Goal: Task Accomplishment & Management: Use online tool/utility

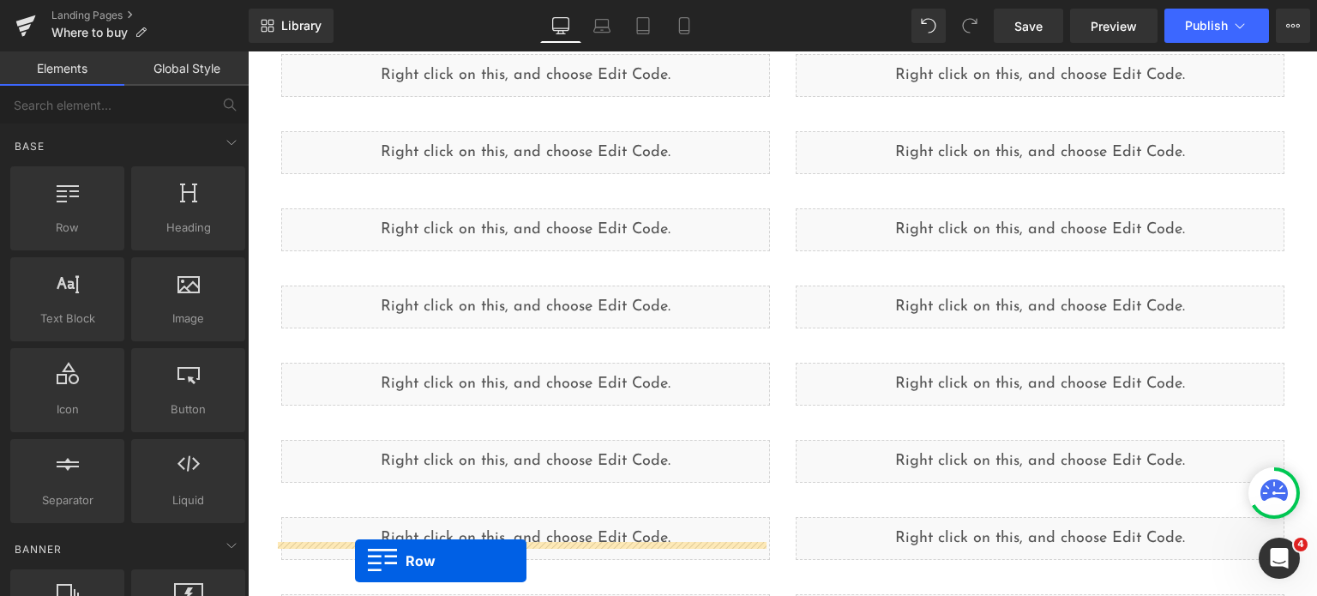
scroll to position [583, 0]
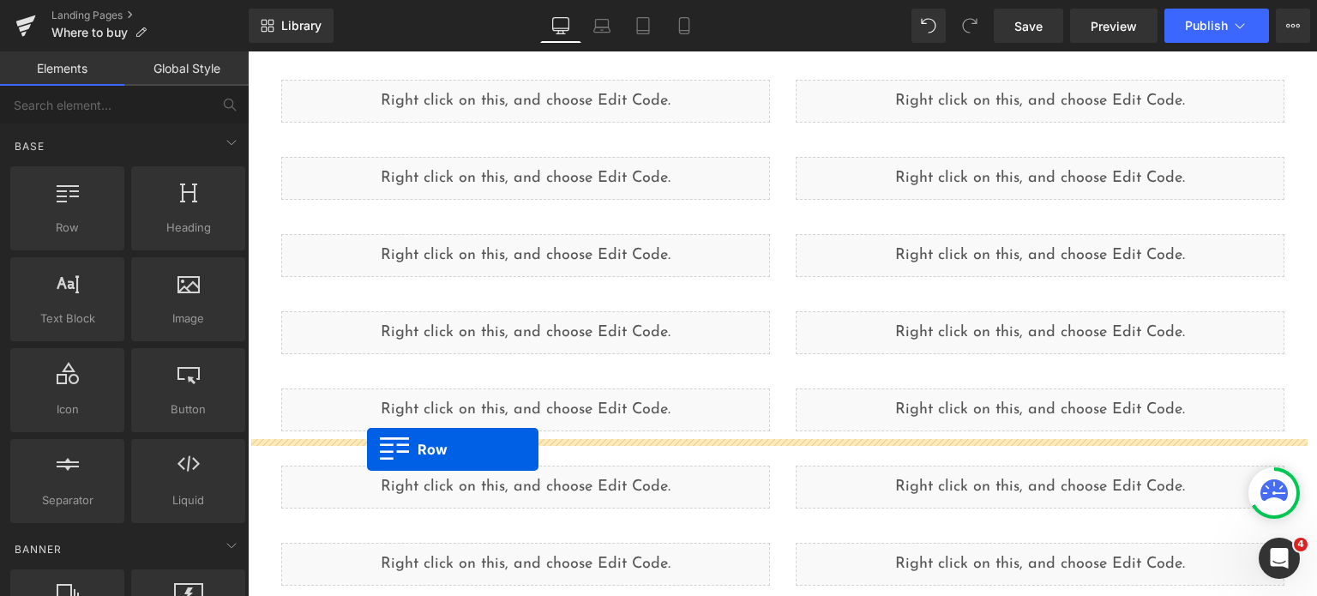
drag, startPoint x: 270, startPoint y: 376, endPoint x: 367, endPoint y: 449, distance: 121.2
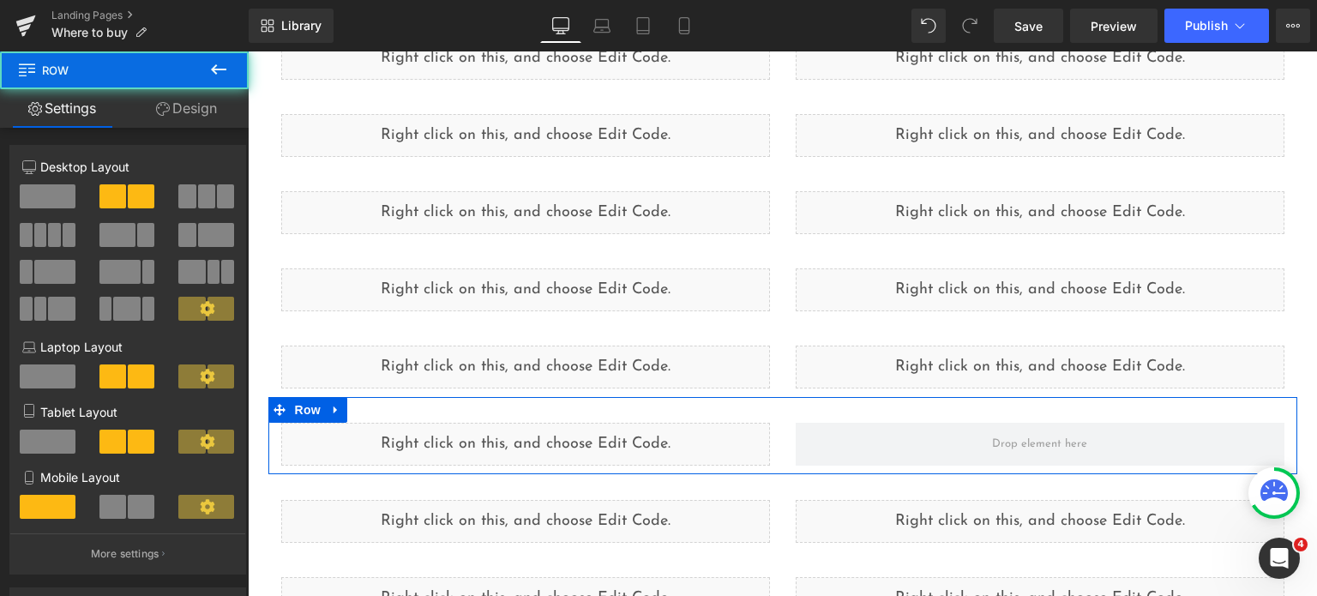
scroll to position [539, 0]
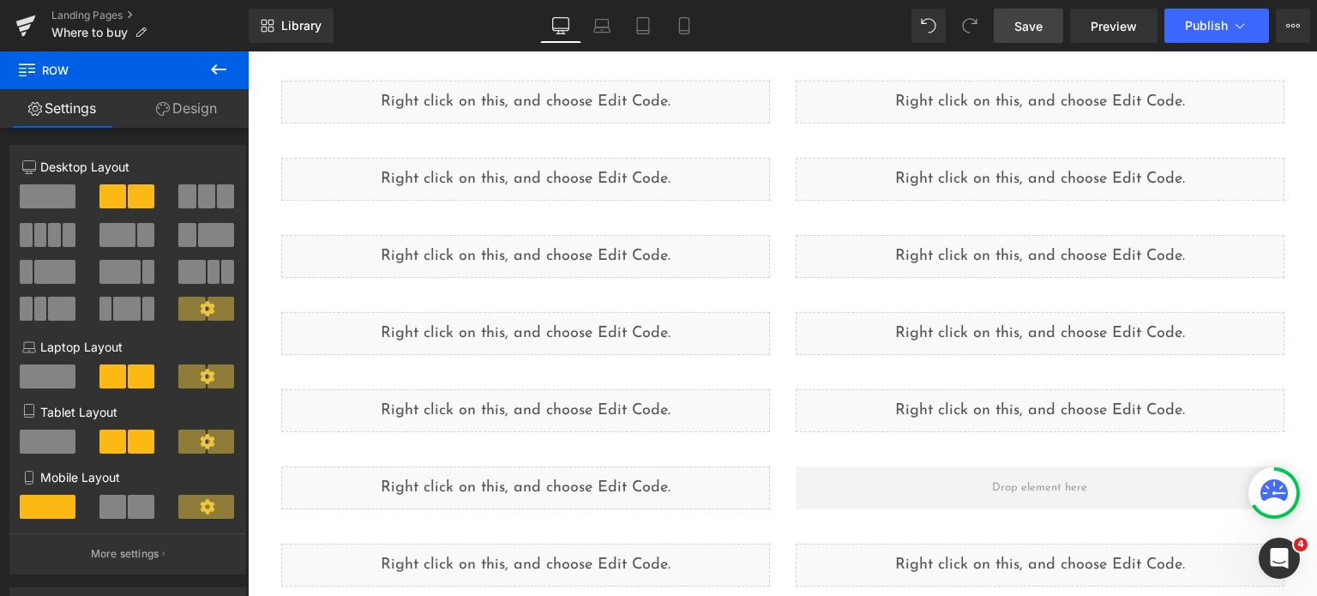
click at [1021, 33] on span "Save" at bounding box center [1028, 26] width 28 height 18
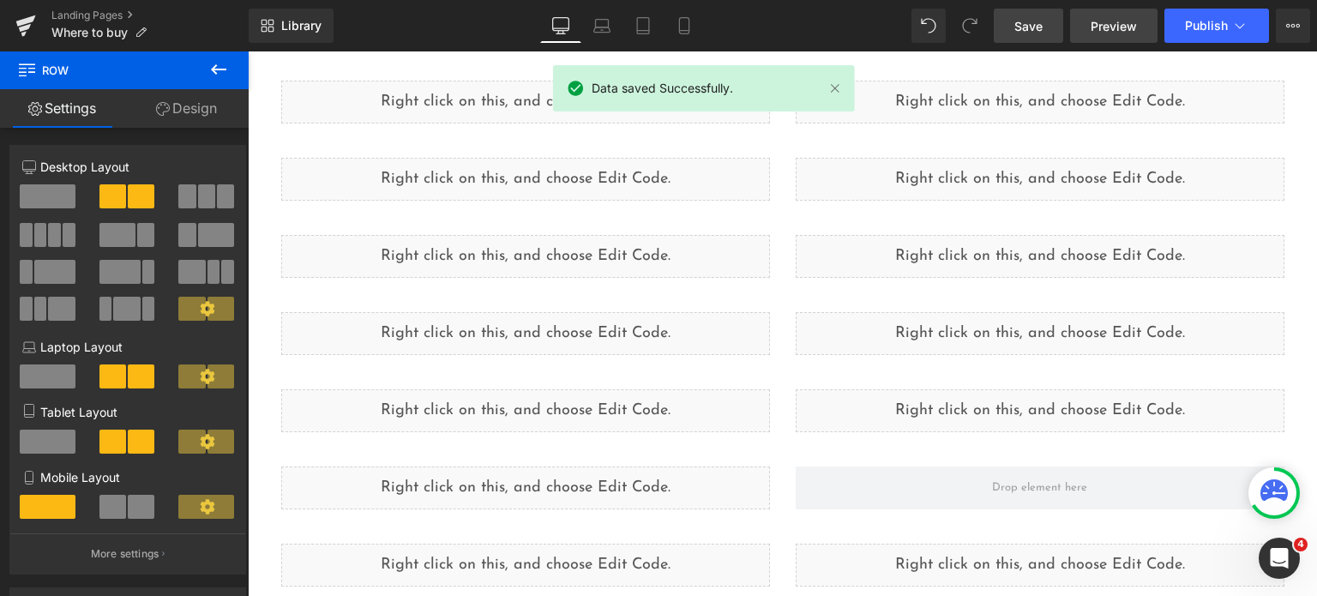
click at [1094, 27] on span "Preview" at bounding box center [1113, 26] width 46 height 18
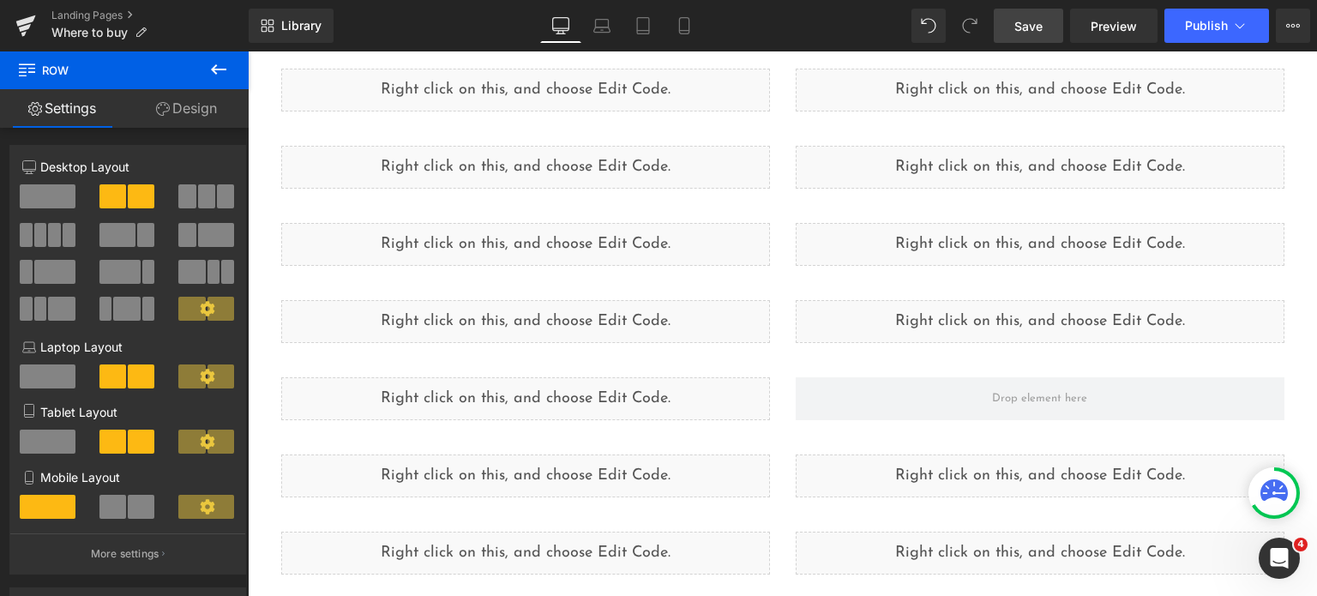
scroll to position [632, 0]
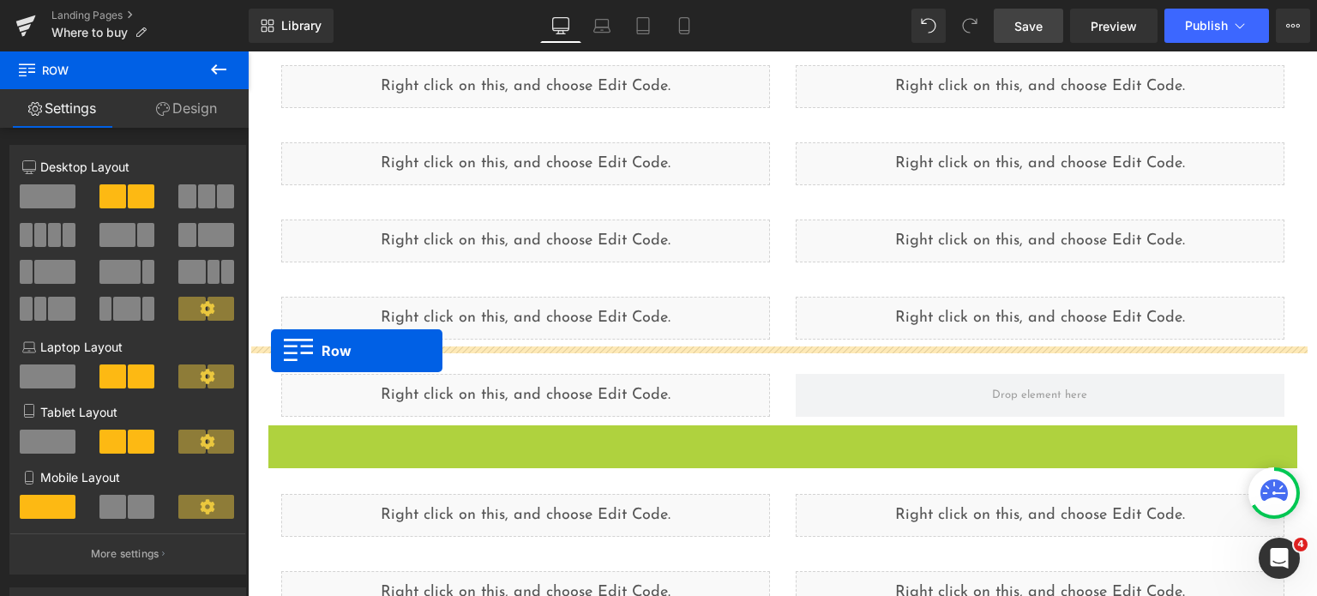
drag, startPoint x: 269, startPoint y: 435, endPoint x: 271, endPoint y: 351, distance: 84.0
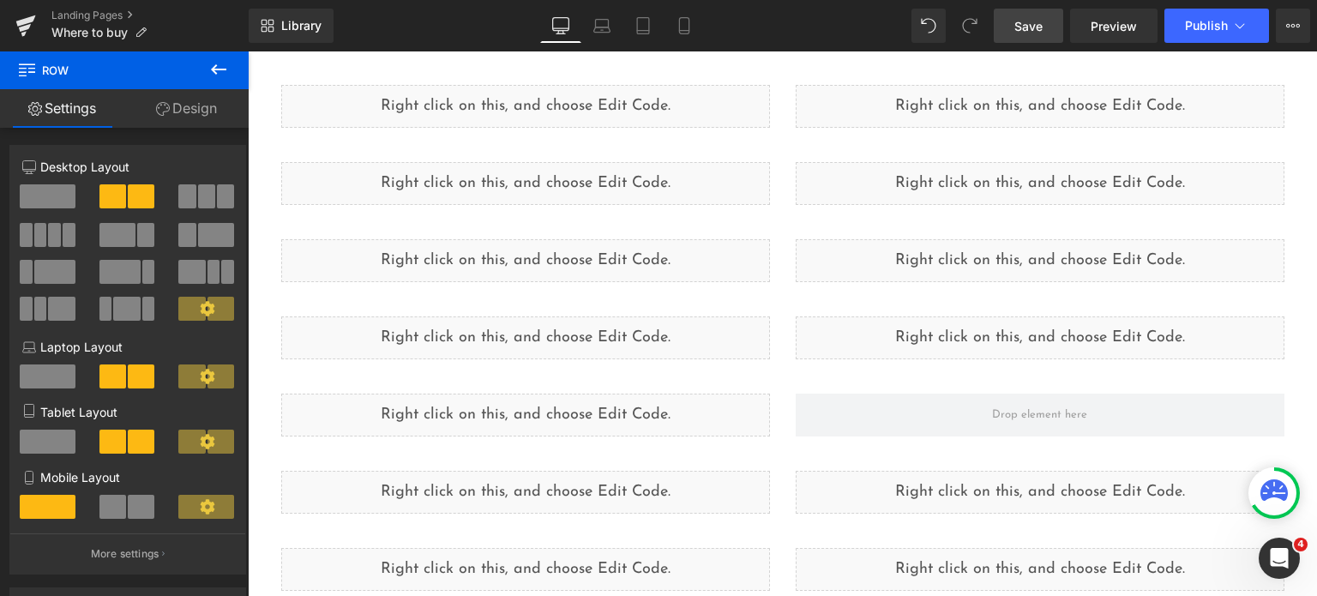
scroll to position [690, 0]
click at [1034, 26] on span "Save" at bounding box center [1028, 26] width 28 height 18
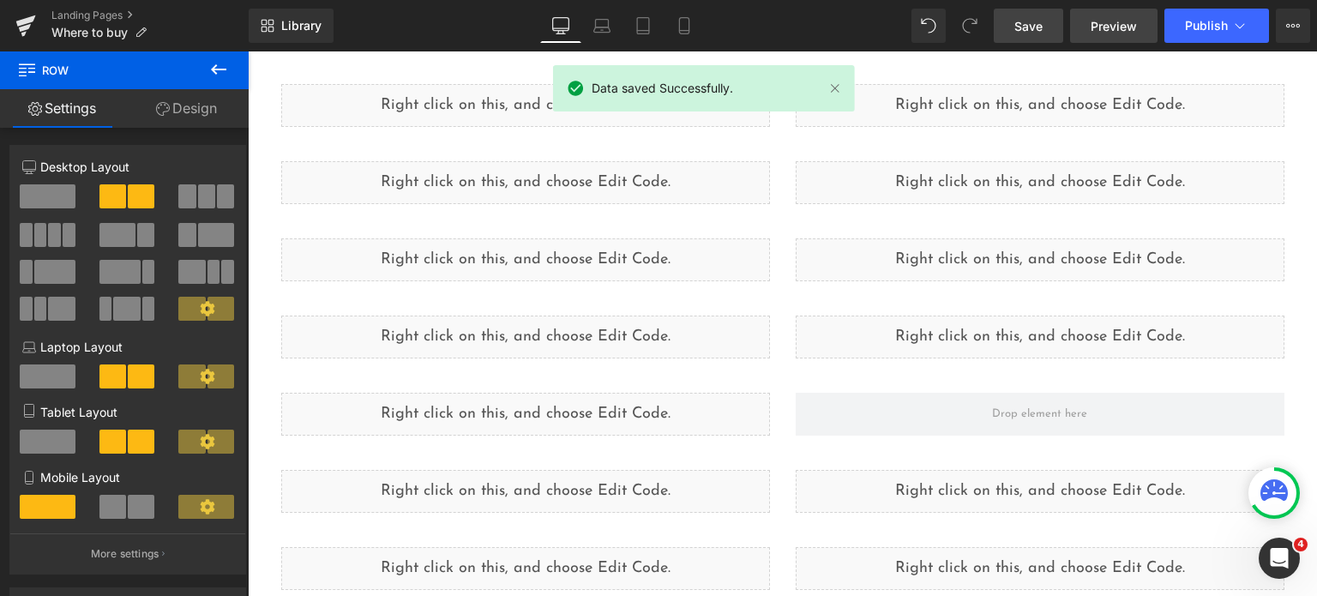
click at [1089, 21] on link "Preview" at bounding box center [1113, 26] width 87 height 34
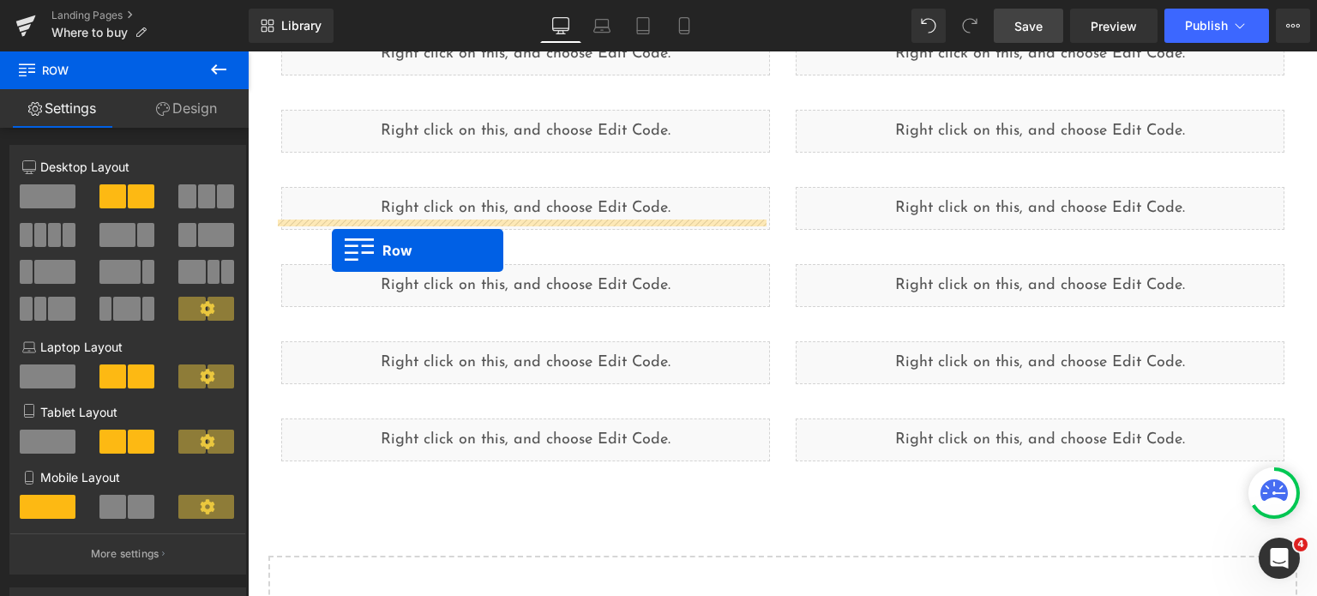
scroll to position [1599, 0]
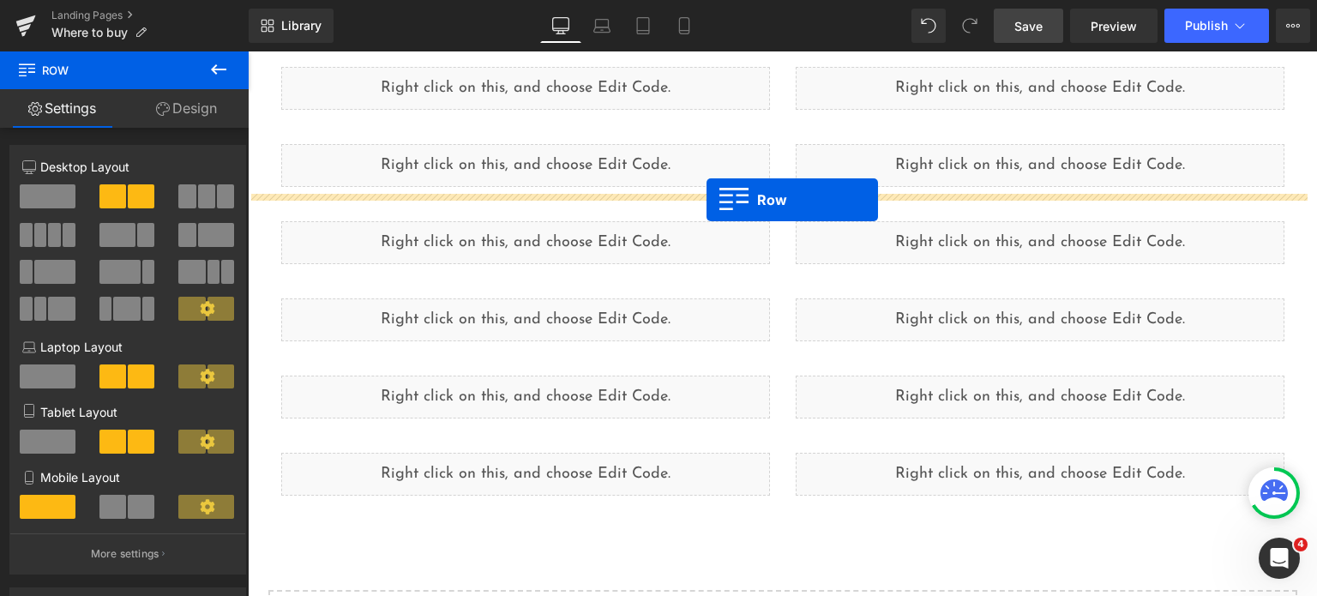
drag, startPoint x: 272, startPoint y: 380, endPoint x: 706, endPoint y: 201, distance: 470.0
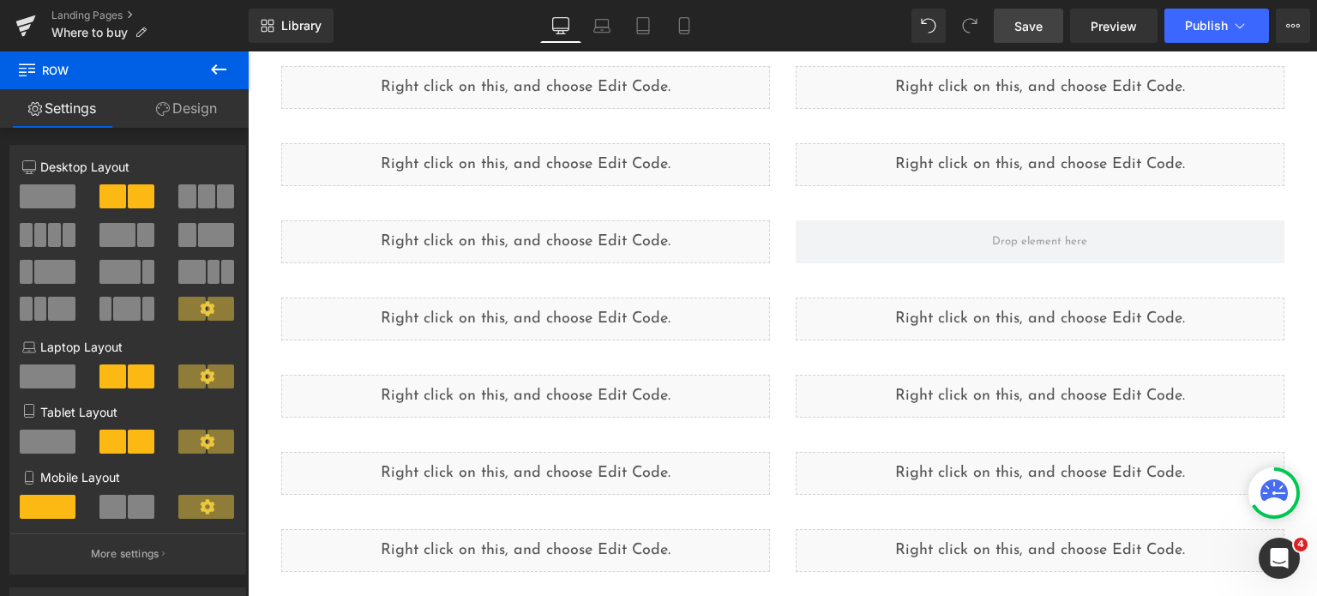
click at [1014, 25] on link "Save" at bounding box center [1027, 26] width 69 height 34
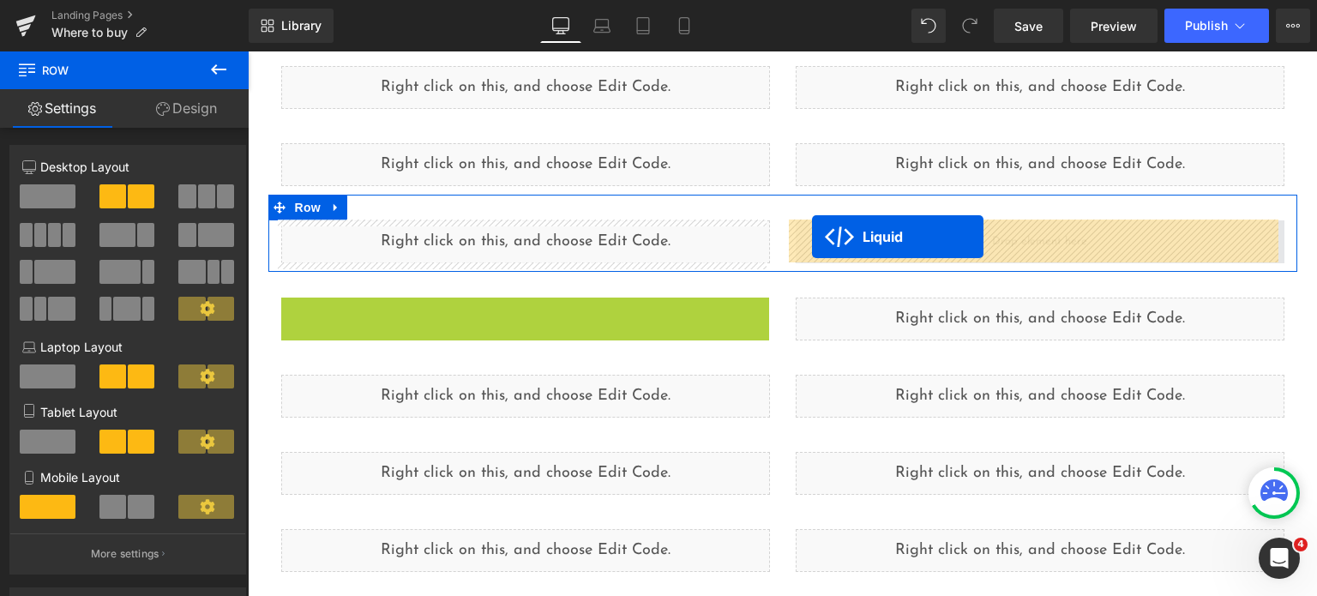
drag, startPoint x: 481, startPoint y: 311, endPoint x: 813, endPoint y: 237, distance: 340.0
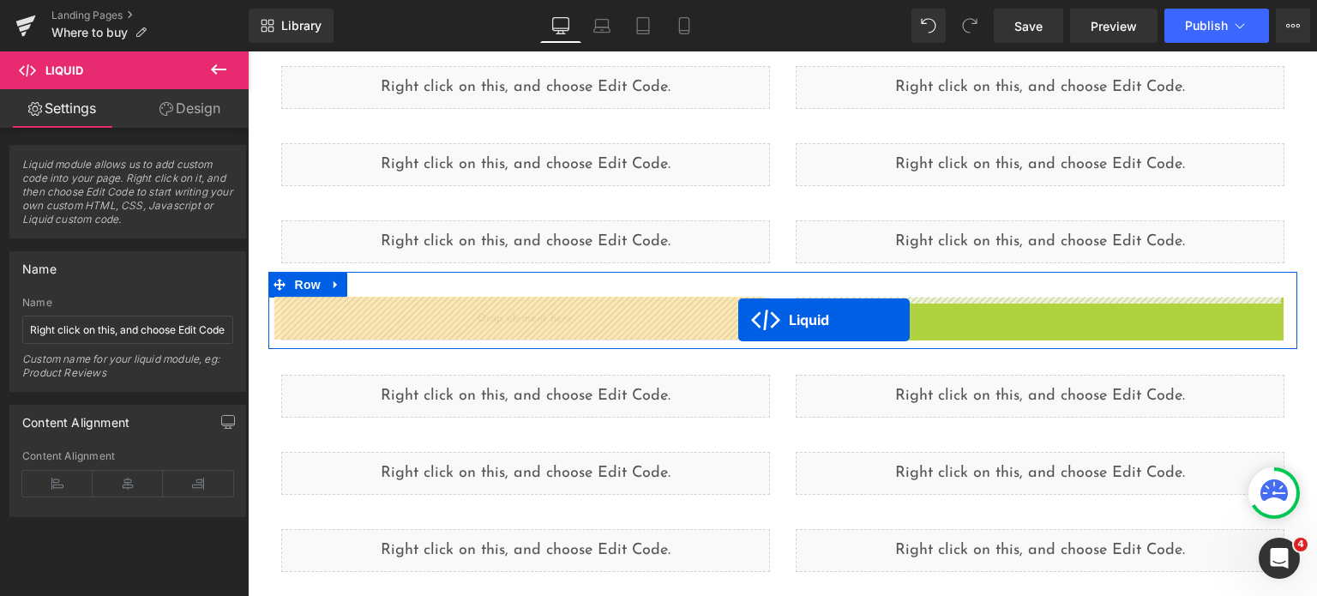
drag, startPoint x: 991, startPoint y: 309, endPoint x: 738, endPoint y: 320, distance: 253.1
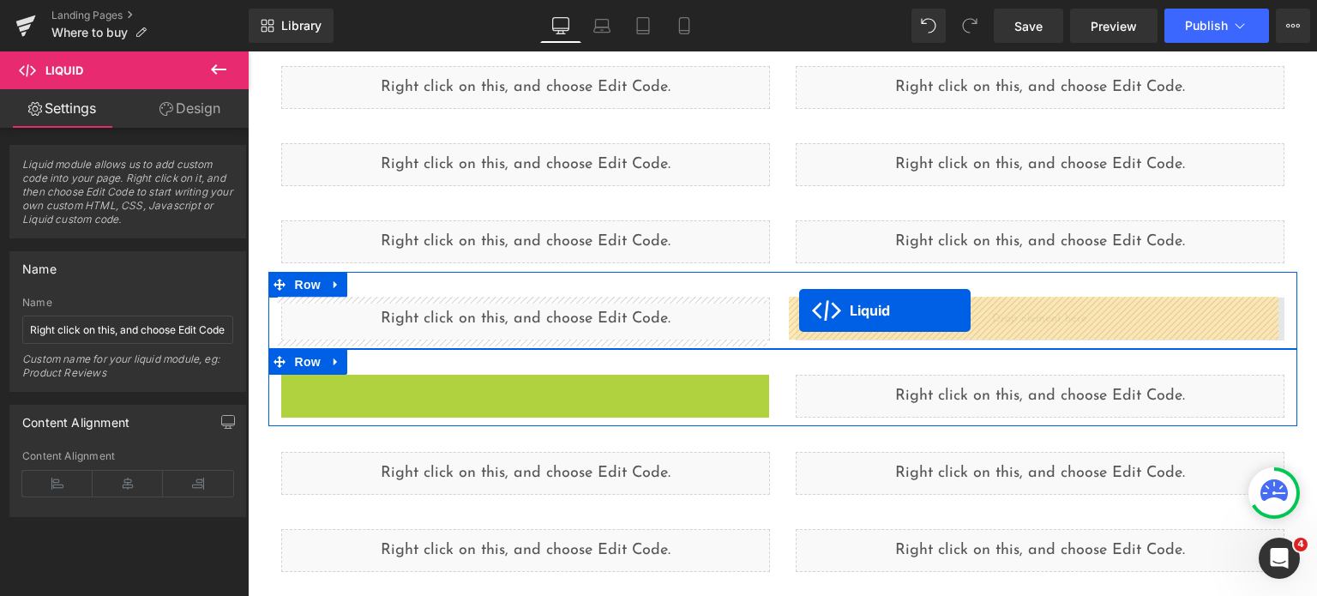
drag, startPoint x: 470, startPoint y: 383, endPoint x: 800, endPoint y: 310, distance: 337.9
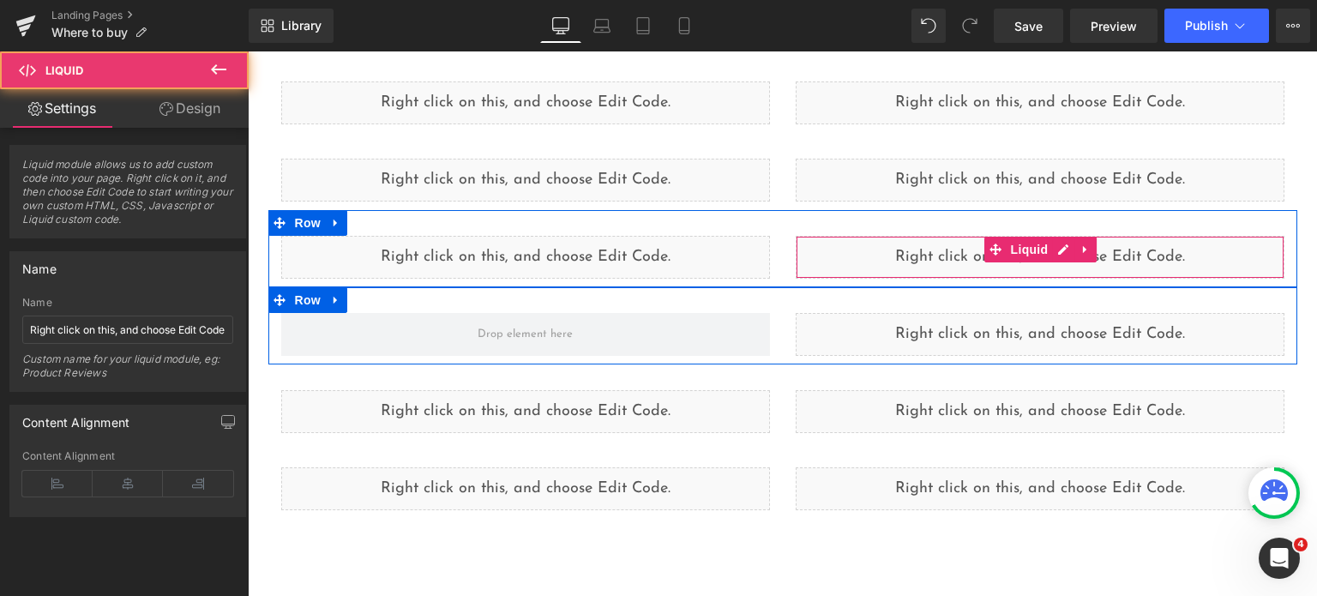
scroll to position [1622, 0]
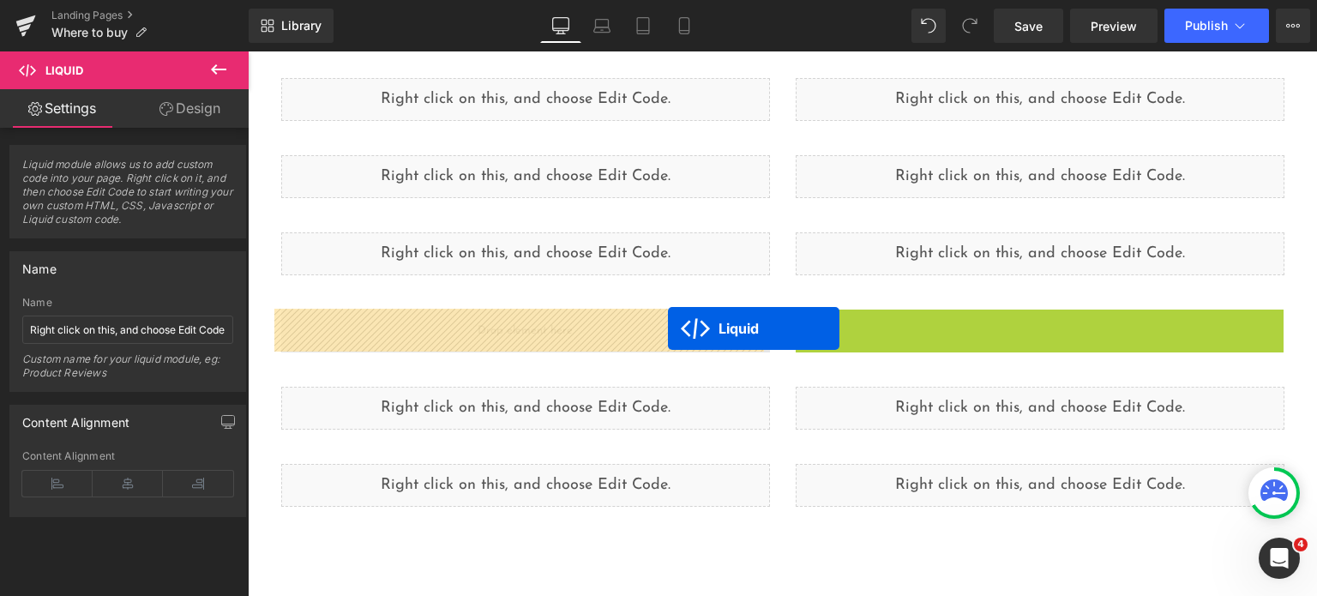
drag, startPoint x: 989, startPoint y: 318, endPoint x: 668, endPoint y: 328, distance: 321.6
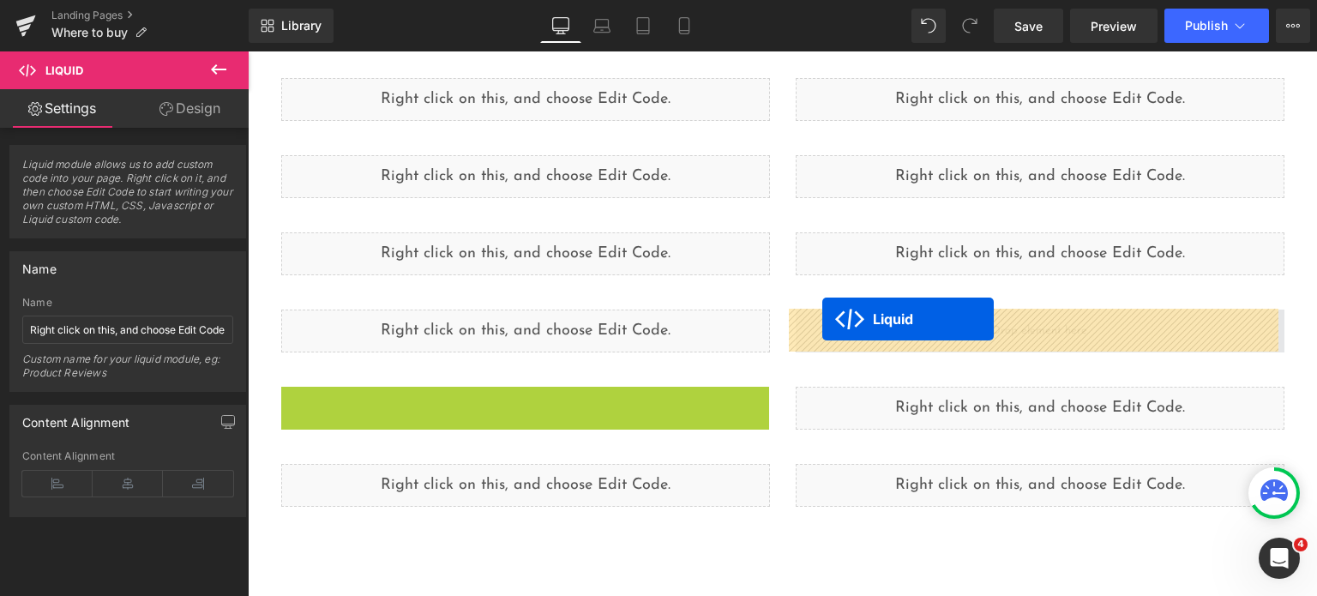
drag, startPoint x: 468, startPoint y: 399, endPoint x: 822, endPoint y: 319, distance: 363.0
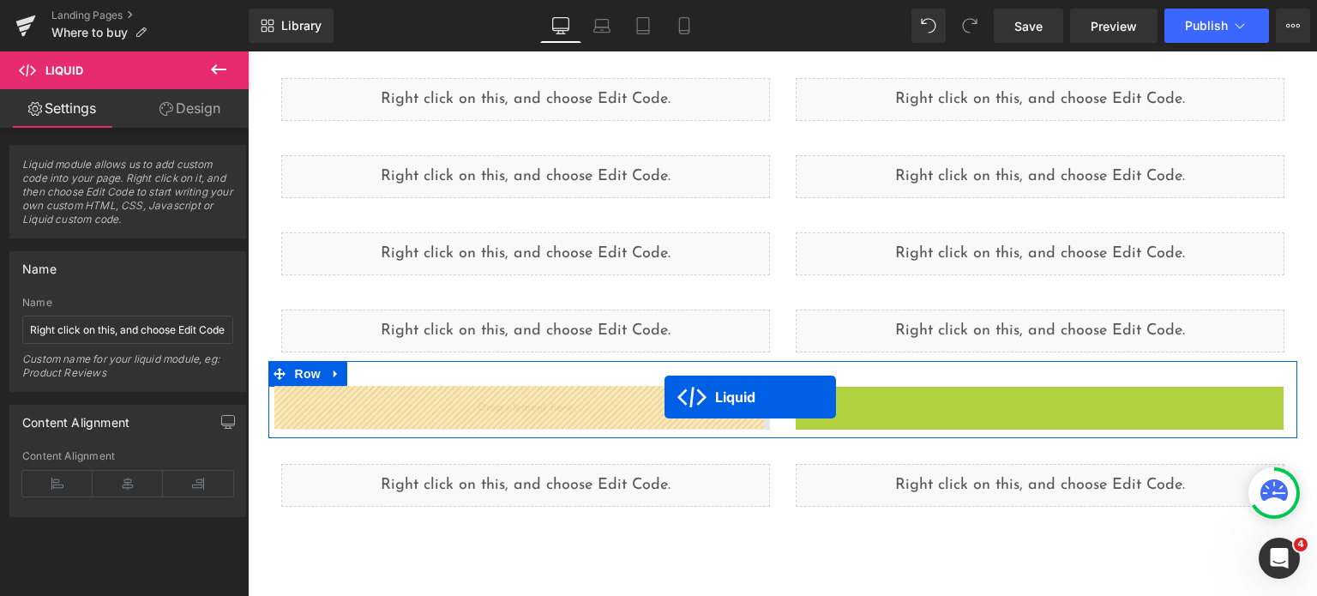
drag, startPoint x: 989, startPoint y: 405, endPoint x: 664, endPoint y: 397, distance: 325.0
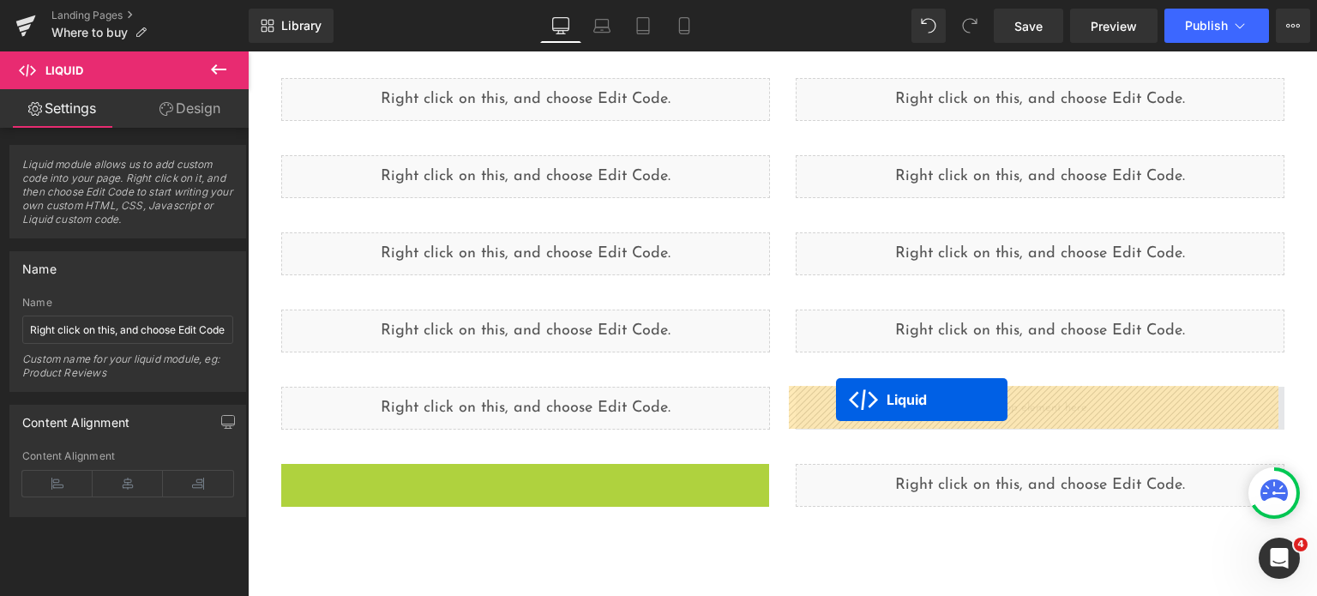
drag, startPoint x: 466, startPoint y: 479, endPoint x: 836, endPoint y: 399, distance: 378.1
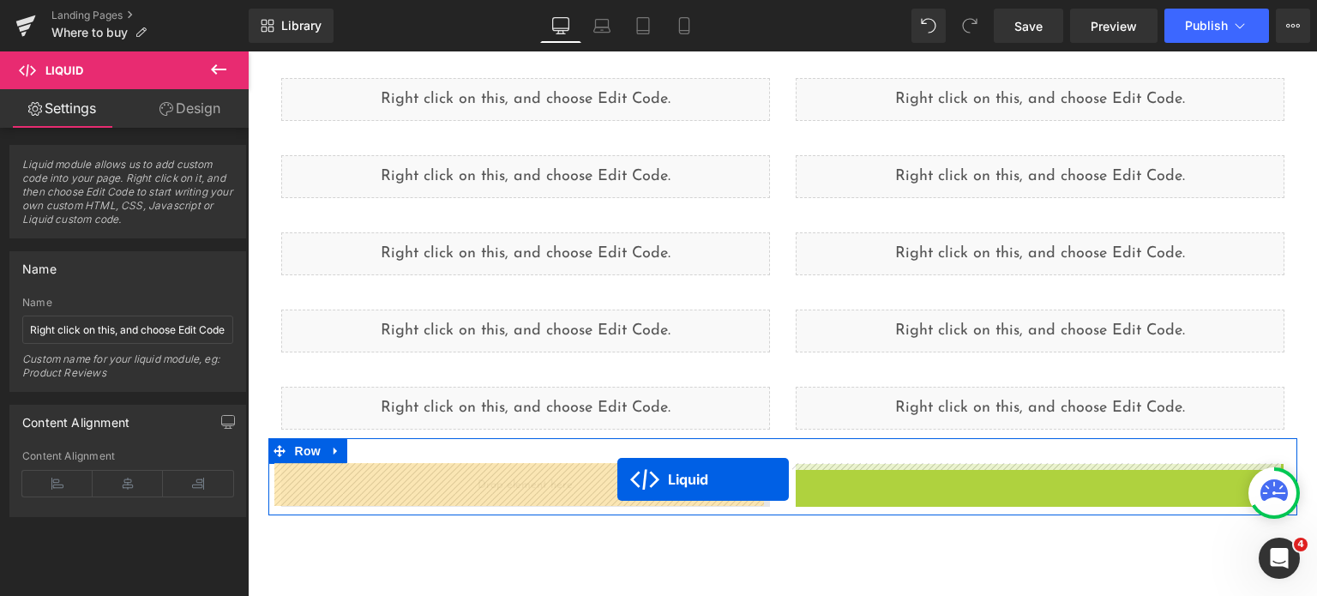
drag, startPoint x: 970, startPoint y: 483, endPoint x: 617, endPoint y: 479, distance: 353.2
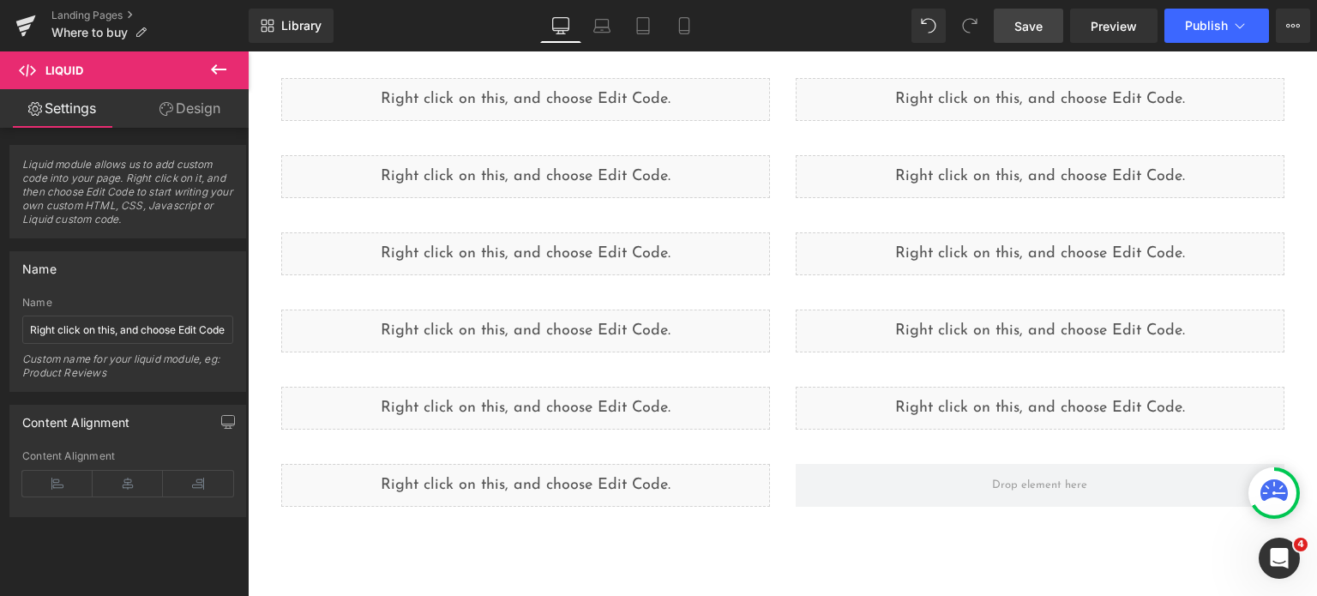
click at [1022, 27] on span "Save" at bounding box center [1028, 26] width 28 height 18
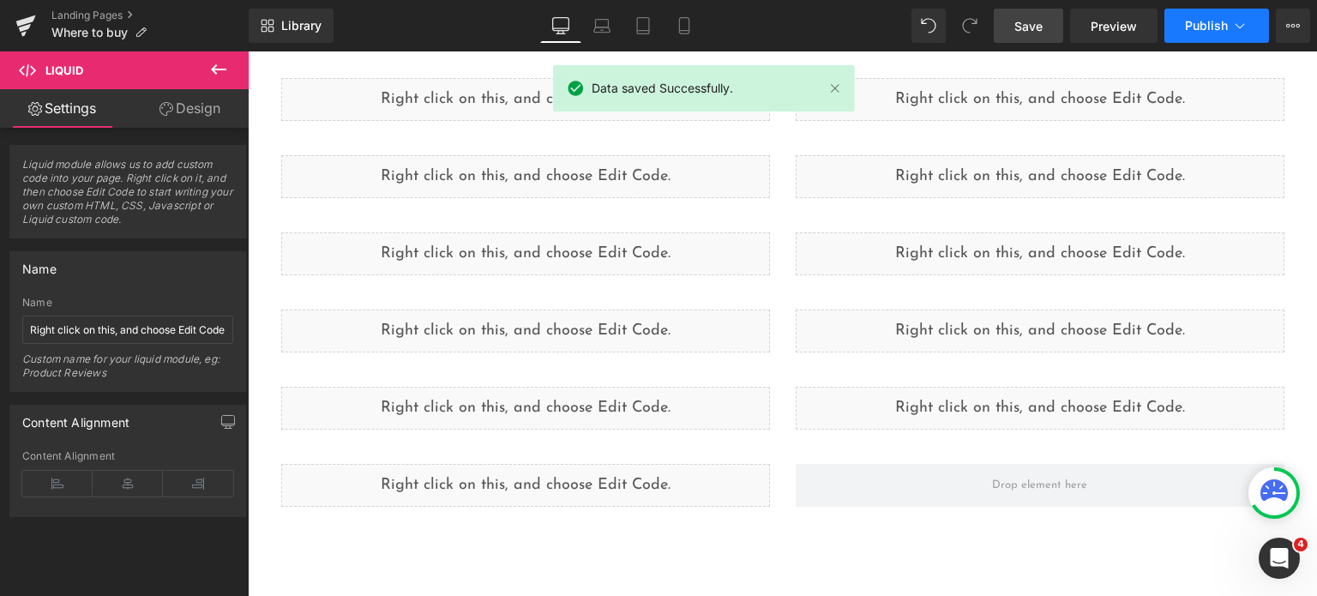
click at [1204, 30] on span "Publish" at bounding box center [1206, 26] width 43 height 14
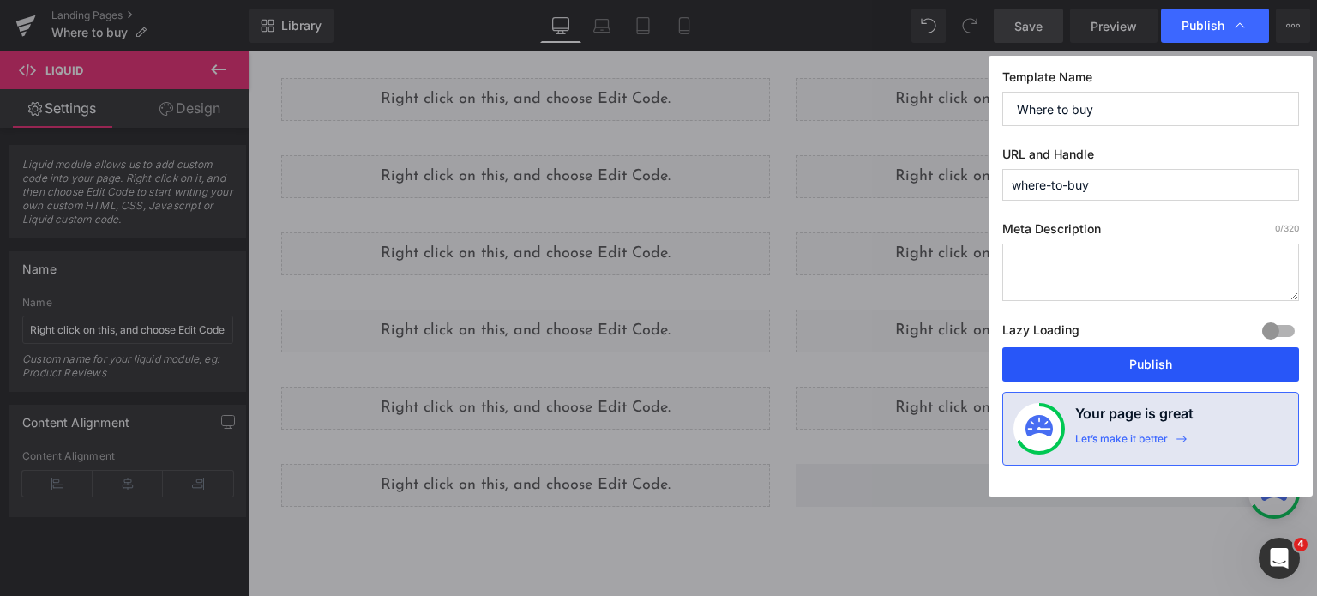
click at [1117, 368] on button "Publish" at bounding box center [1150, 364] width 297 height 34
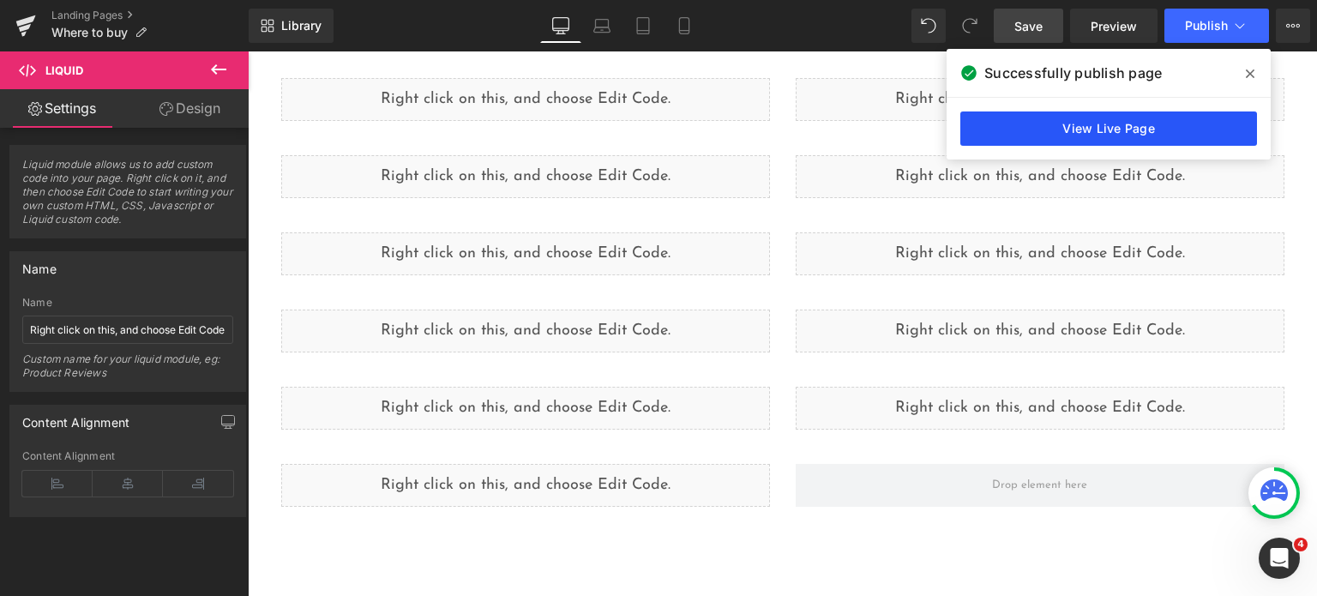
click at [1091, 120] on link "View Live Page" at bounding box center [1108, 128] width 297 height 34
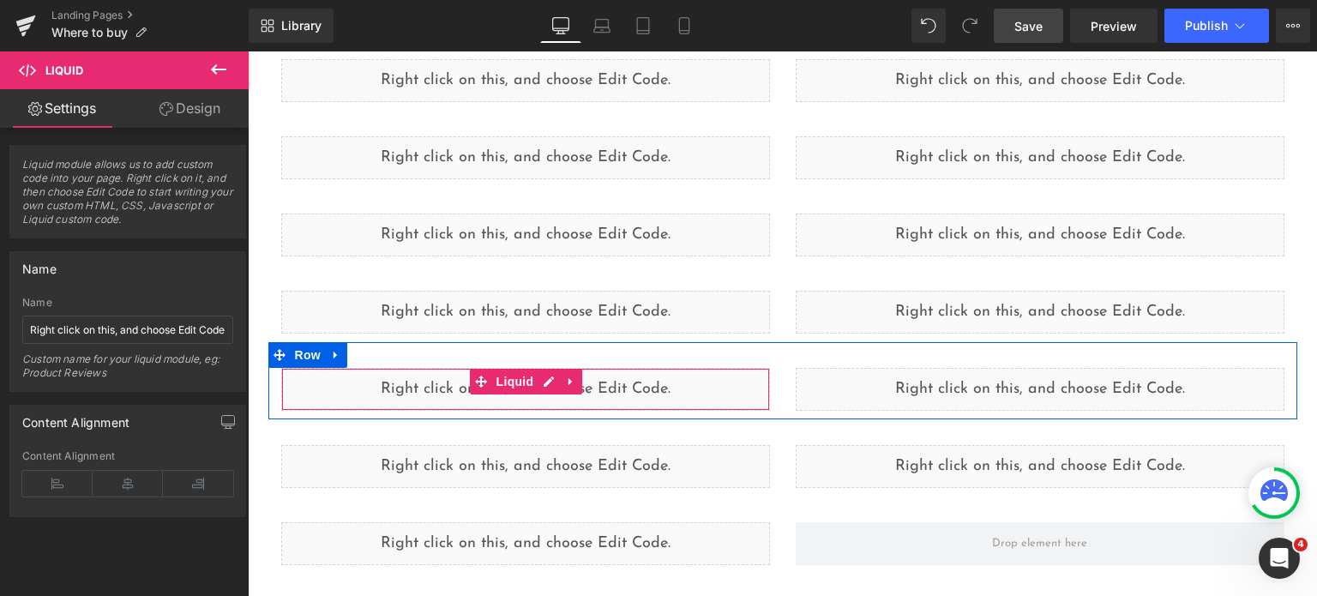
scroll to position [1577, 0]
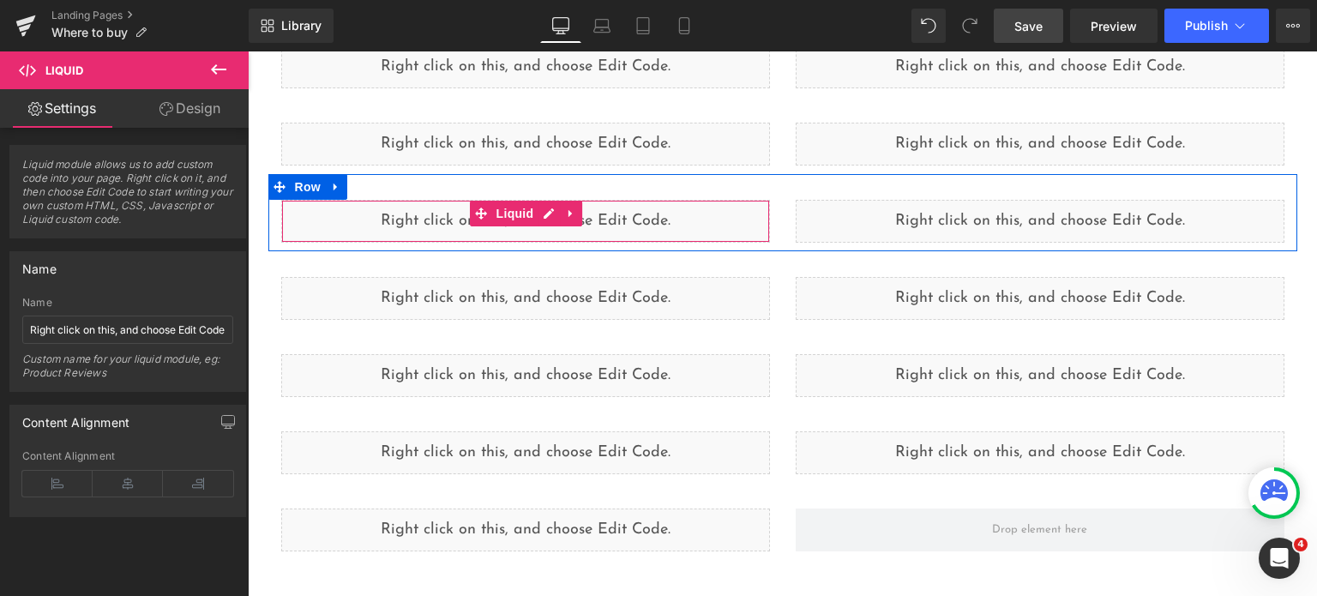
click at [414, 212] on div "Liquid" at bounding box center [525, 221] width 489 height 43
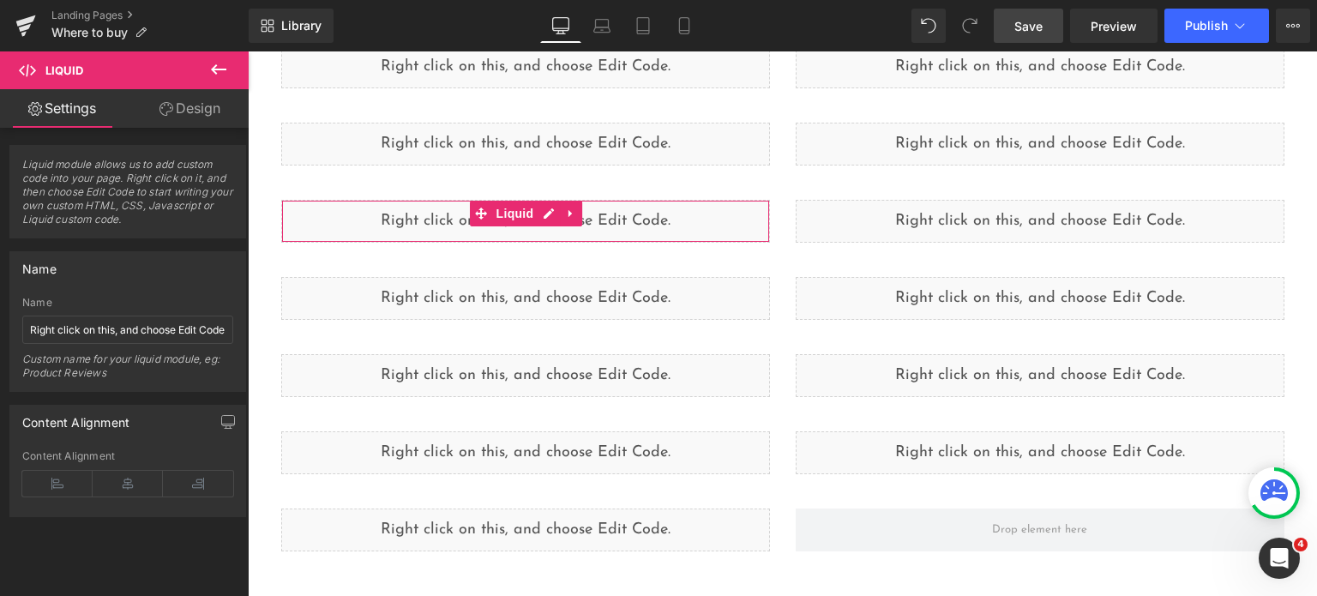
click at [193, 125] on link "Design" at bounding box center [190, 108] width 124 height 39
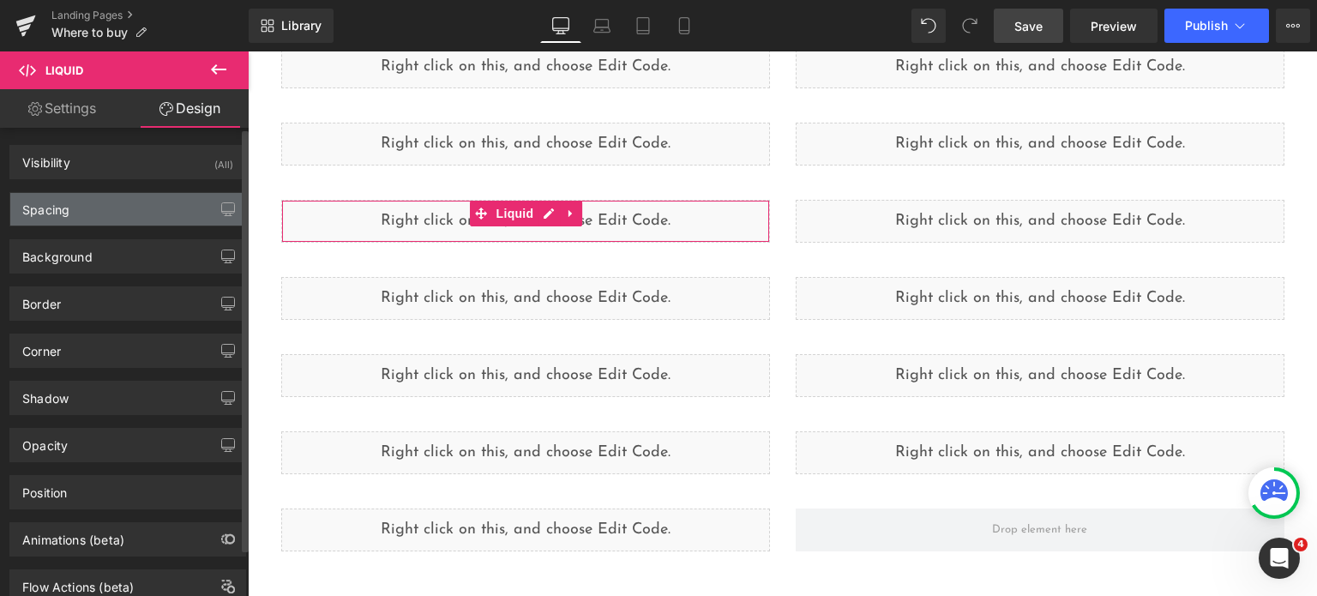
click at [123, 208] on div "Spacing" at bounding box center [127, 209] width 235 height 33
type input "0"
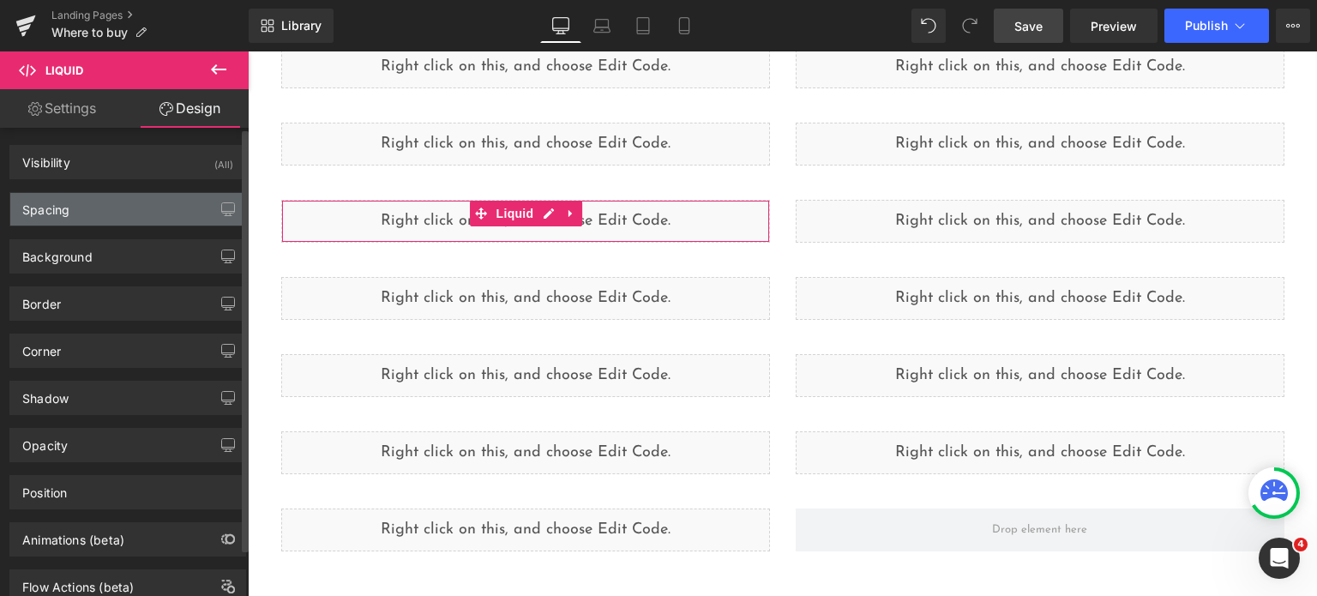
type input "0"
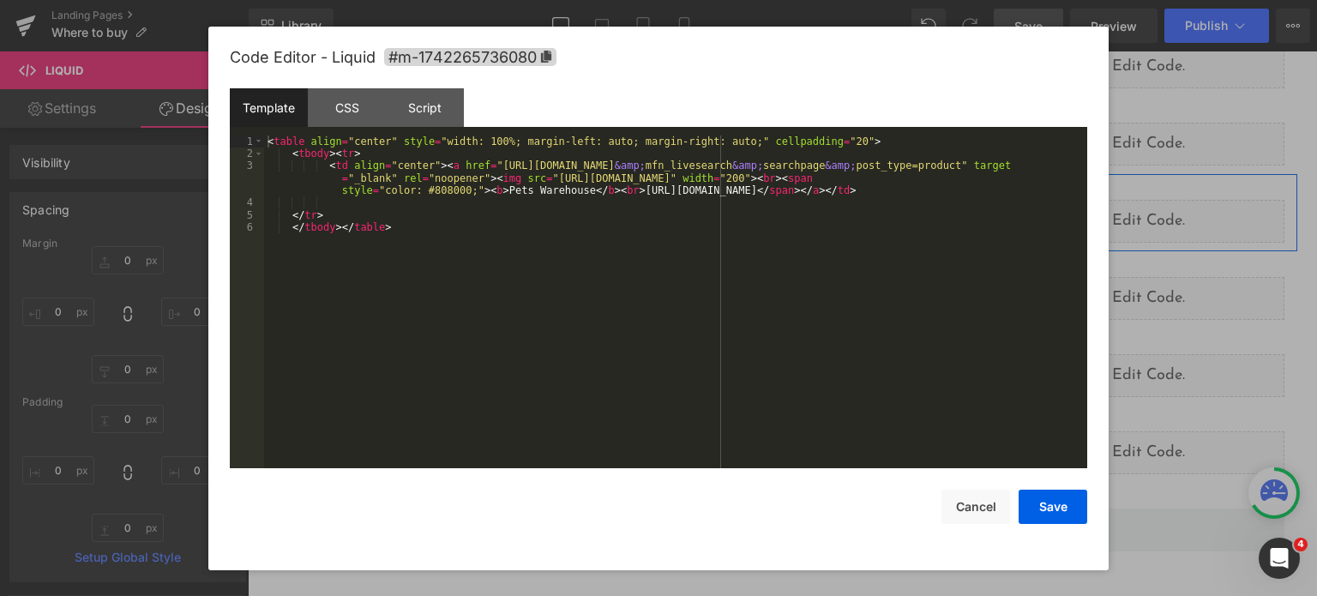
click at [542, 213] on div "Liquid" at bounding box center [525, 221] width 489 height 43
click at [980, 513] on button "Cancel" at bounding box center [975, 506] width 69 height 34
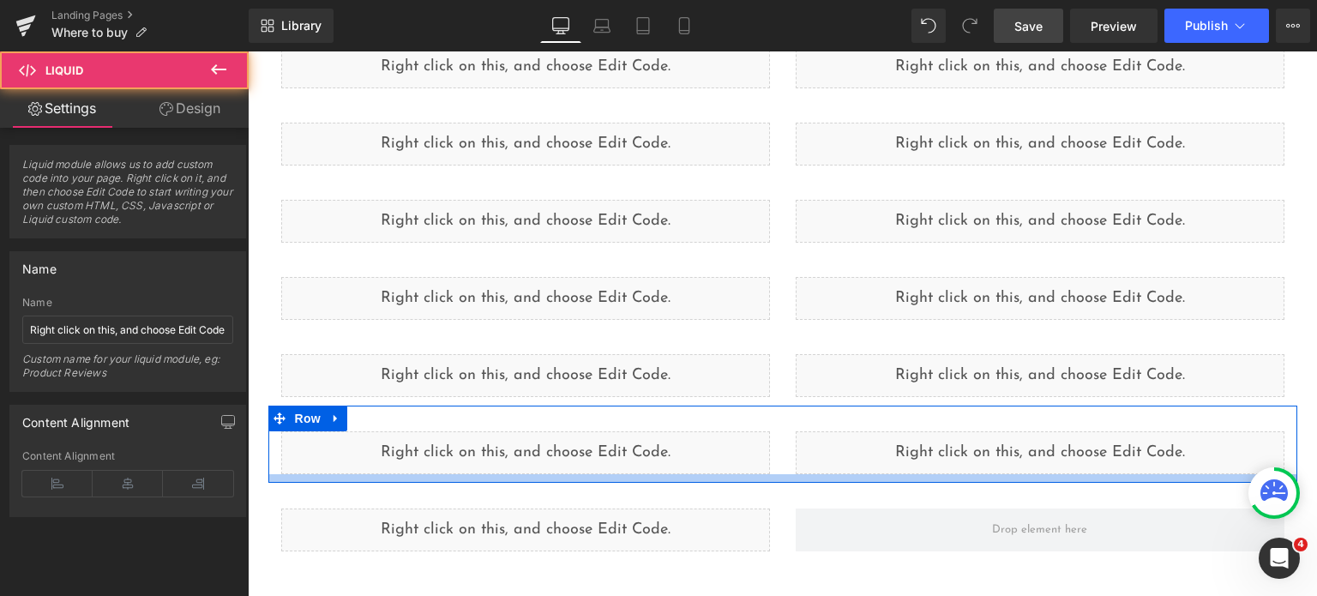
click at [428, 475] on div "Liquid Liquid Row" at bounding box center [782, 443] width 1029 height 77
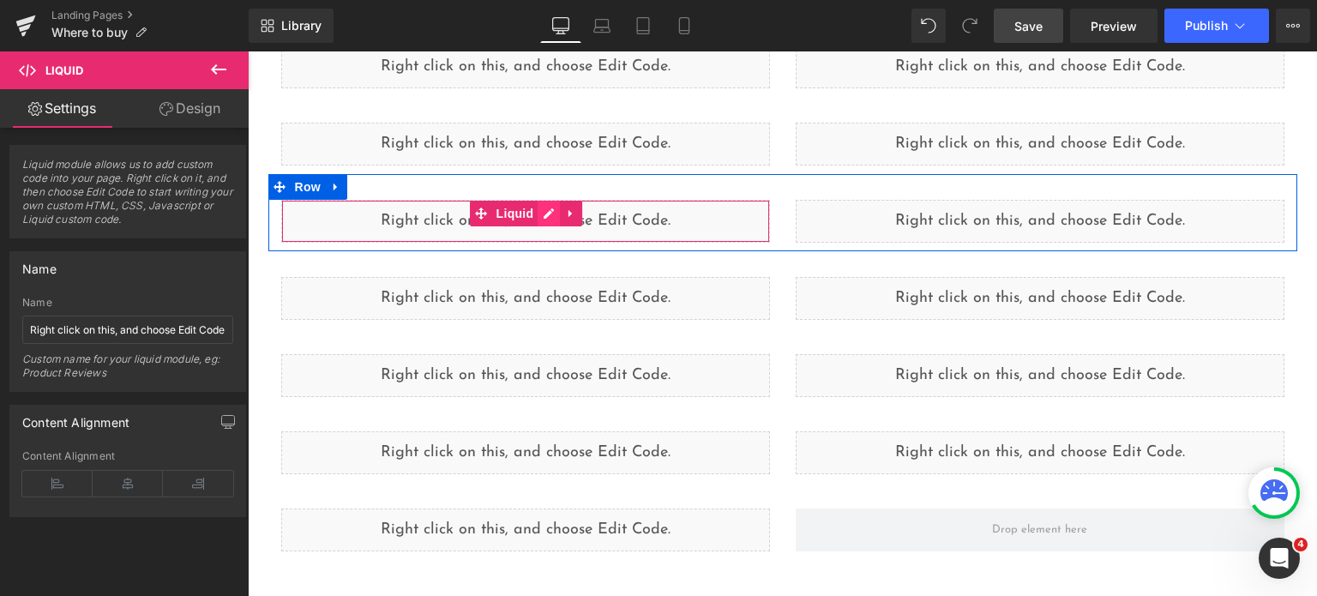
click at [538, 210] on div "Liquid" at bounding box center [525, 221] width 489 height 43
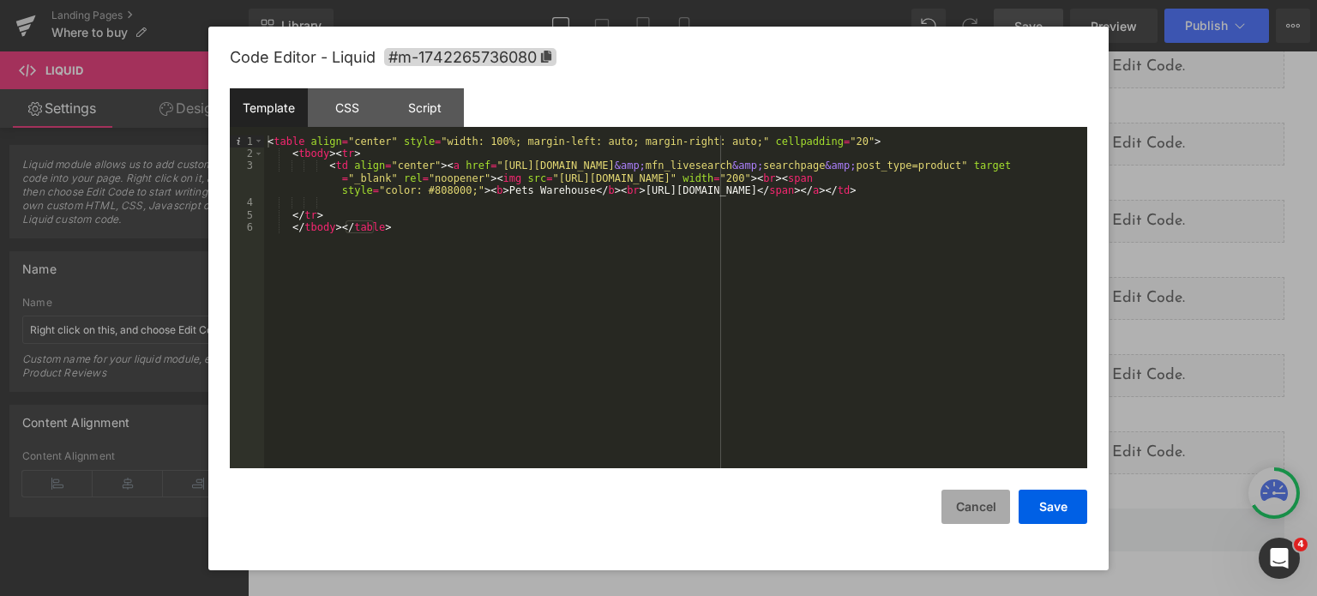
click at [993, 500] on button "Cancel" at bounding box center [975, 506] width 69 height 34
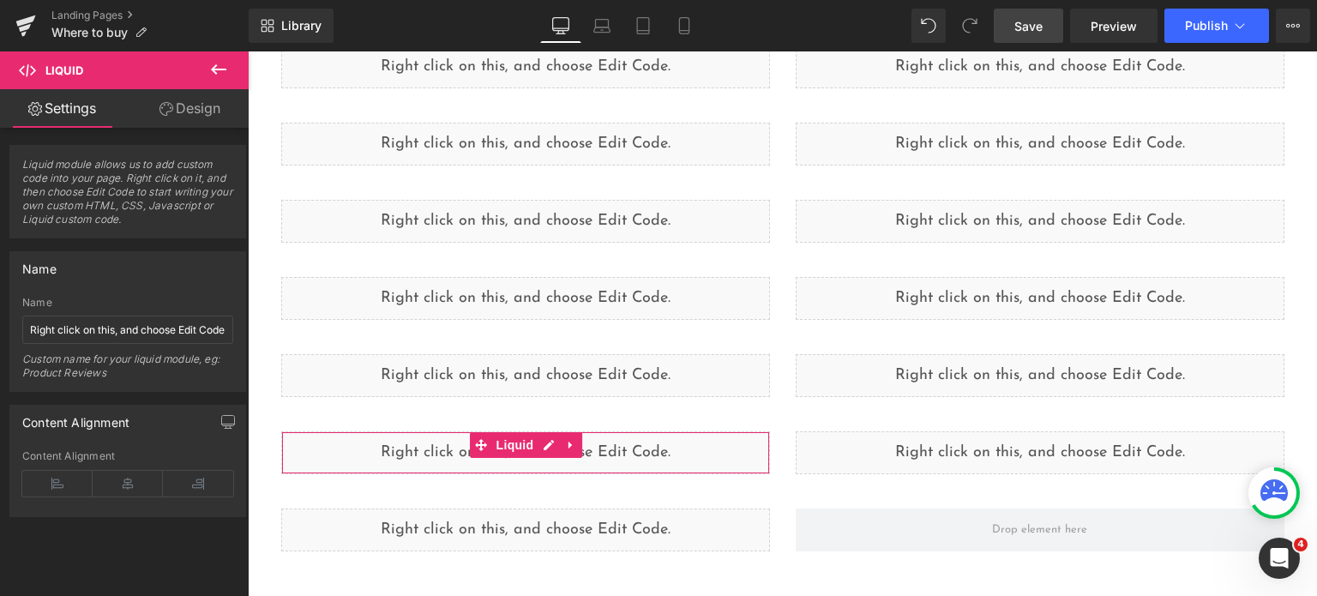
click at [177, 111] on link "Design" at bounding box center [190, 108] width 124 height 39
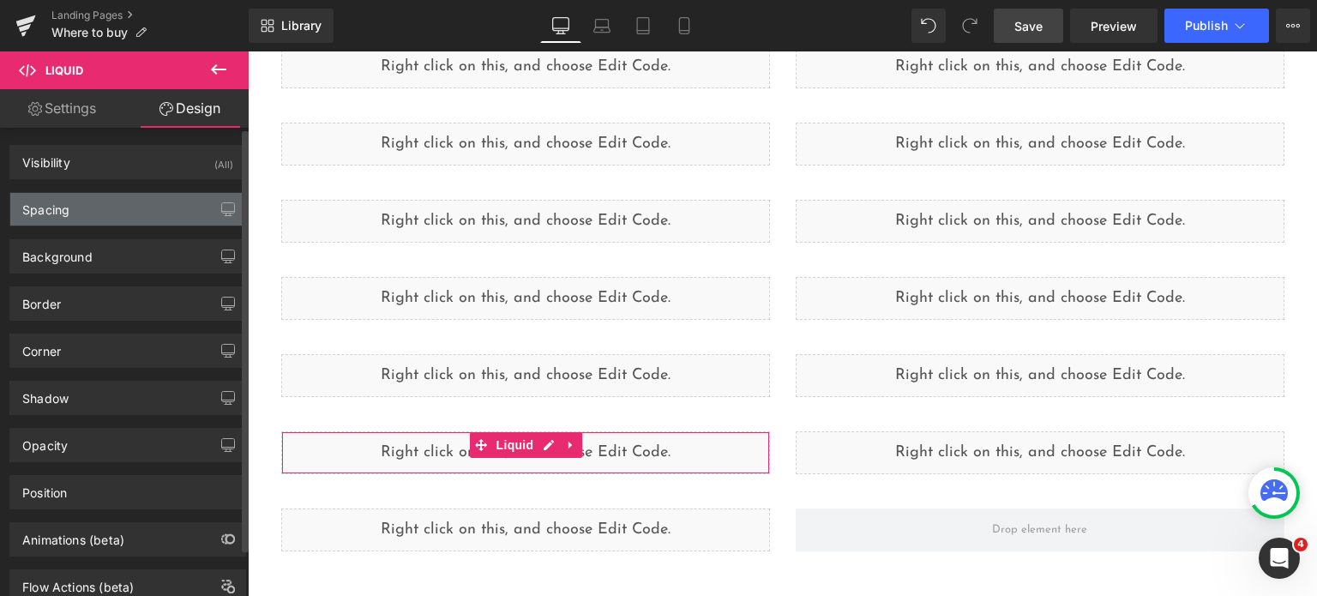
type input "0"
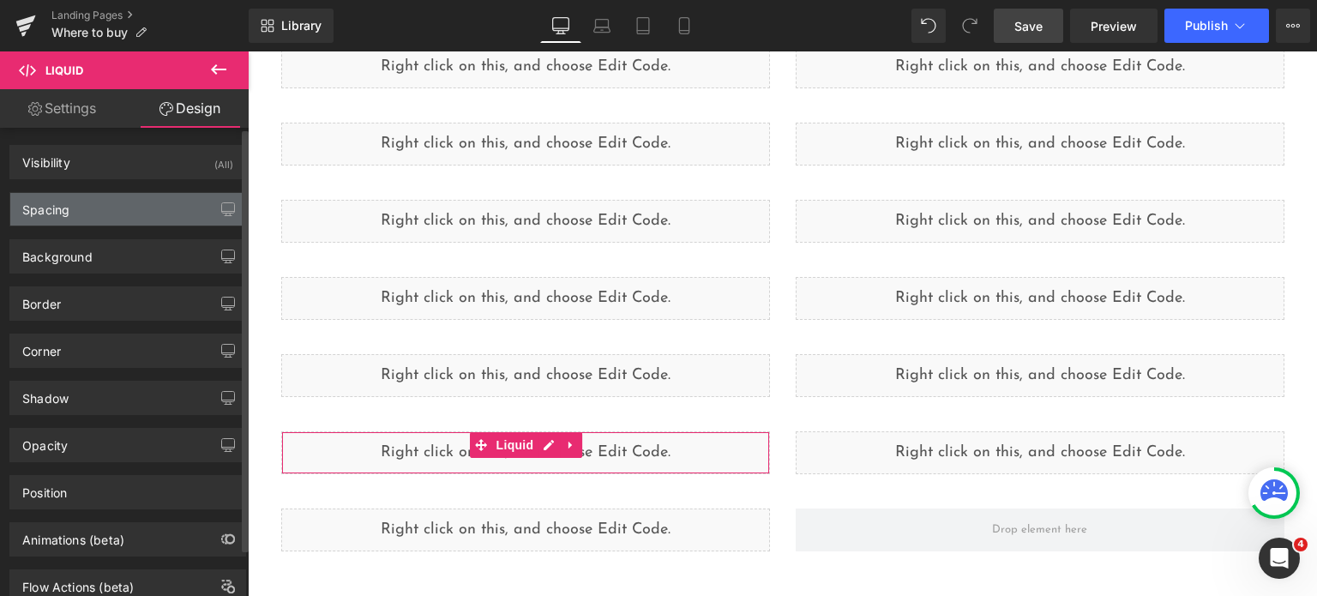
type input "0"
click at [124, 198] on div "Spacing" at bounding box center [127, 209] width 235 height 33
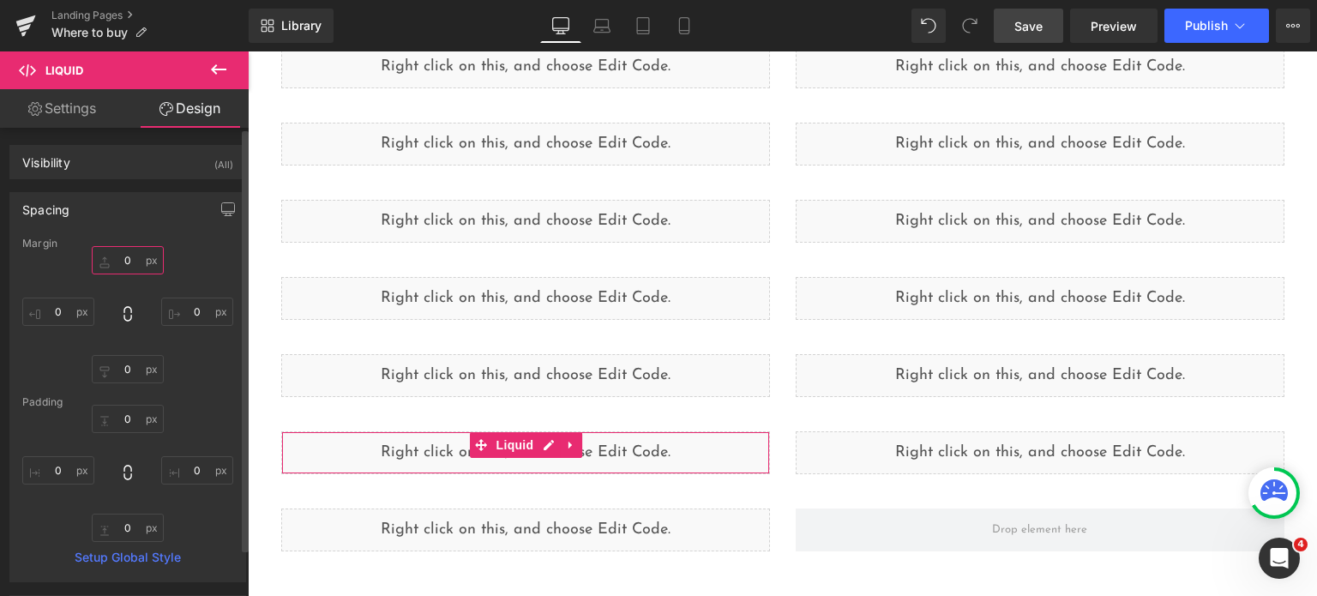
click at [126, 258] on input "0" at bounding box center [128, 260] width 72 height 28
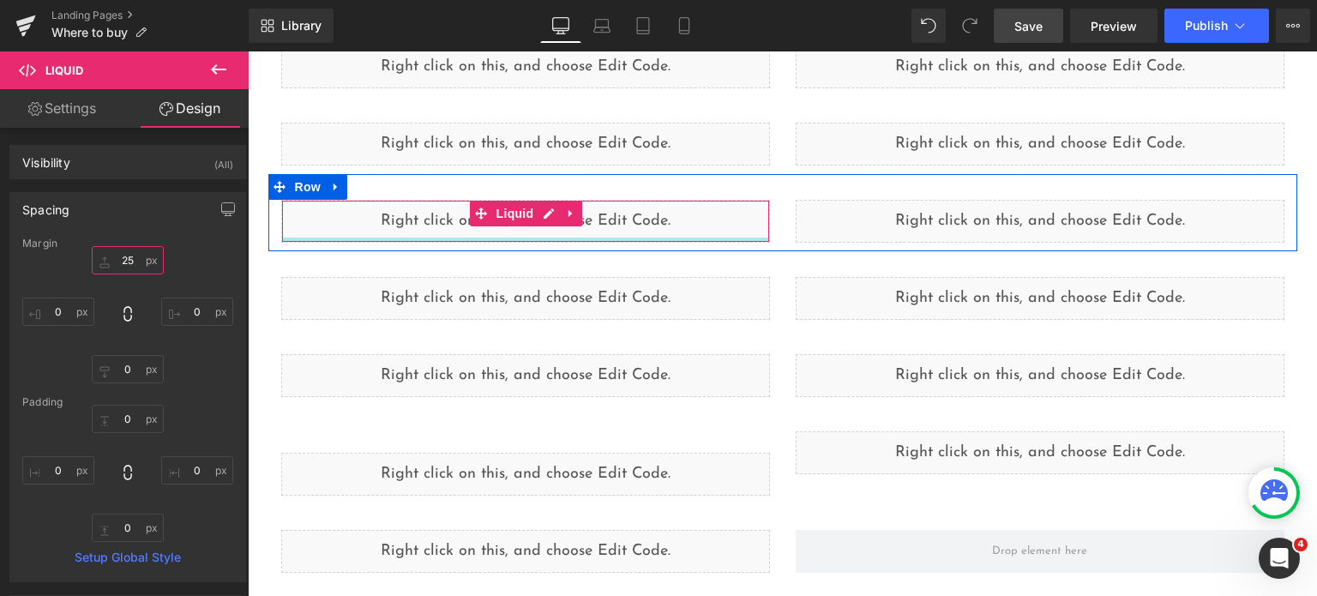
type input "2"
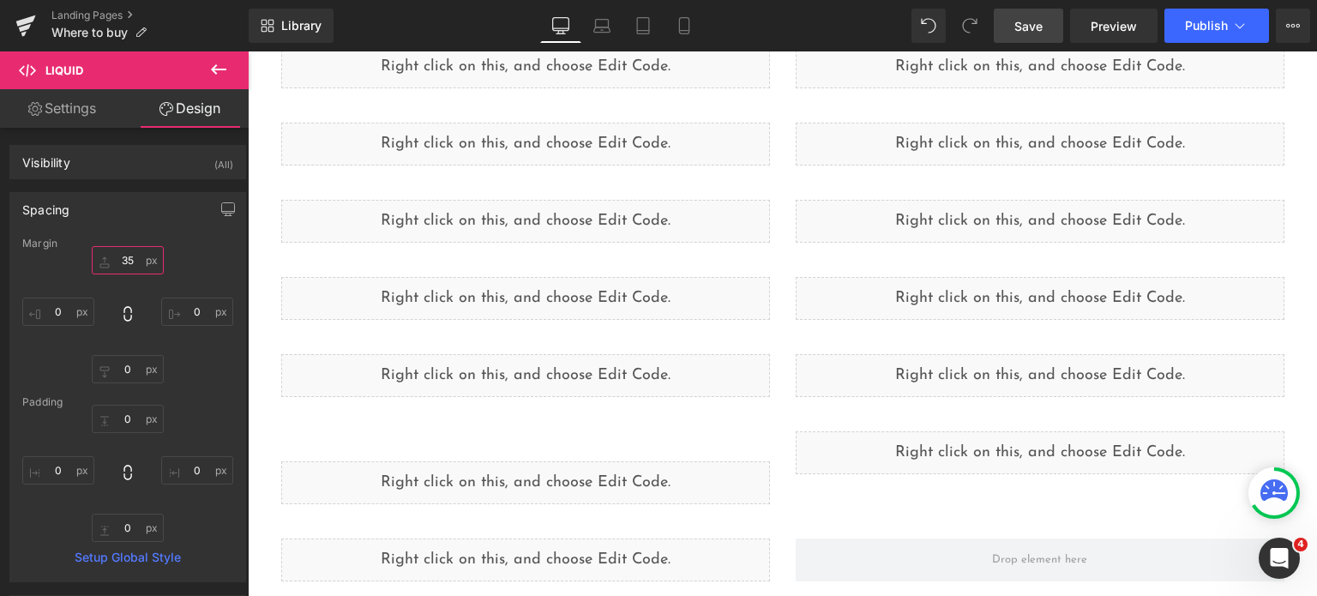
type input "35"
click at [1020, 30] on span "Save" at bounding box center [1028, 26] width 28 height 18
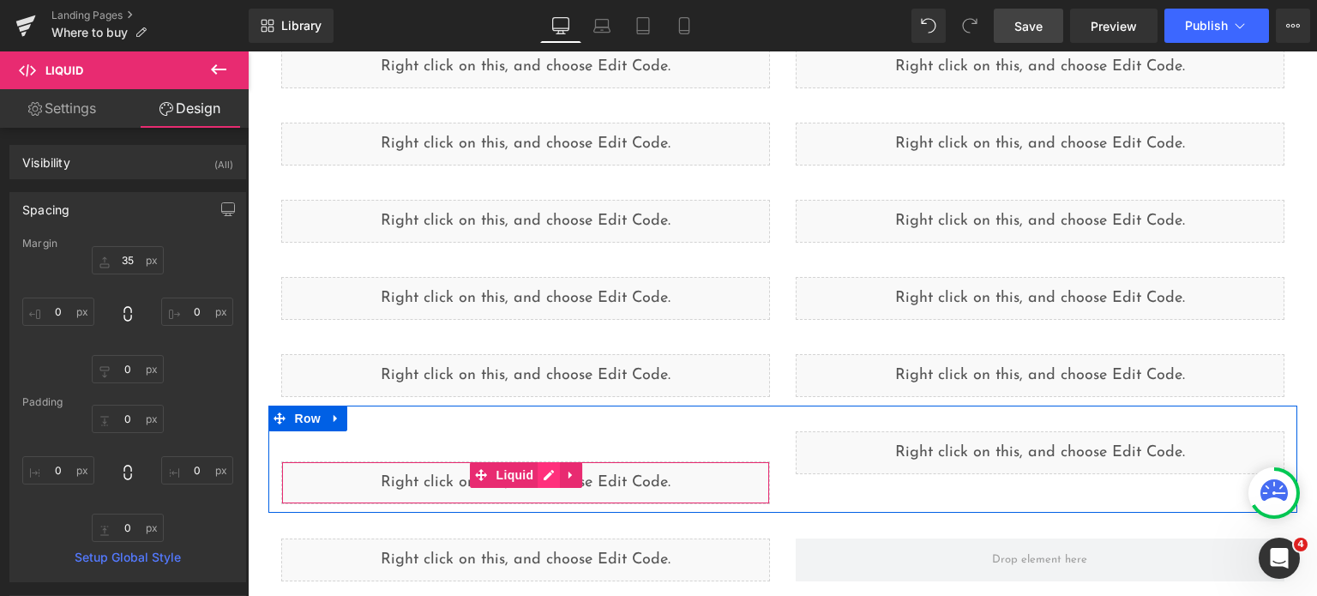
click at [545, 475] on div "Liquid" at bounding box center [525, 482] width 489 height 43
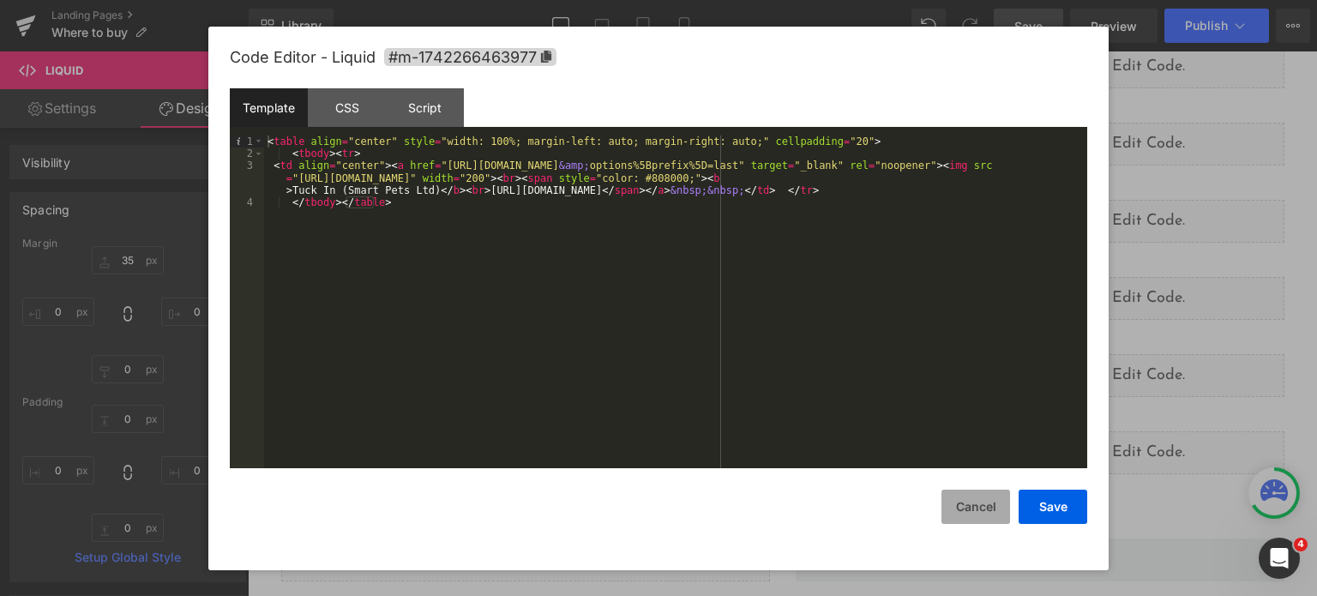
click at [965, 505] on button "Cancel" at bounding box center [975, 506] width 69 height 34
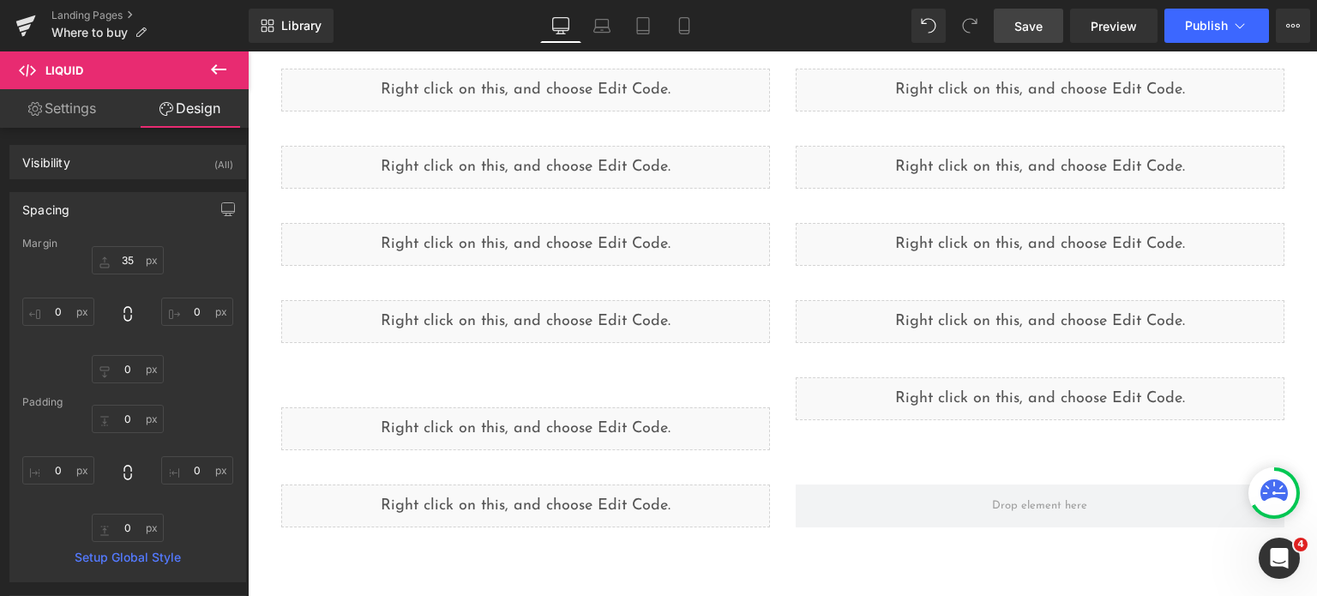
scroll to position [1634, 0]
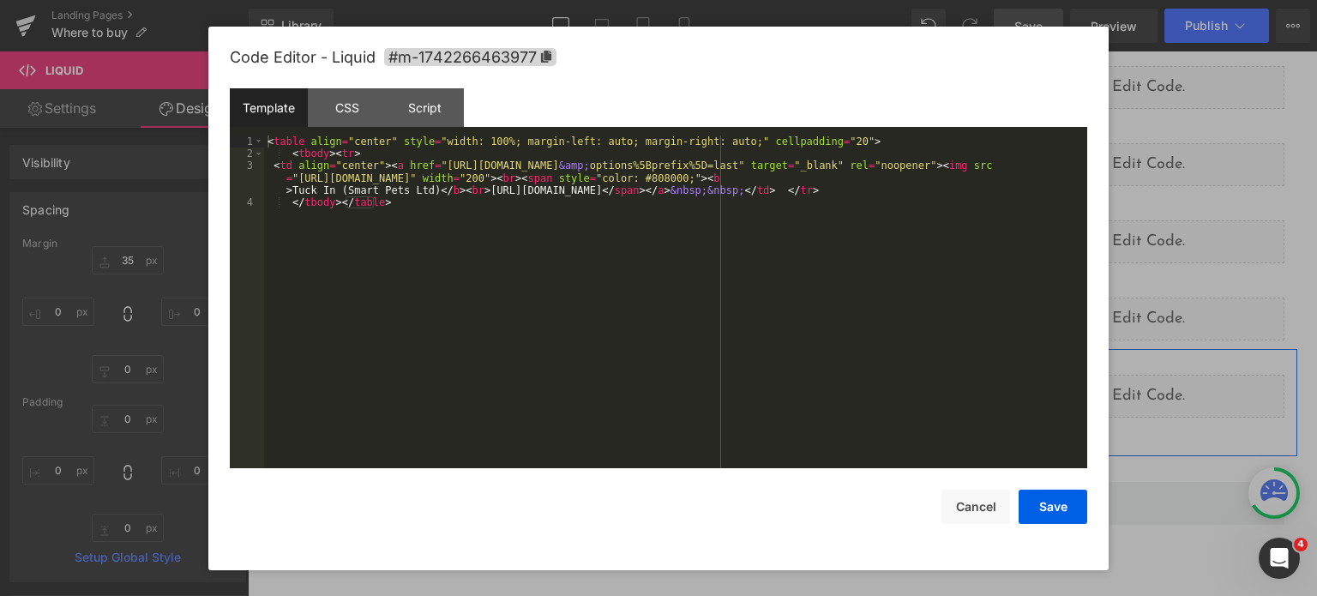
click at [543, 417] on icon at bounding box center [548, 418] width 10 height 10
click at [985, 519] on button "Cancel" at bounding box center [975, 506] width 69 height 34
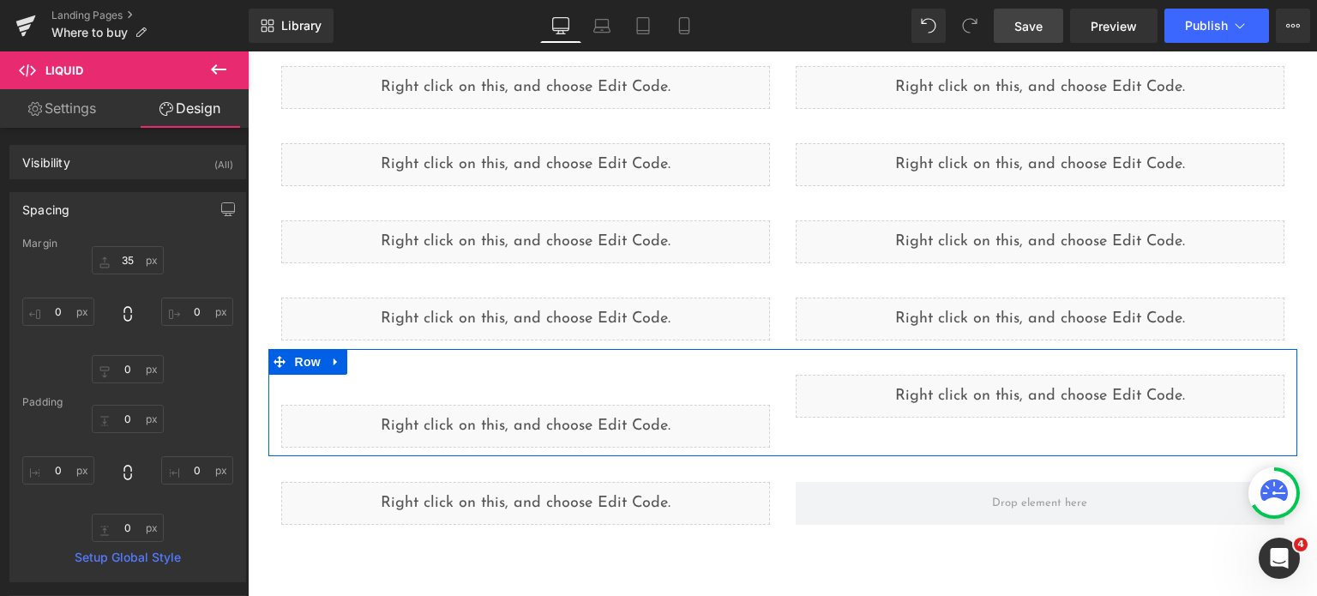
click at [466, 381] on div "Liquid" at bounding box center [525, 411] width 514 height 73
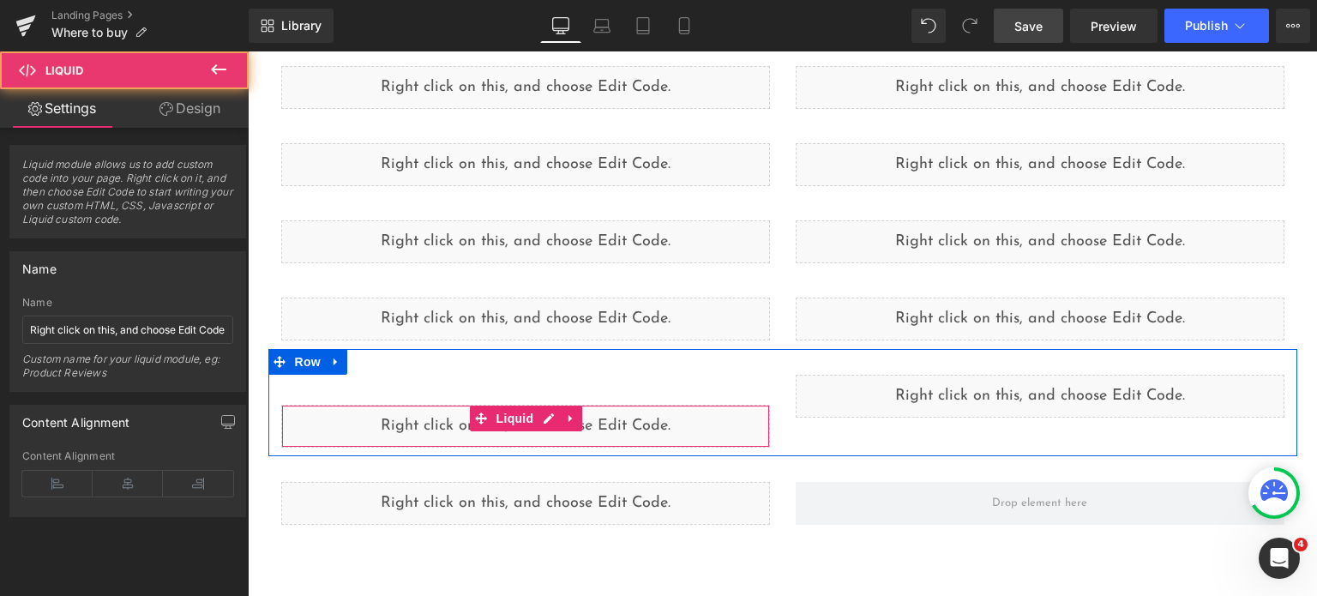
click at [381, 417] on div "Liquid" at bounding box center [525, 426] width 489 height 43
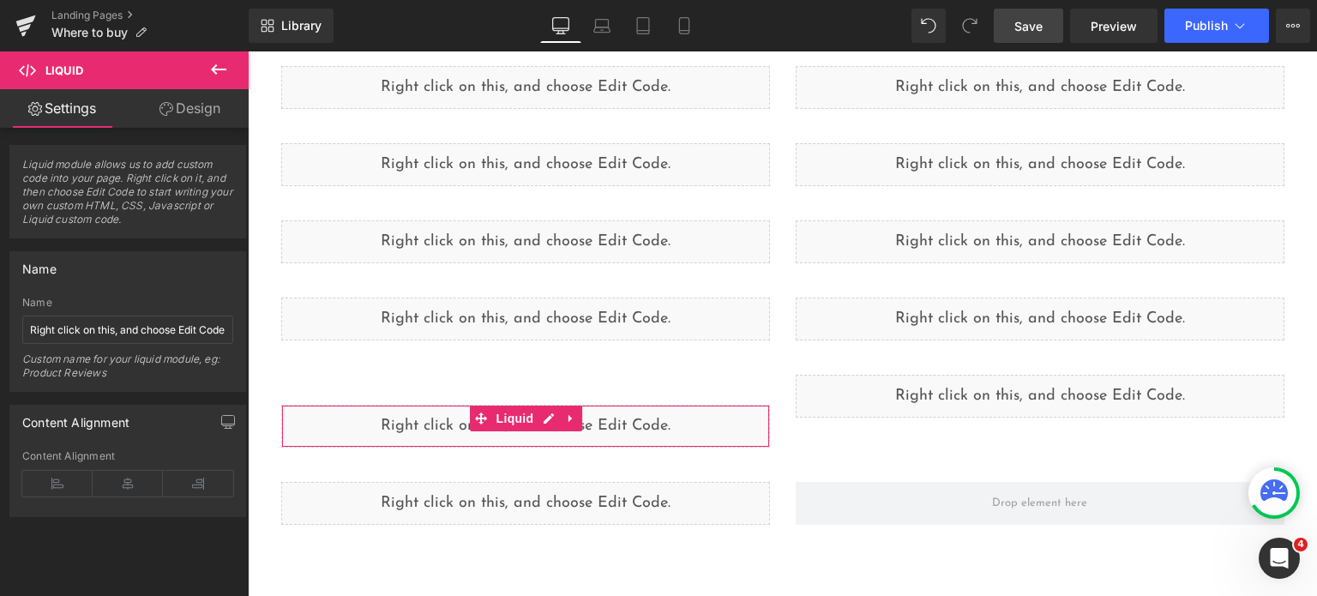
click at [189, 114] on link "Design" at bounding box center [190, 108] width 124 height 39
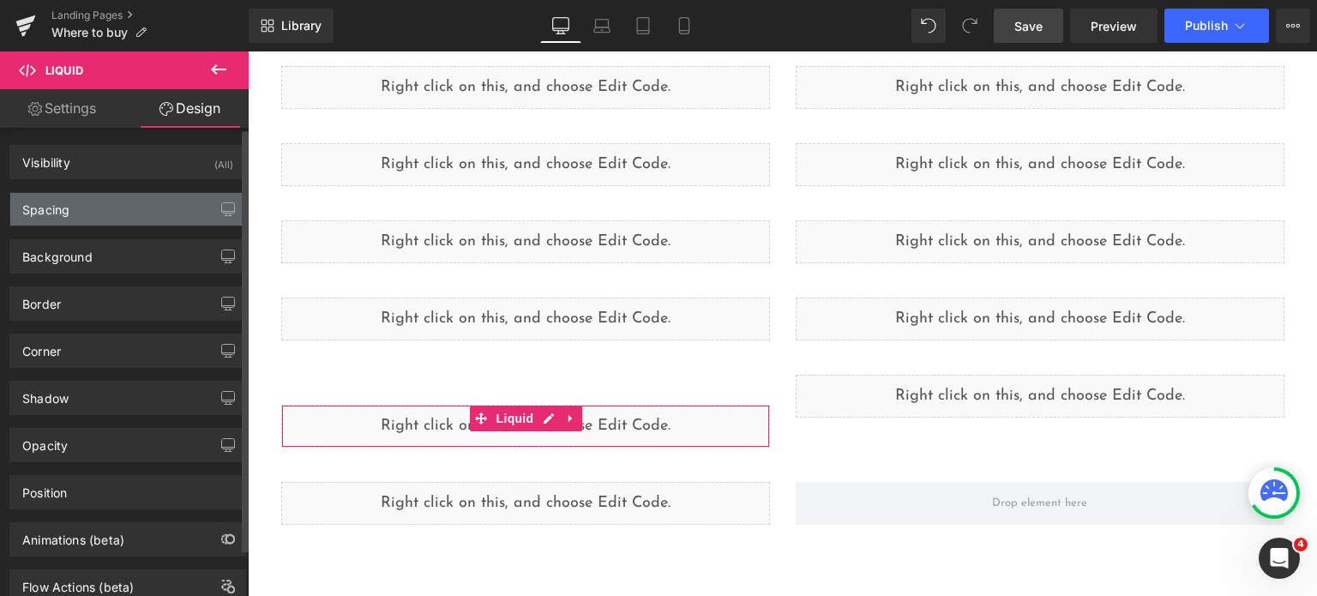
type input "35"
type input "0"
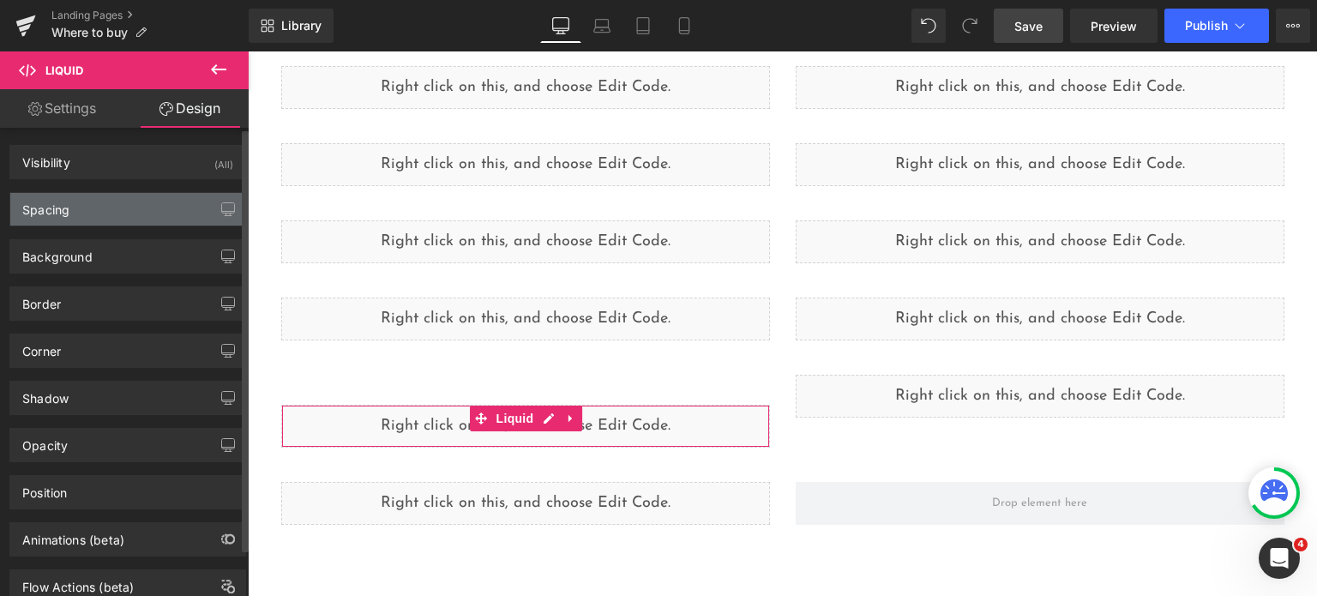
type input "0"
click at [116, 195] on div "Spacing" at bounding box center [127, 209] width 235 height 33
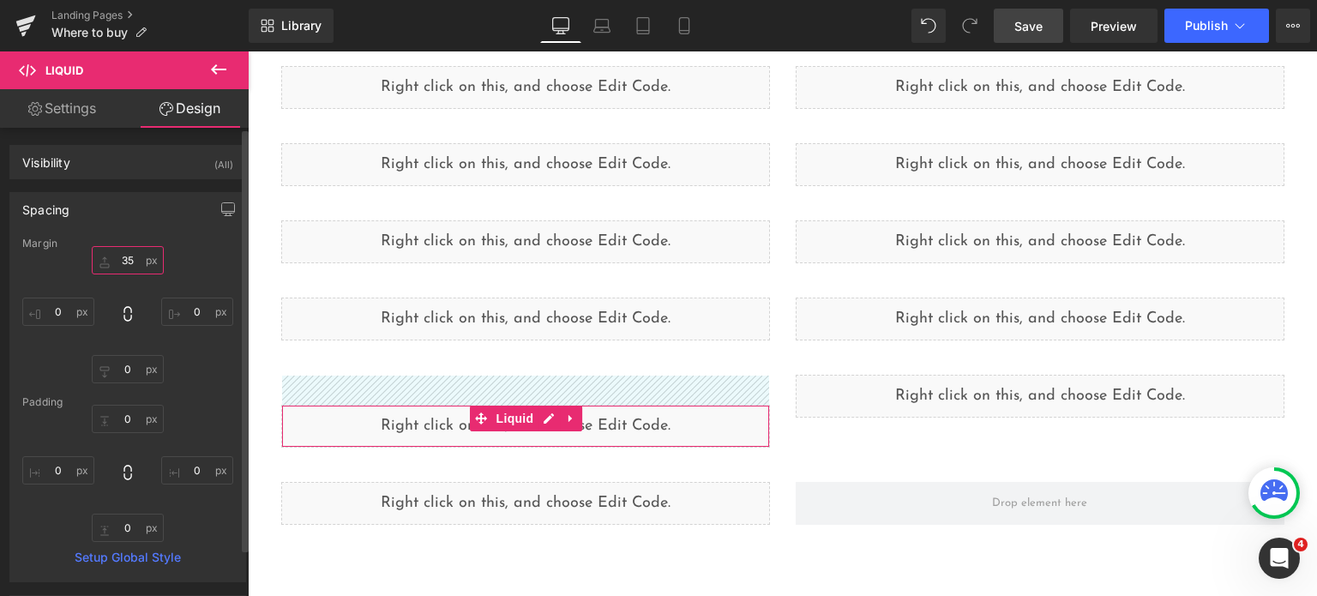
click at [127, 256] on input "35" at bounding box center [128, 260] width 72 height 28
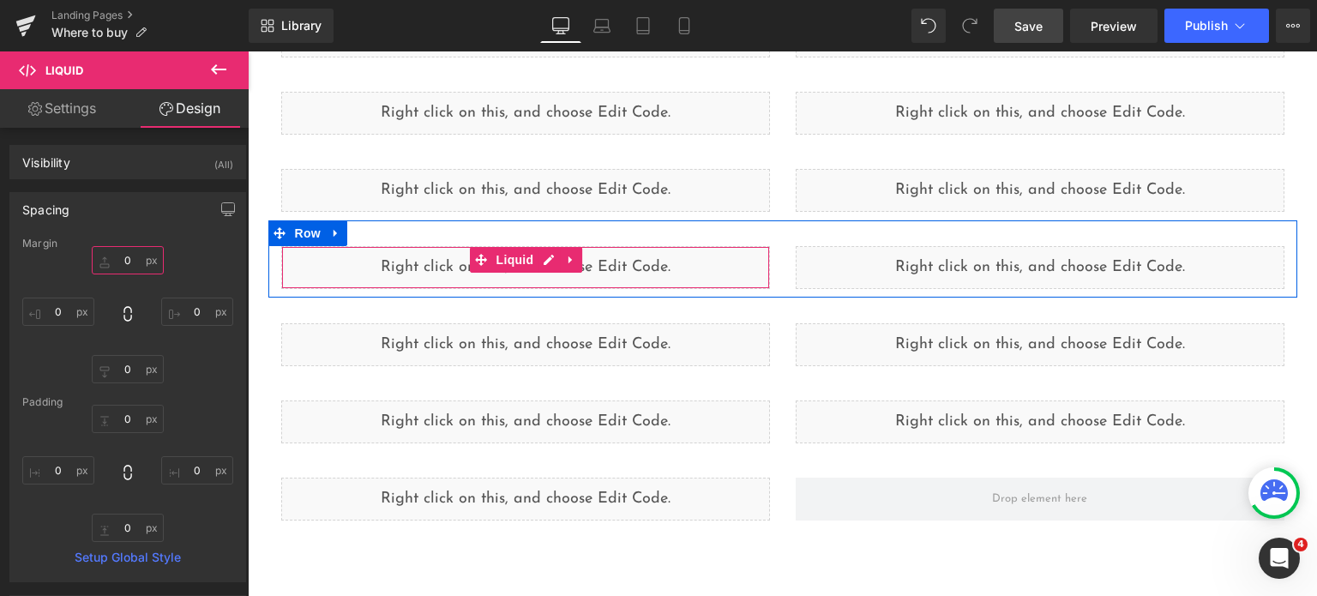
scroll to position [1611, 0]
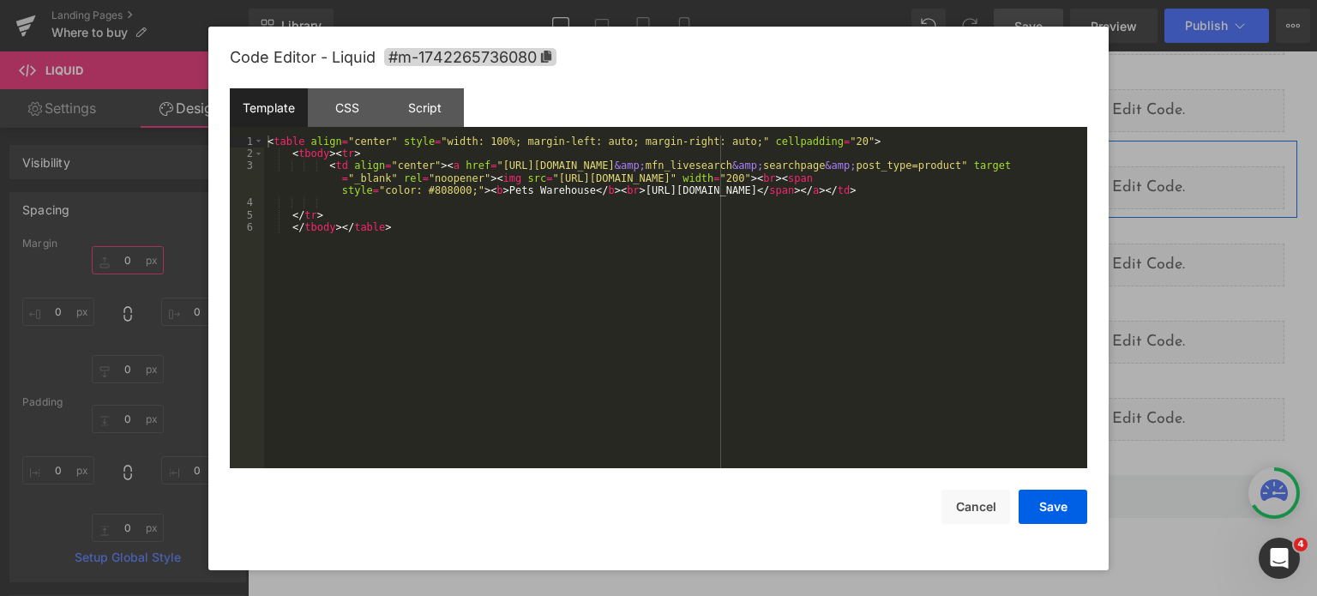
click at [543, 186] on div "Liquid" at bounding box center [525, 187] width 489 height 43
type input "0"
click at [977, 523] on button "Cancel" at bounding box center [975, 506] width 69 height 34
click at [542, 184] on div "Liquid" at bounding box center [525, 187] width 489 height 43
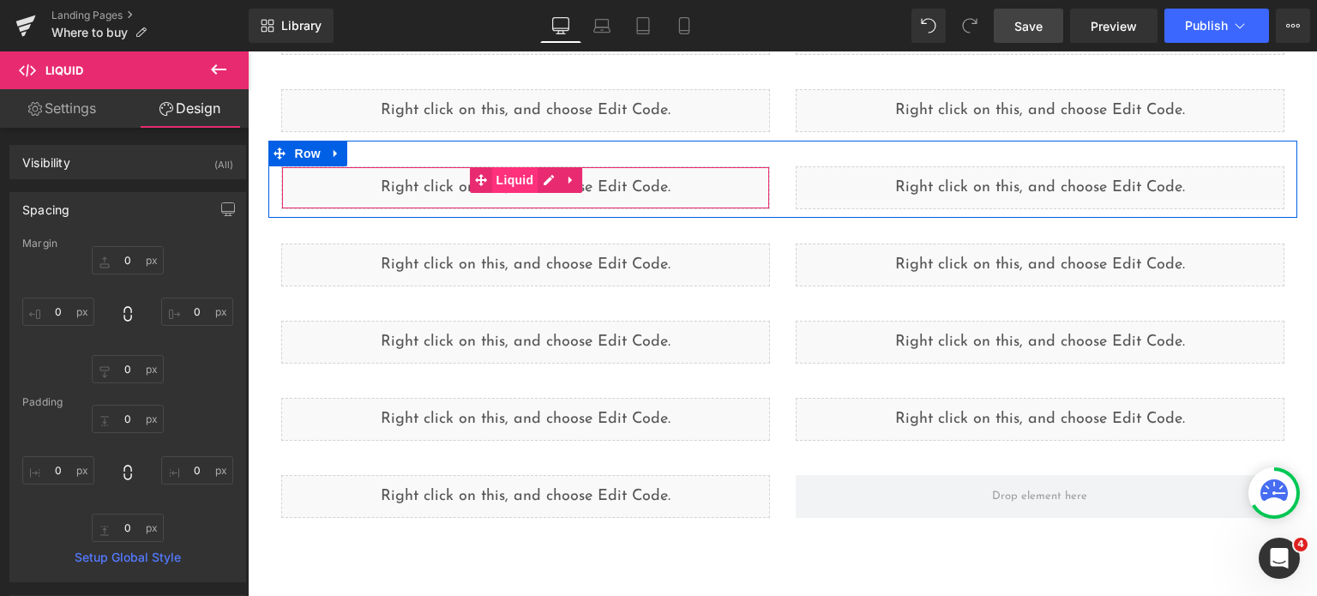
click at [518, 182] on span "Liquid" at bounding box center [515, 180] width 46 height 26
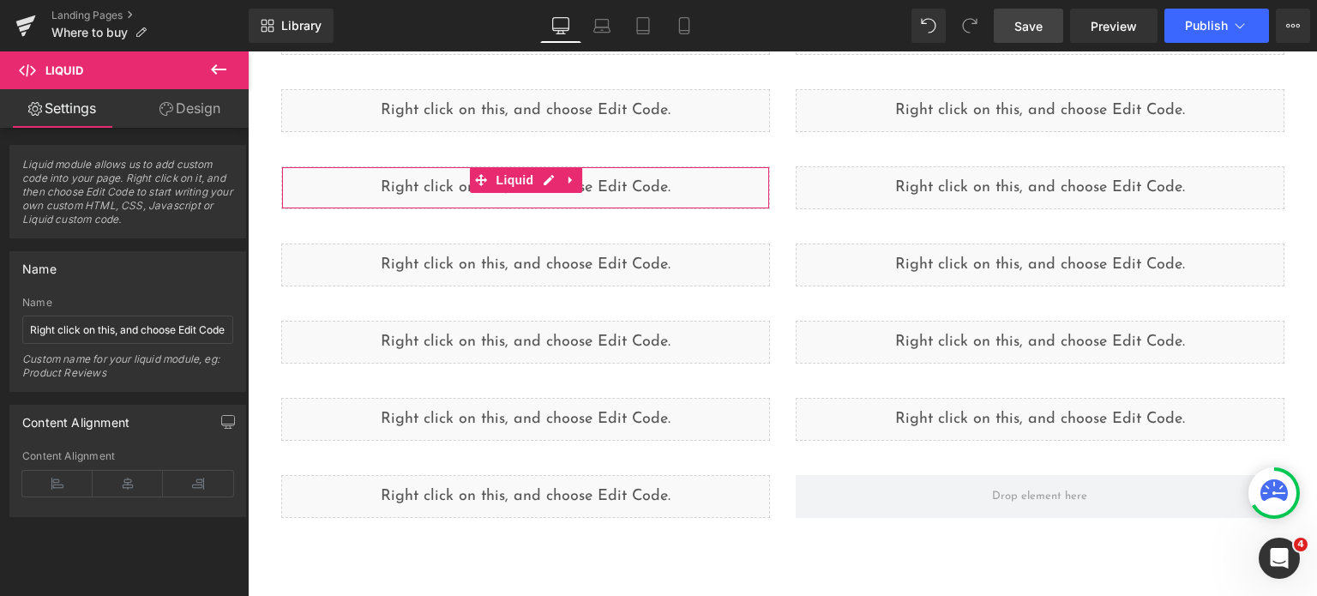
click at [172, 119] on link "Design" at bounding box center [190, 108] width 124 height 39
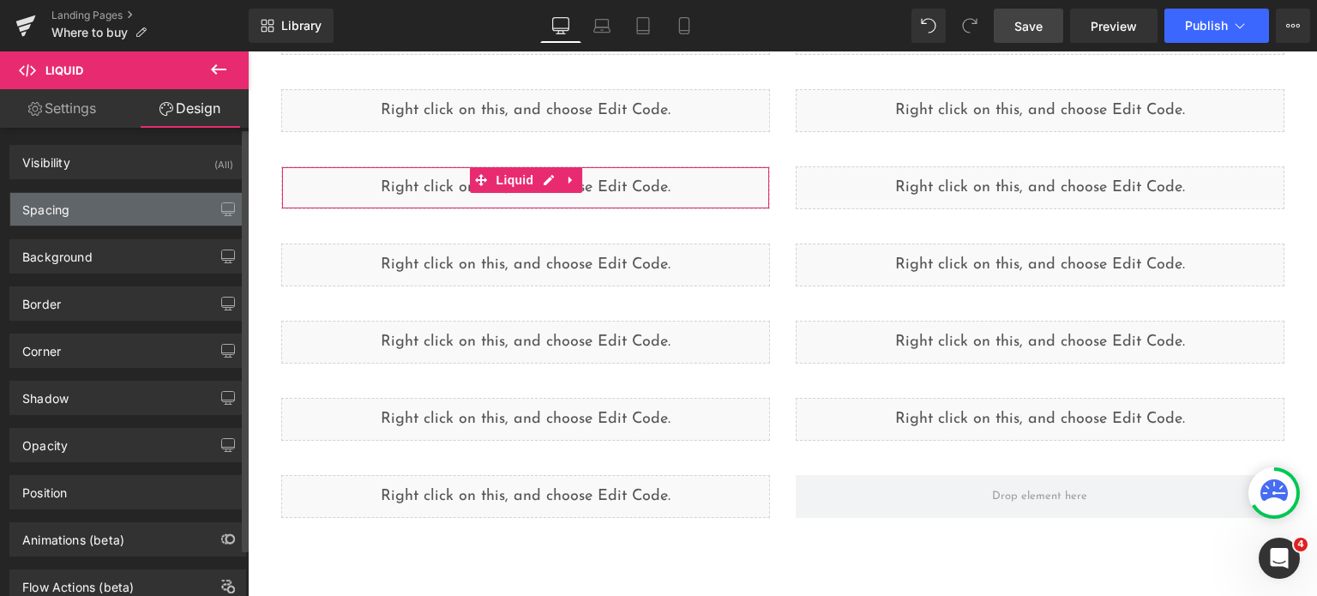
click at [134, 219] on div "Spacing" at bounding box center [127, 209] width 235 height 33
type input "0"
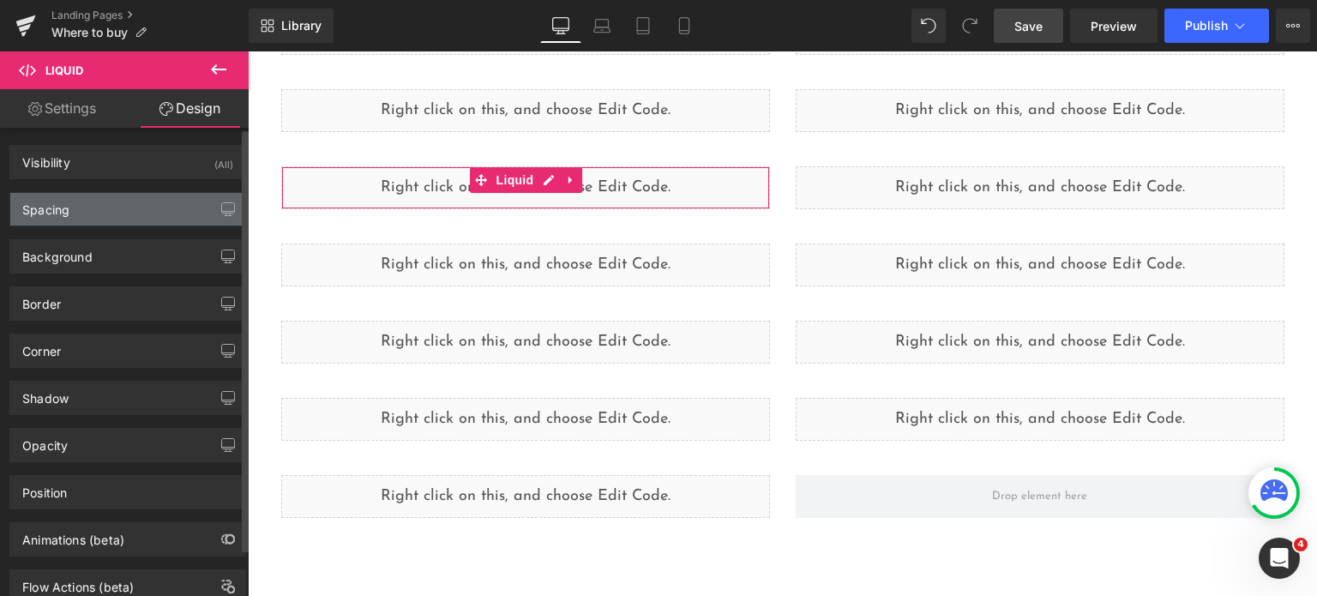
type input "0"
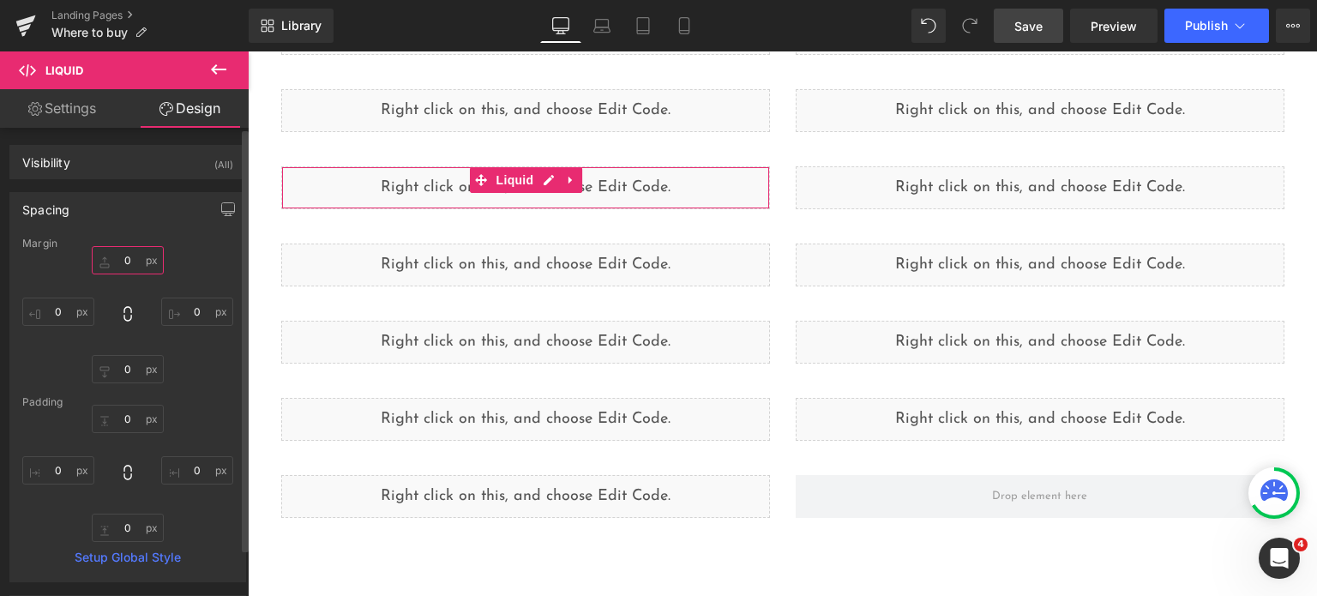
click at [126, 266] on input "0" at bounding box center [128, 260] width 72 height 28
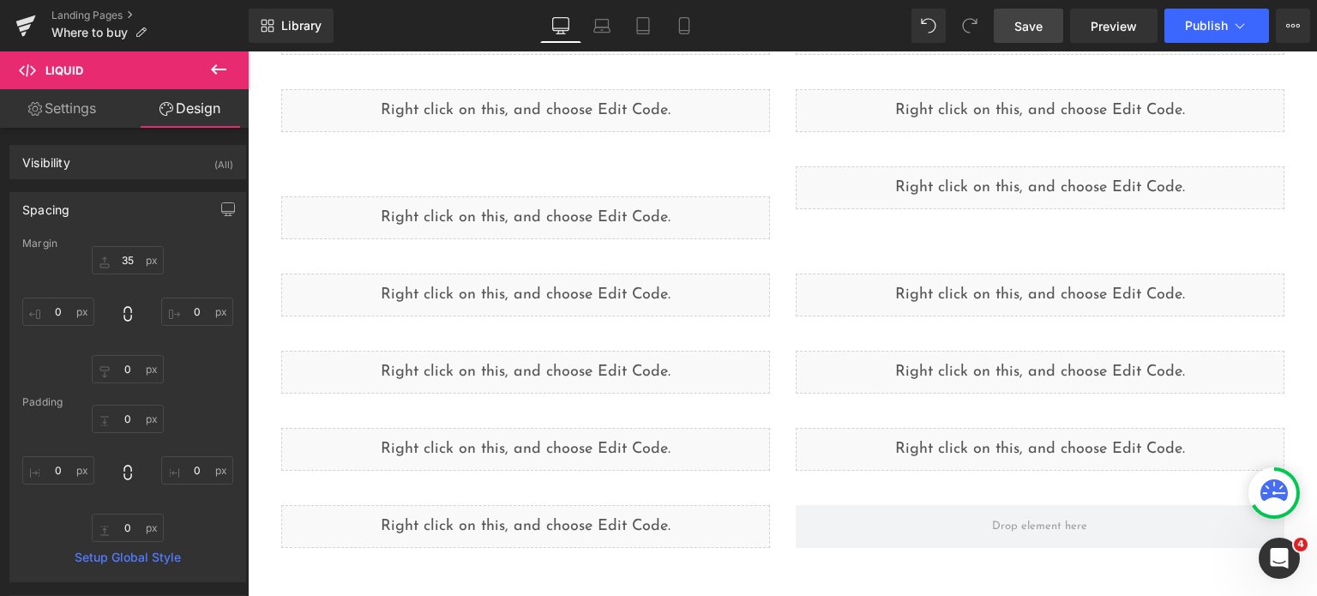
click at [1015, 23] on span "Save" at bounding box center [1028, 26] width 28 height 18
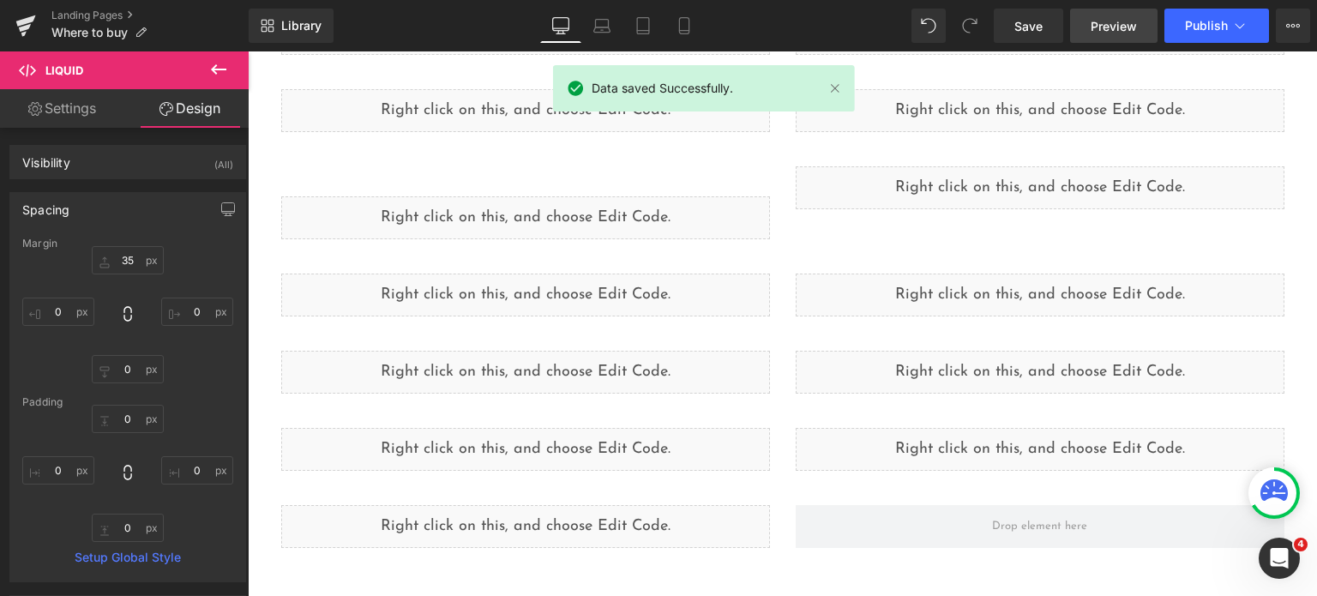
click at [1101, 27] on span "Preview" at bounding box center [1113, 26] width 46 height 18
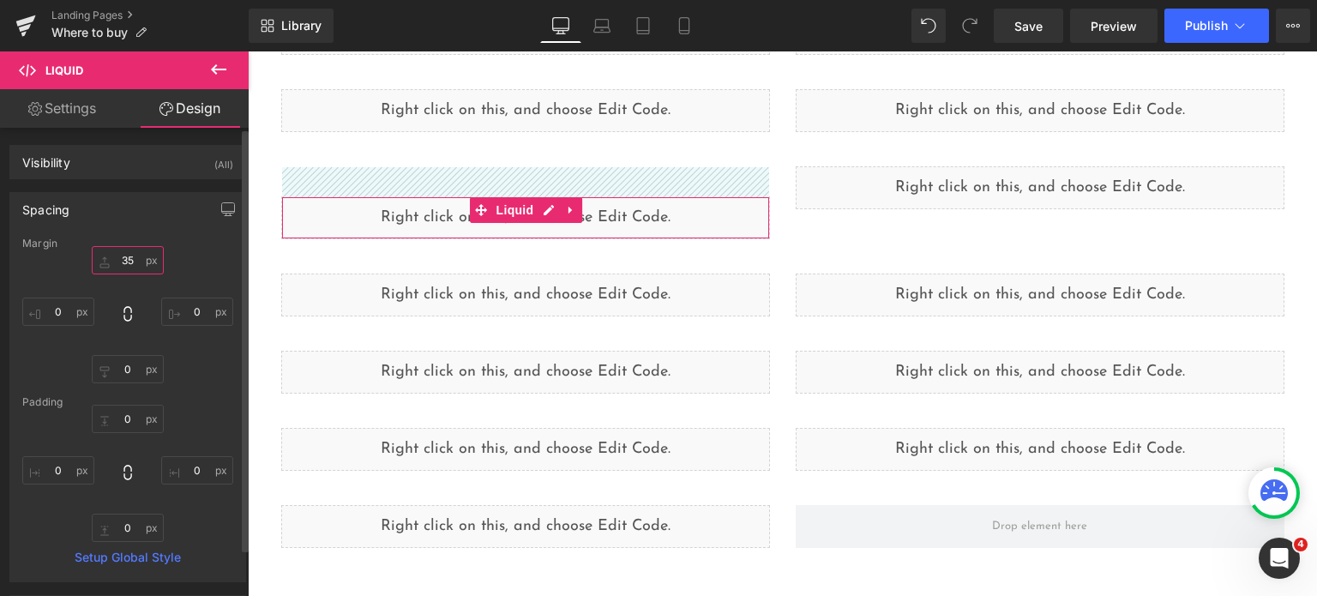
click at [123, 261] on input "35" at bounding box center [128, 260] width 72 height 28
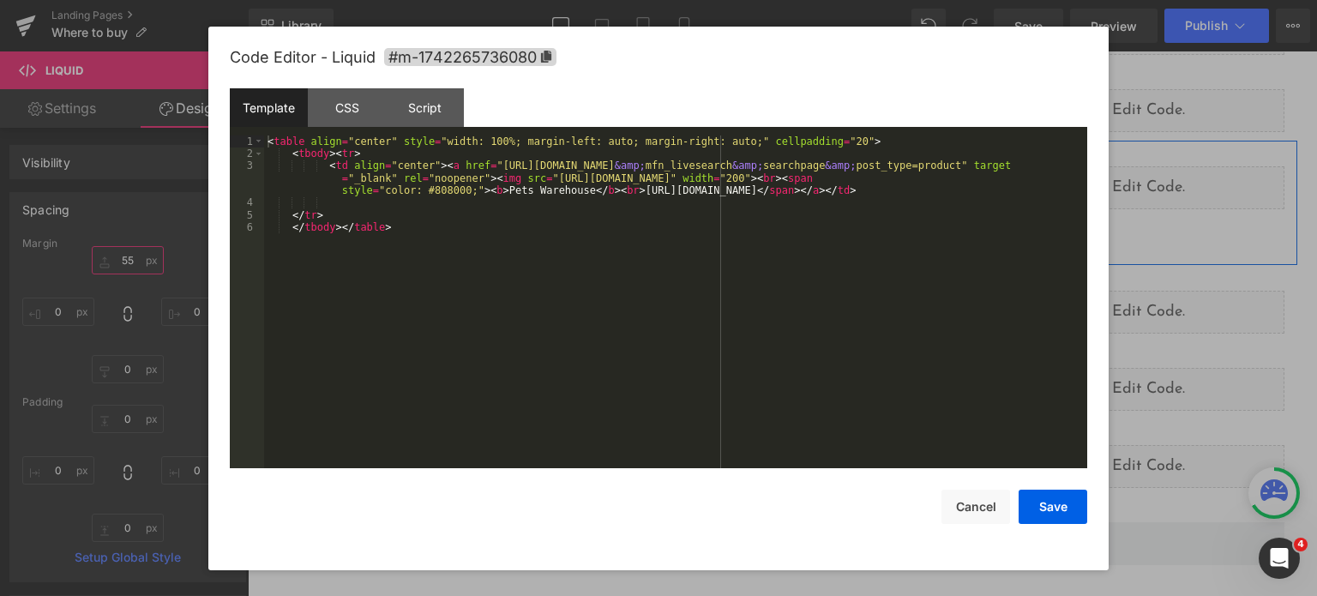
click at [543, 225] on div "Liquid" at bounding box center [525, 234] width 489 height 43
type input "55"
click at [469, 187] on div "< table align = "center" style = "width: 100%; margin-left: auto; margin-right:…" at bounding box center [675, 314] width 823 height 358
click at [1043, 504] on button "Save" at bounding box center [1052, 506] width 69 height 34
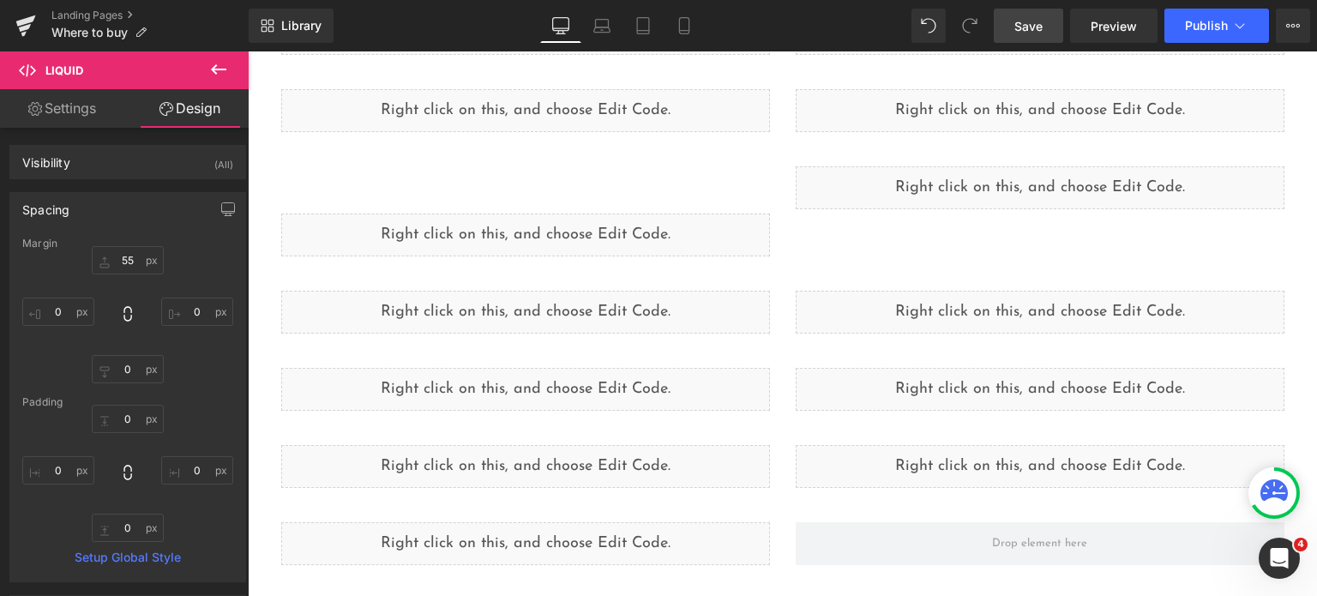
click at [1056, 13] on link "Save" at bounding box center [1027, 26] width 69 height 34
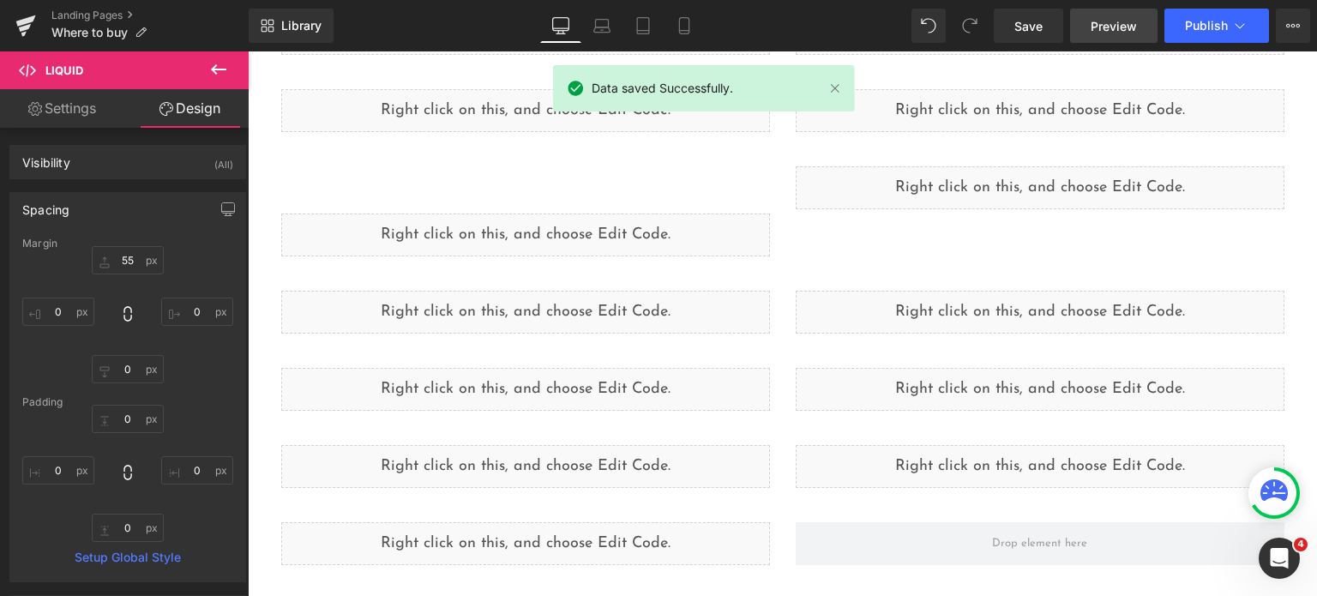
click at [1109, 33] on span "Preview" at bounding box center [1113, 26] width 46 height 18
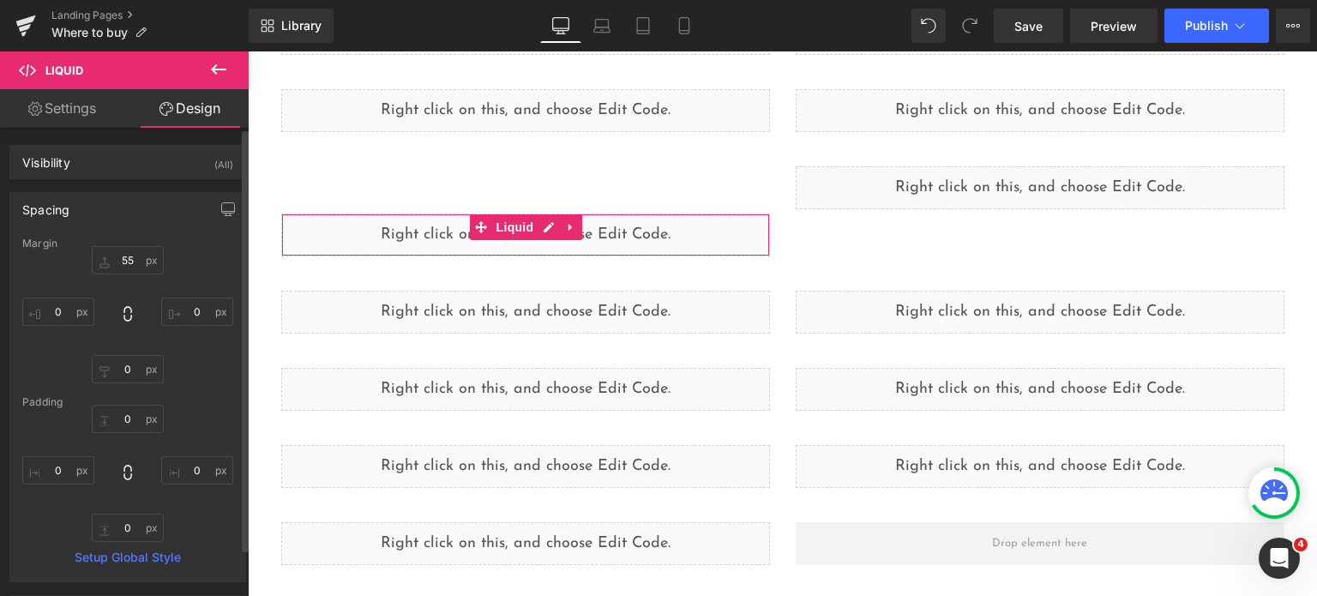
click at [123, 247] on div "Margin" at bounding box center [127, 243] width 211 height 12
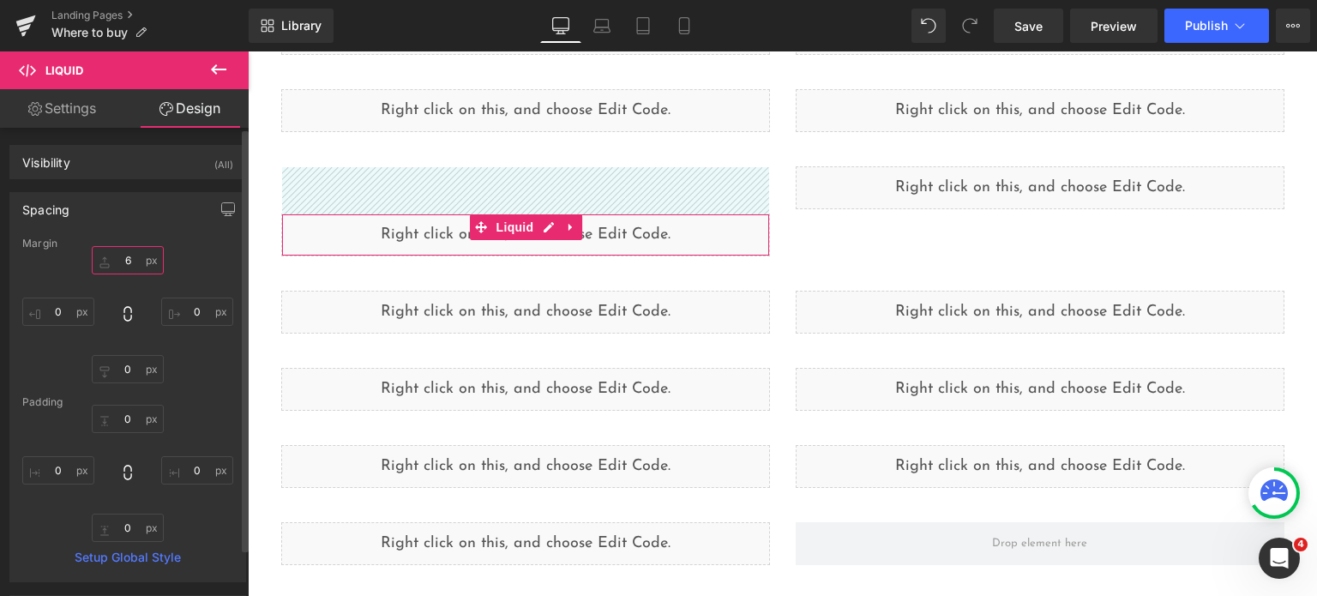
click at [124, 260] on input "6" at bounding box center [128, 260] width 72 height 28
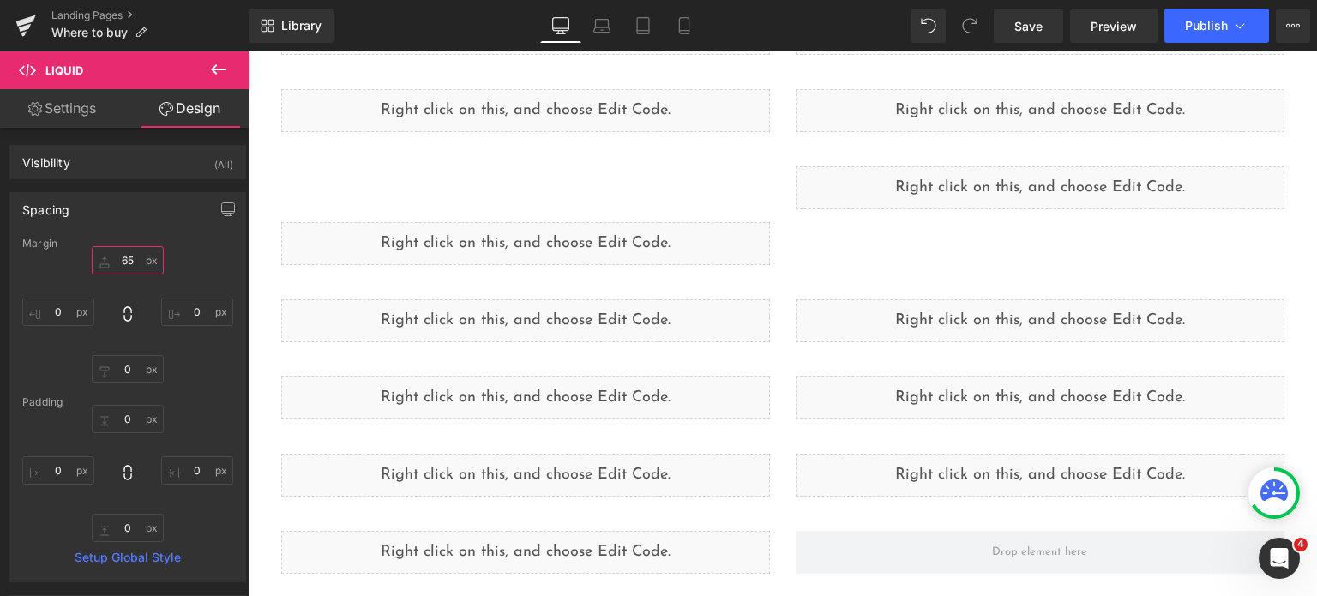
type input "65"
click at [1056, 6] on div "Library Desktop Desktop Laptop Tablet Mobile Save Preview Publish Scheduled Vie…" at bounding box center [783, 25] width 1068 height 51
click at [1046, 16] on link "Save" at bounding box center [1027, 26] width 69 height 34
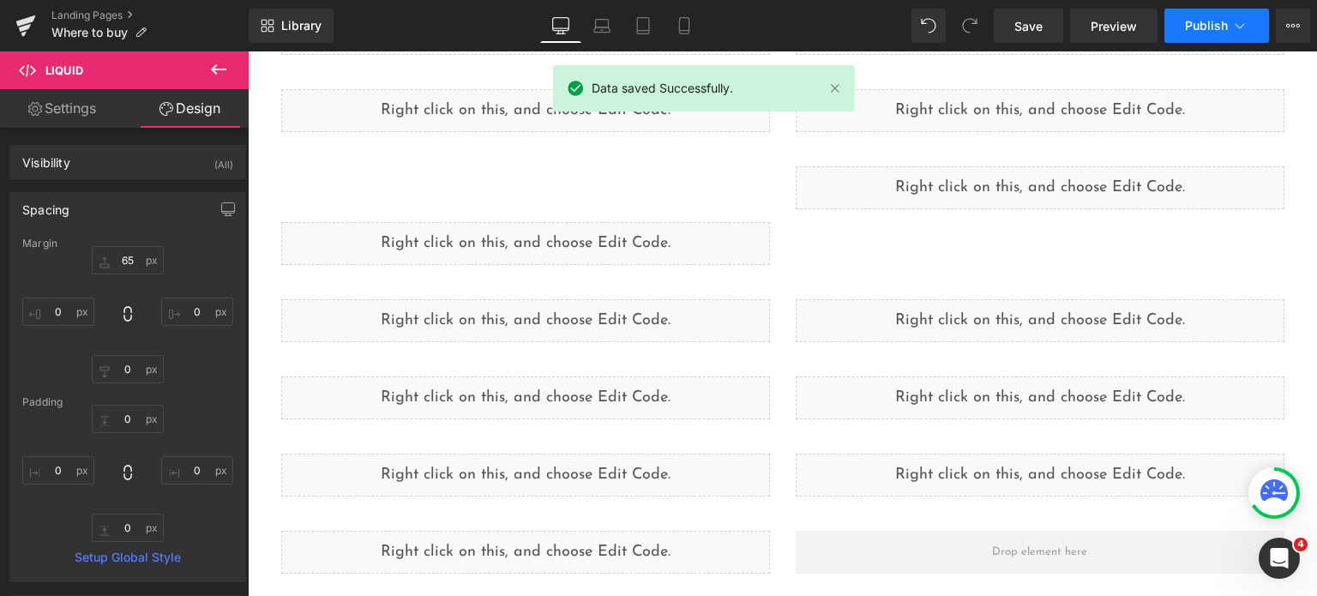
click at [1214, 15] on button "Publish" at bounding box center [1216, 26] width 105 height 34
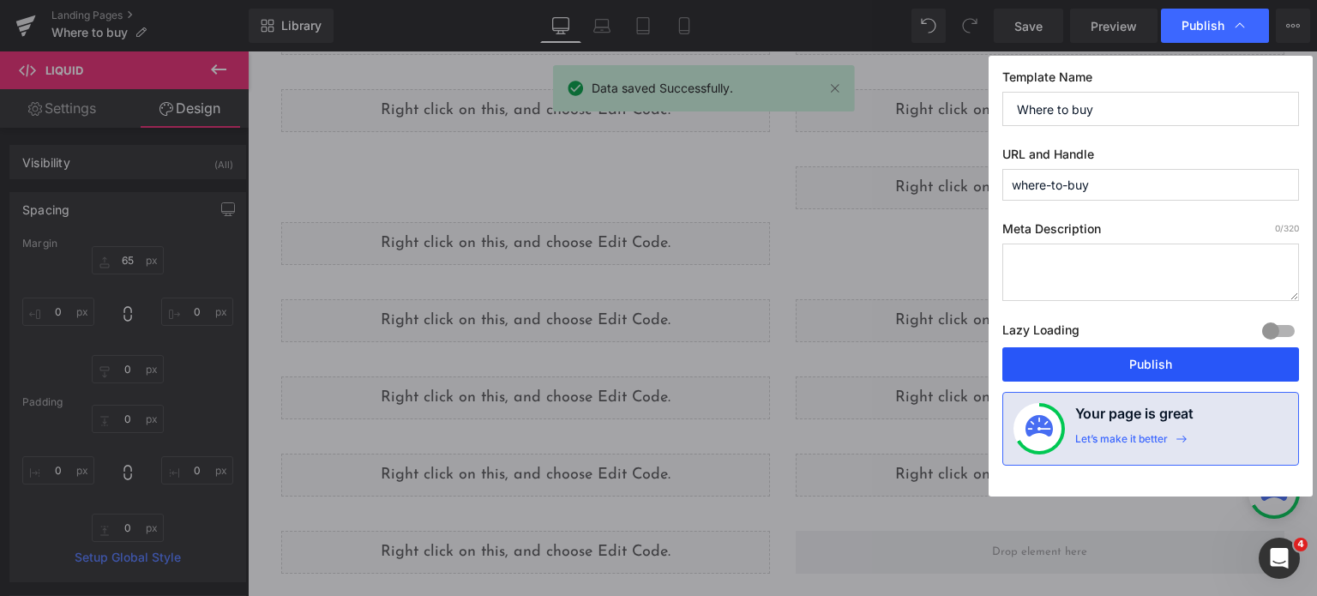
click at [1113, 364] on button "Publish" at bounding box center [1150, 364] width 297 height 34
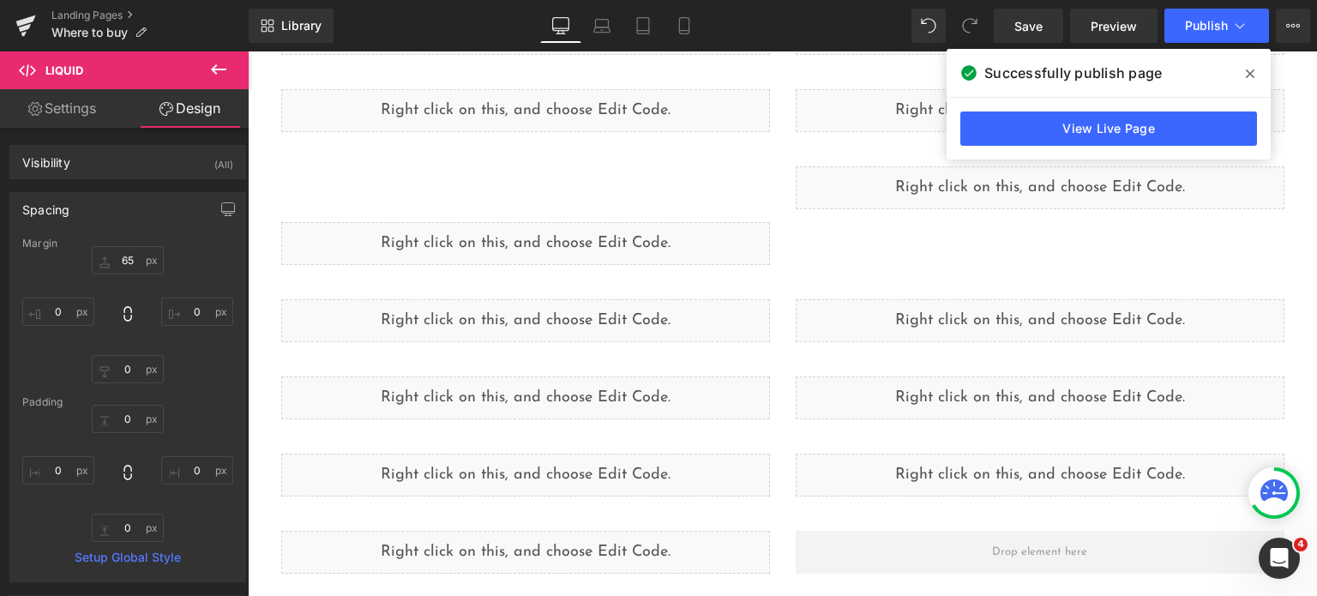
click at [1083, 146] on div "View Live Page" at bounding box center [1108, 129] width 324 height 62
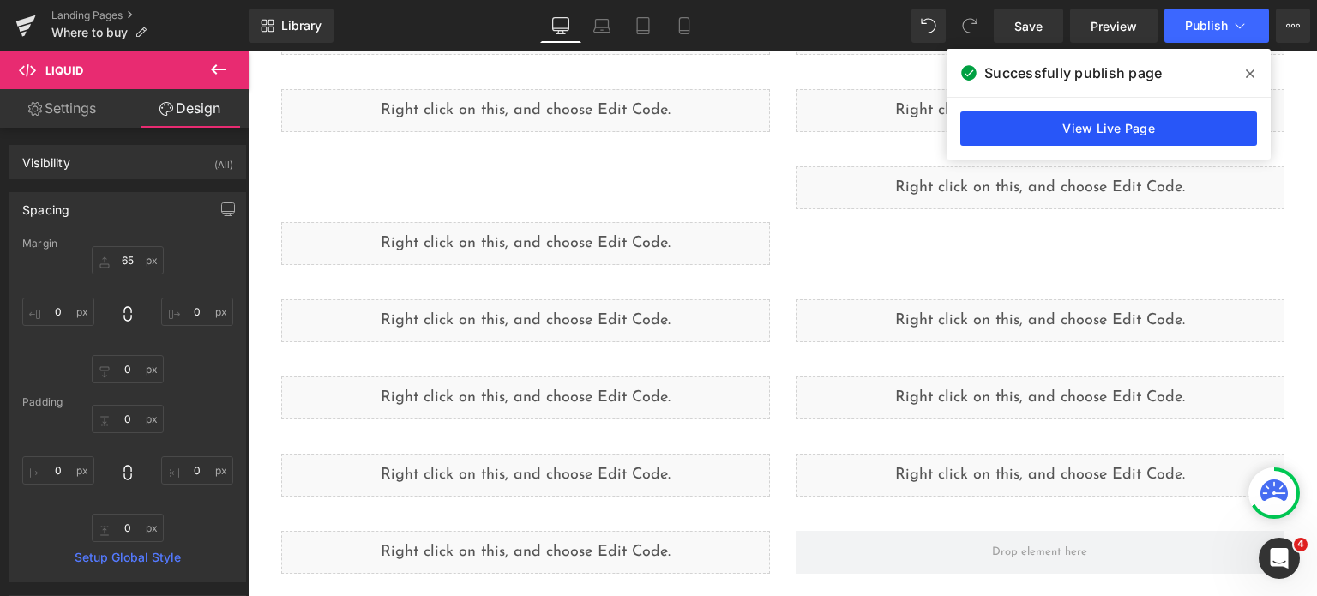
click at [1079, 135] on link "View Live Page" at bounding box center [1108, 128] width 297 height 34
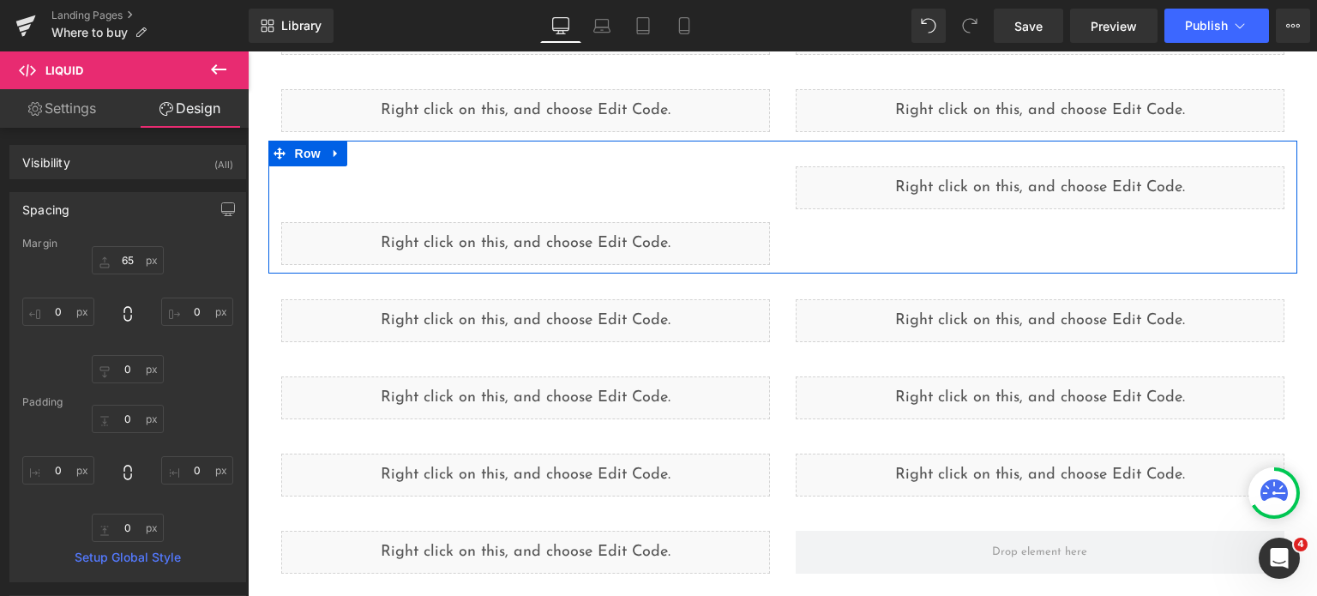
click at [645, 205] on div "Liquid" at bounding box center [525, 215] width 514 height 99
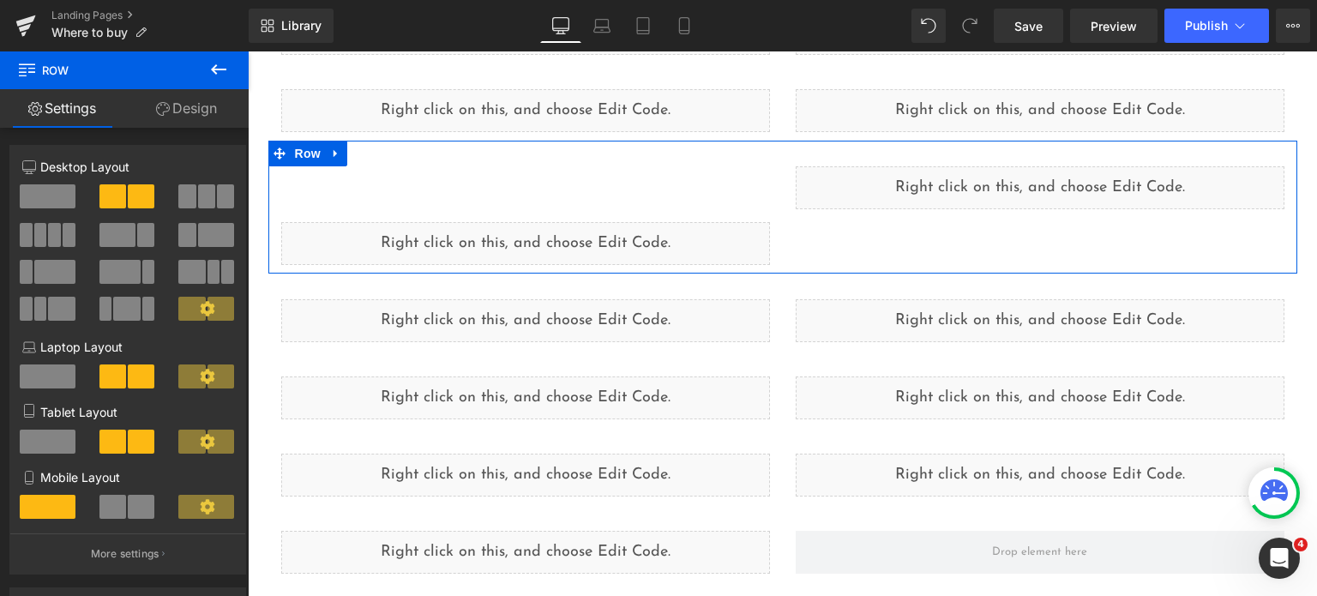
click at [383, 222] on div "Liquid" at bounding box center [525, 243] width 489 height 43
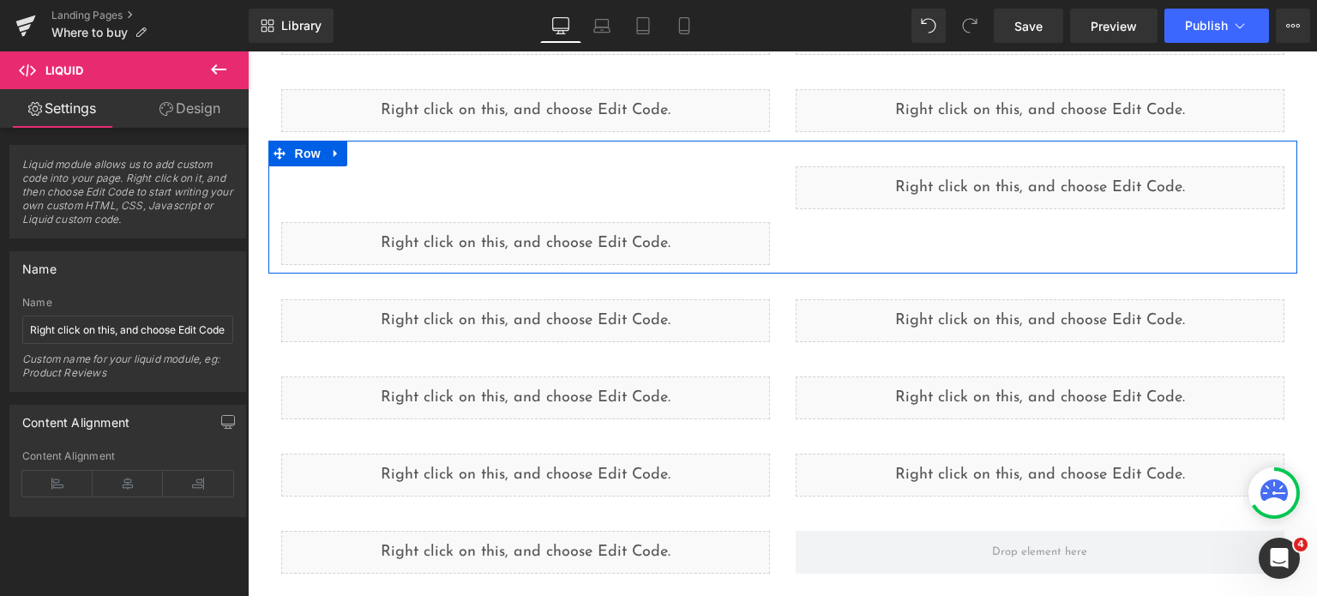
click at [476, 179] on div "Liquid" at bounding box center [525, 215] width 514 height 99
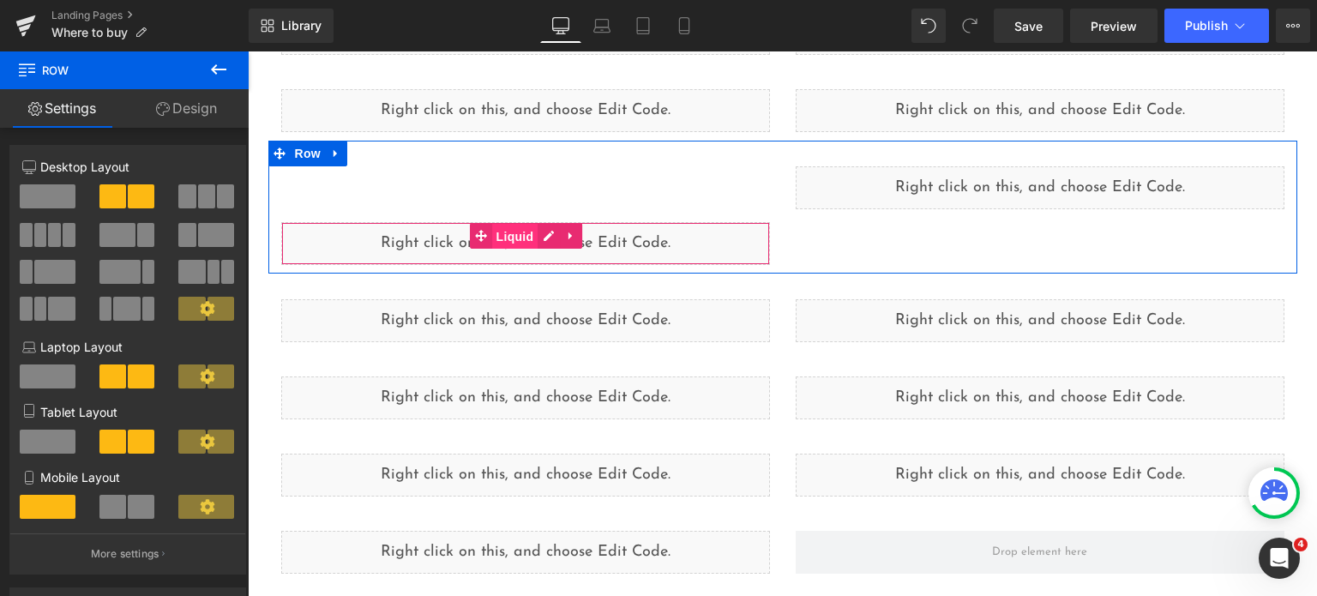
click at [511, 237] on span "Liquid" at bounding box center [515, 237] width 46 height 26
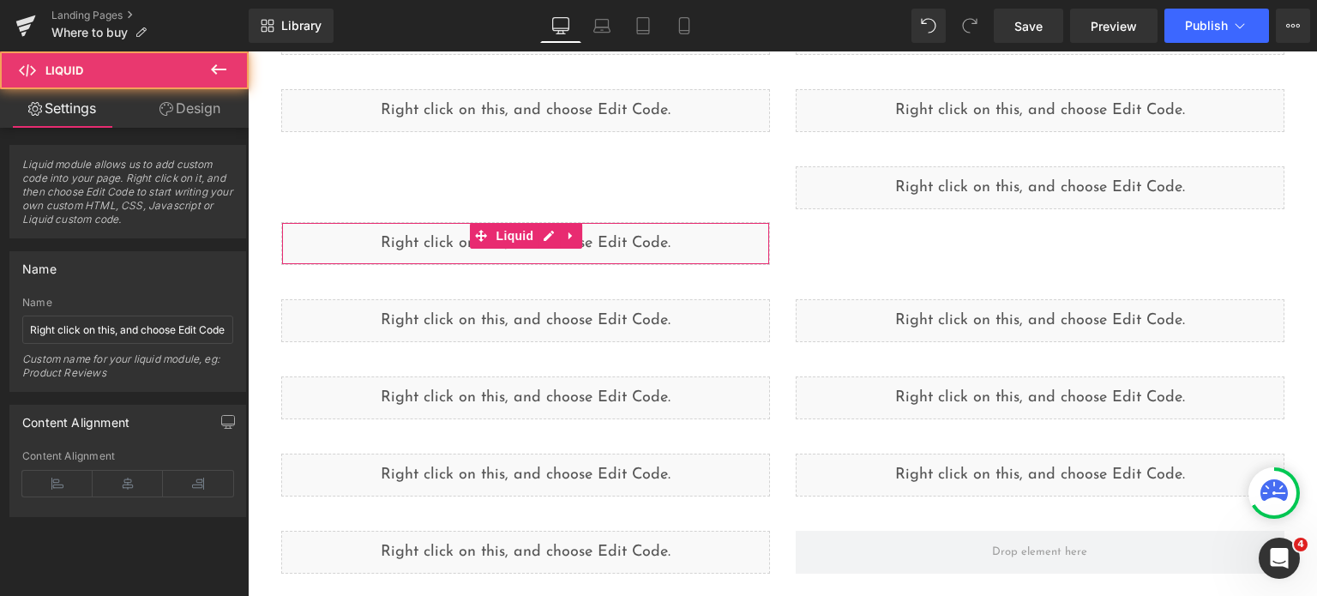
click at [180, 105] on link "Design" at bounding box center [190, 108] width 124 height 39
click at [0, 0] on div "Spacing" at bounding box center [0, 0] width 0 height 0
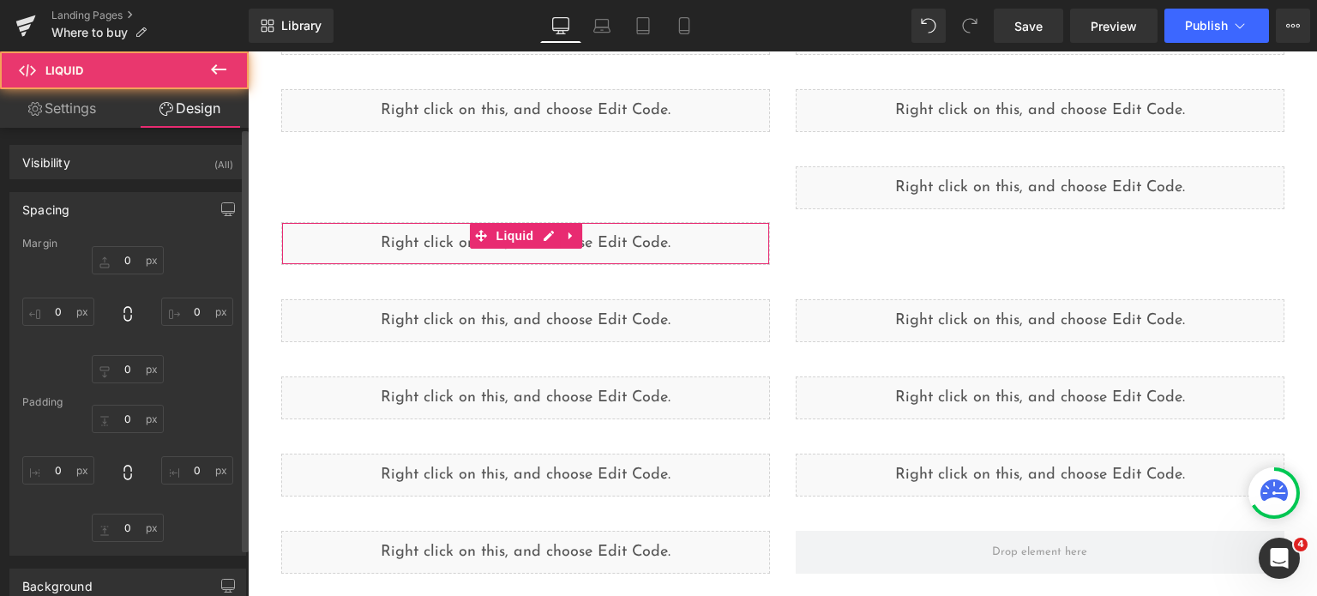
type input "65"
type input "0"
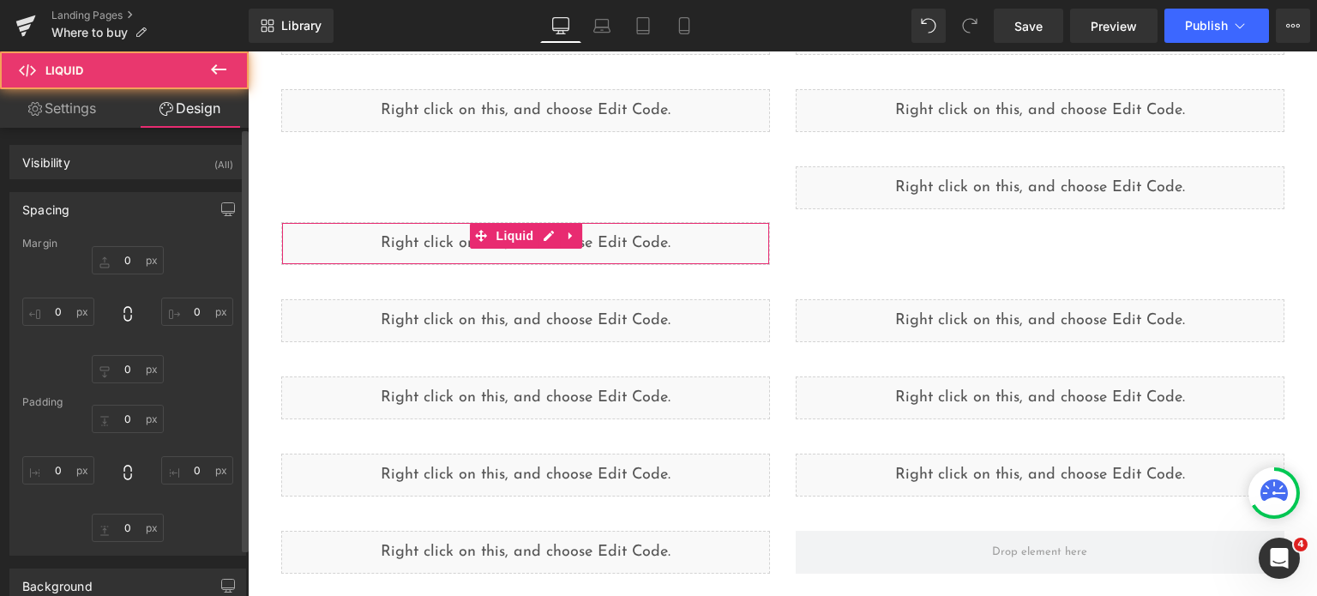
type input "0"
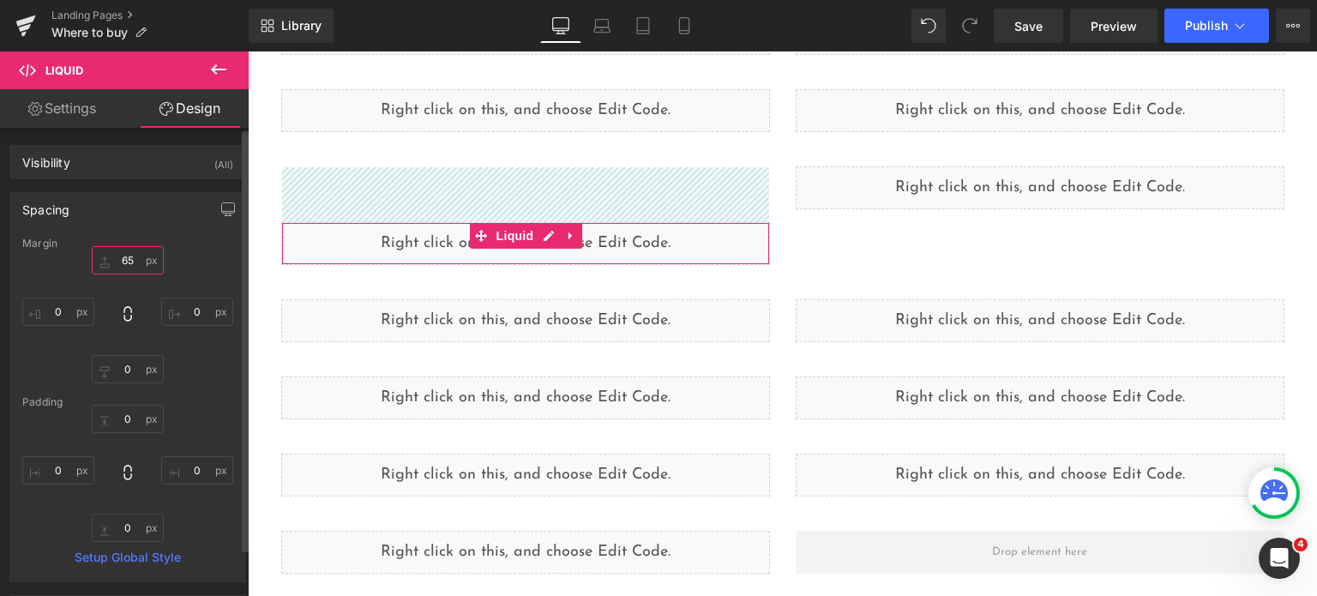
click at [119, 261] on input "65" at bounding box center [128, 260] width 72 height 28
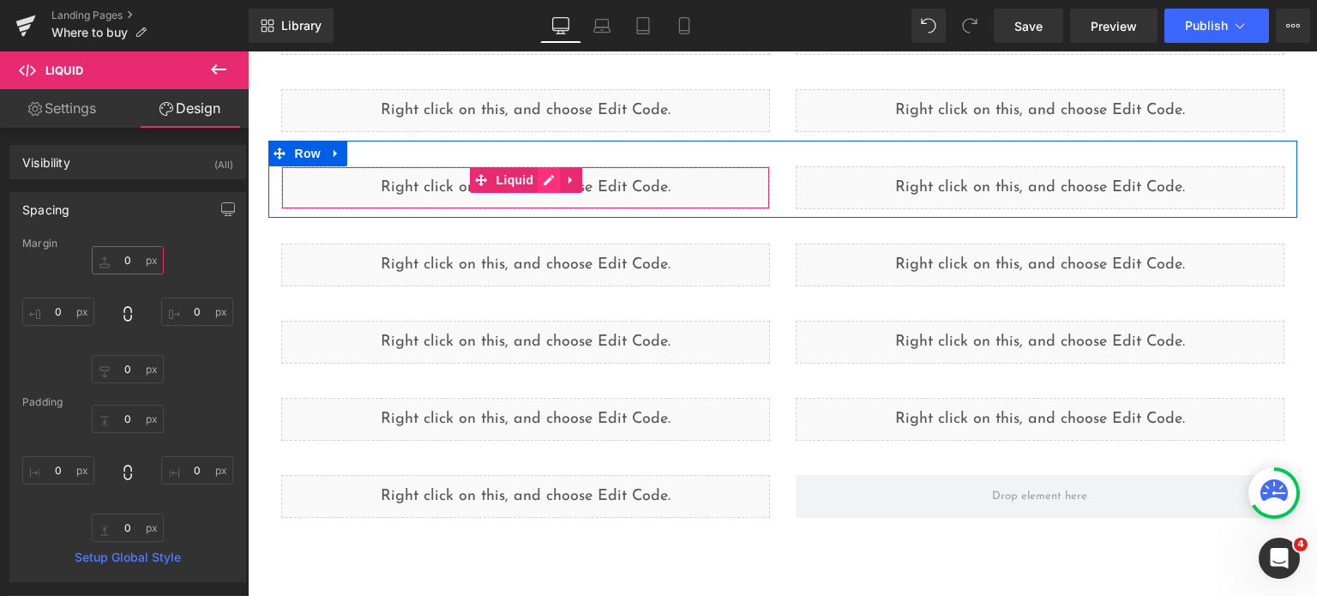
click at [545, 184] on icon at bounding box center [549, 180] width 12 height 13
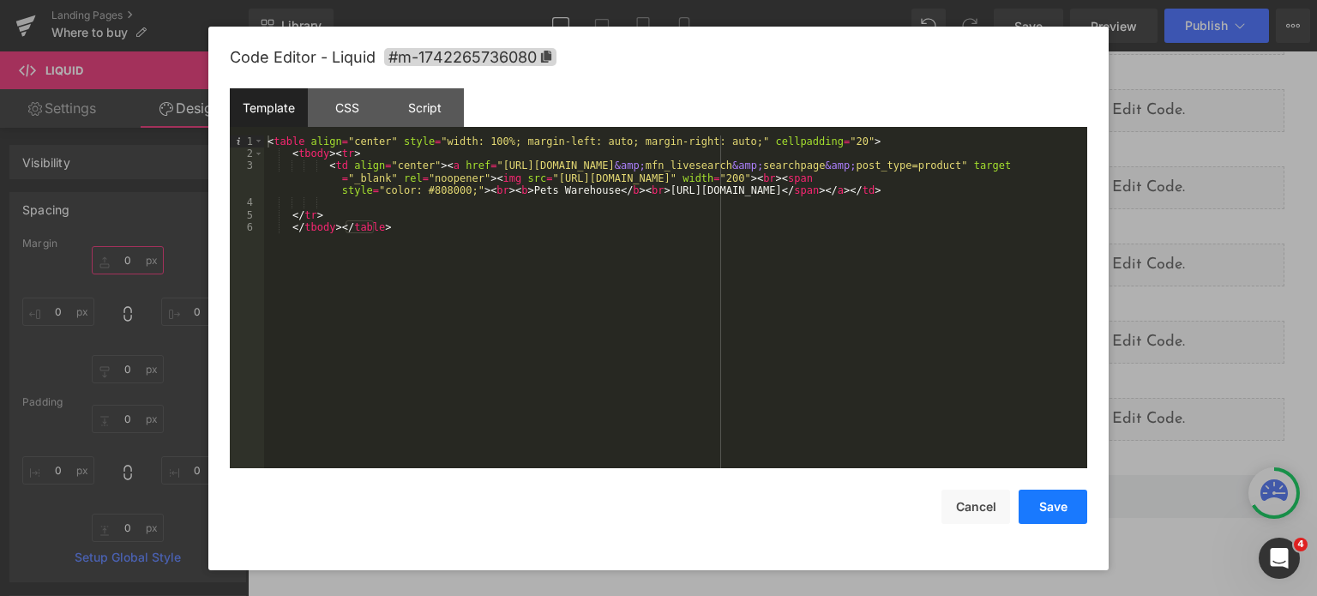
type input "0"
click at [1042, 514] on button "Save" at bounding box center [1052, 506] width 69 height 34
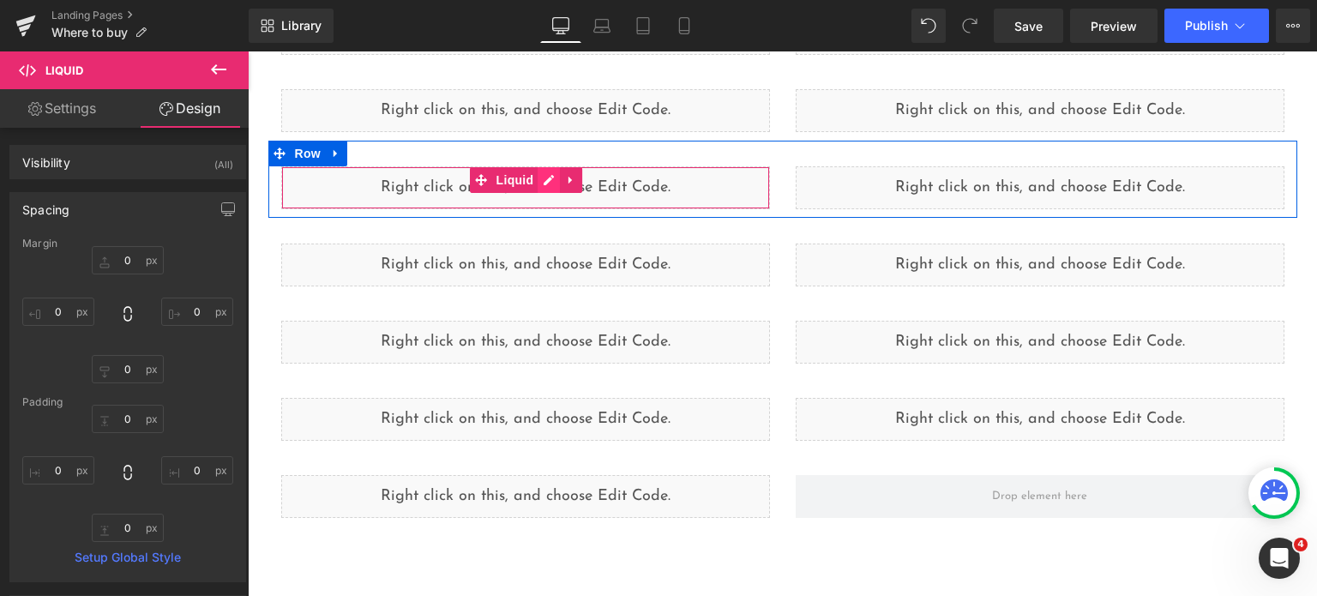
click at [548, 181] on icon at bounding box center [549, 180] width 12 height 13
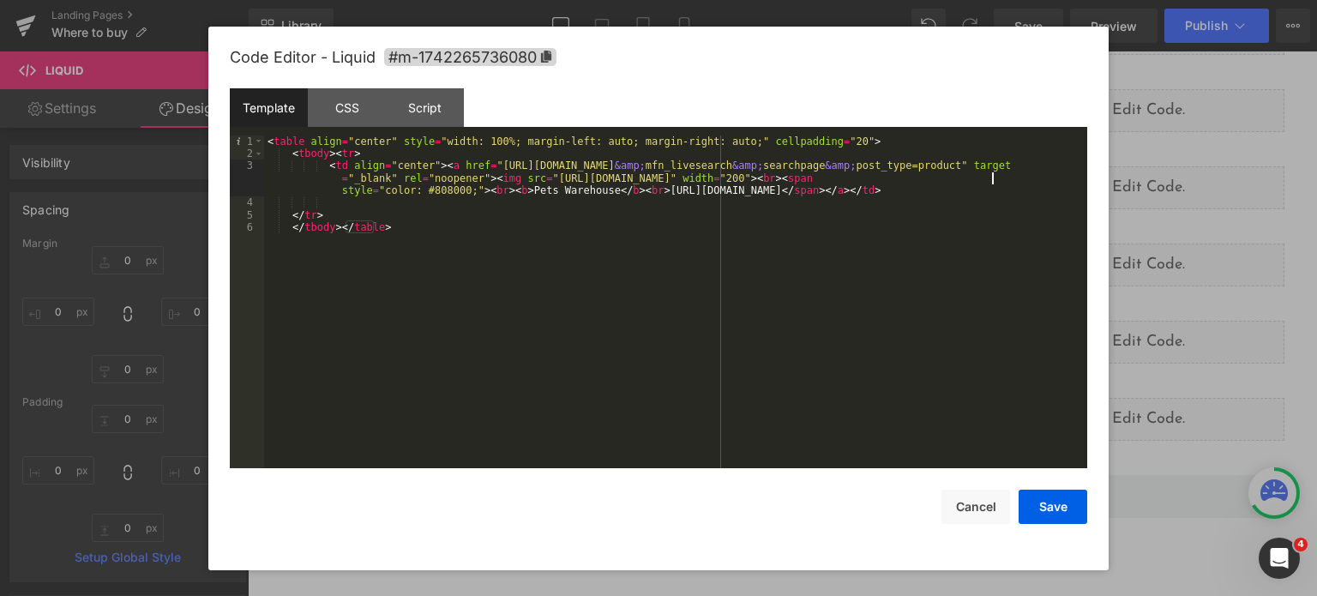
click at [993, 174] on div "< table align = "center" style = "width: 100%; margin-left: auto; margin-right:…" at bounding box center [675, 314] width 823 height 358
click at [1032, 503] on button "Save" at bounding box center [1052, 506] width 69 height 34
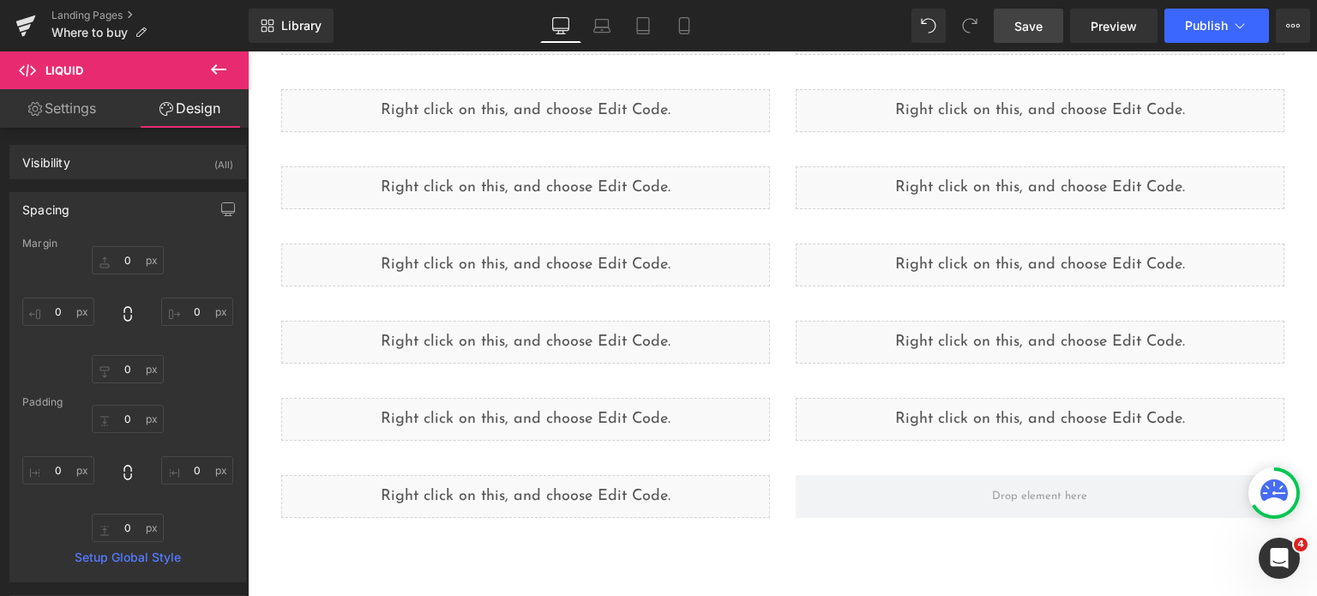
click at [1028, 20] on span "Save" at bounding box center [1028, 26] width 28 height 18
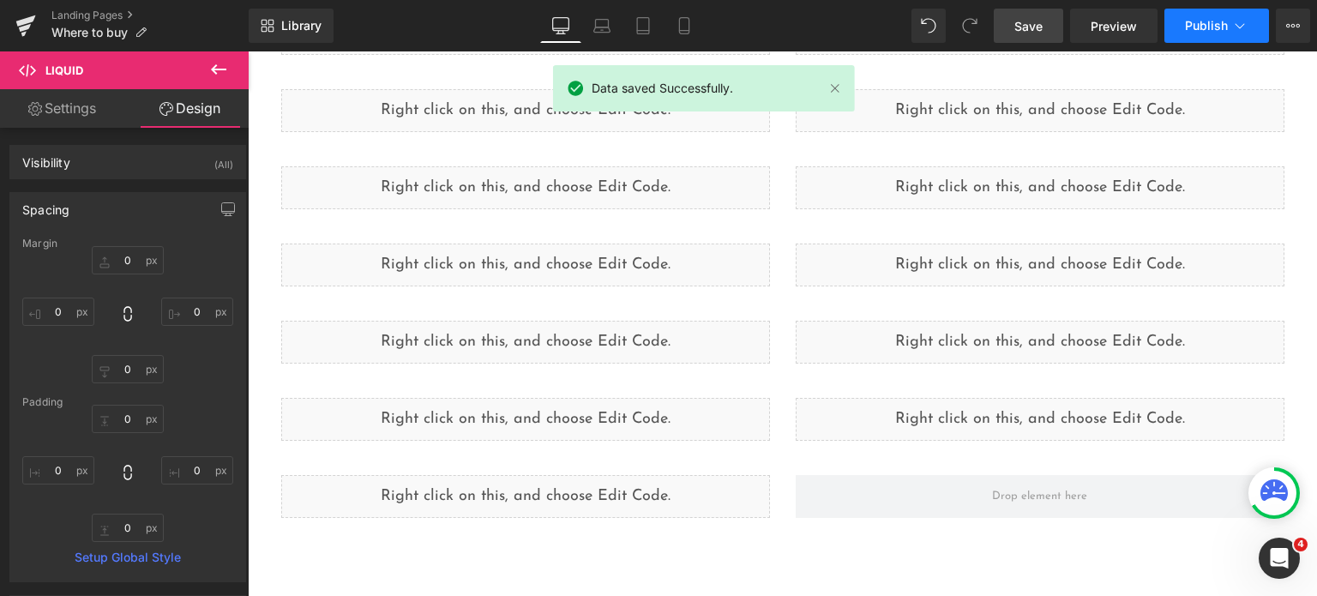
click at [1200, 35] on button "Publish" at bounding box center [1216, 26] width 105 height 34
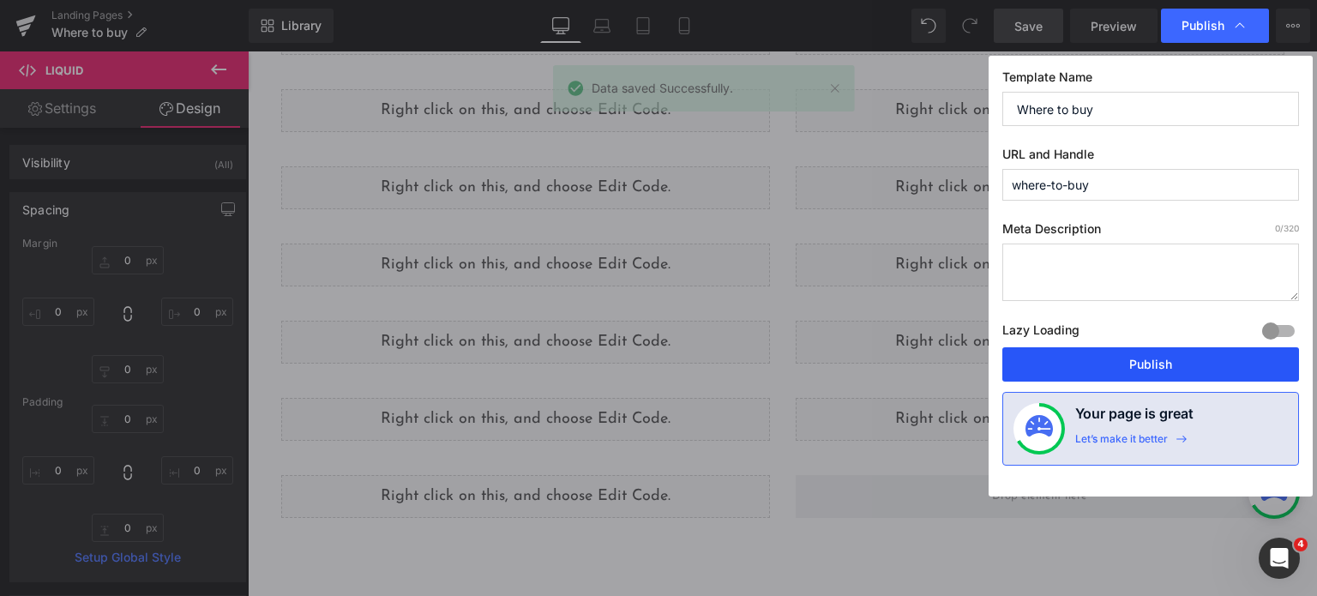
click at [1109, 361] on button "Publish" at bounding box center [1150, 364] width 297 height 34
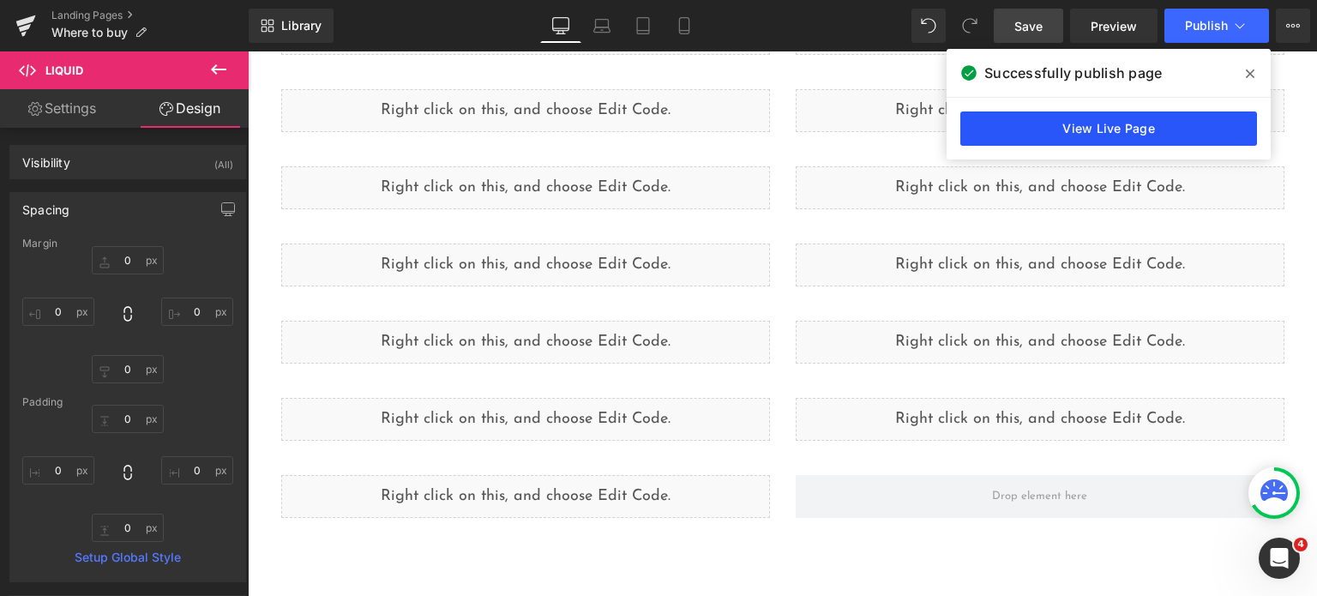
click at [1087, 125] on link "View Live Page" at bounding box center [1108, 128] width 297 height 34
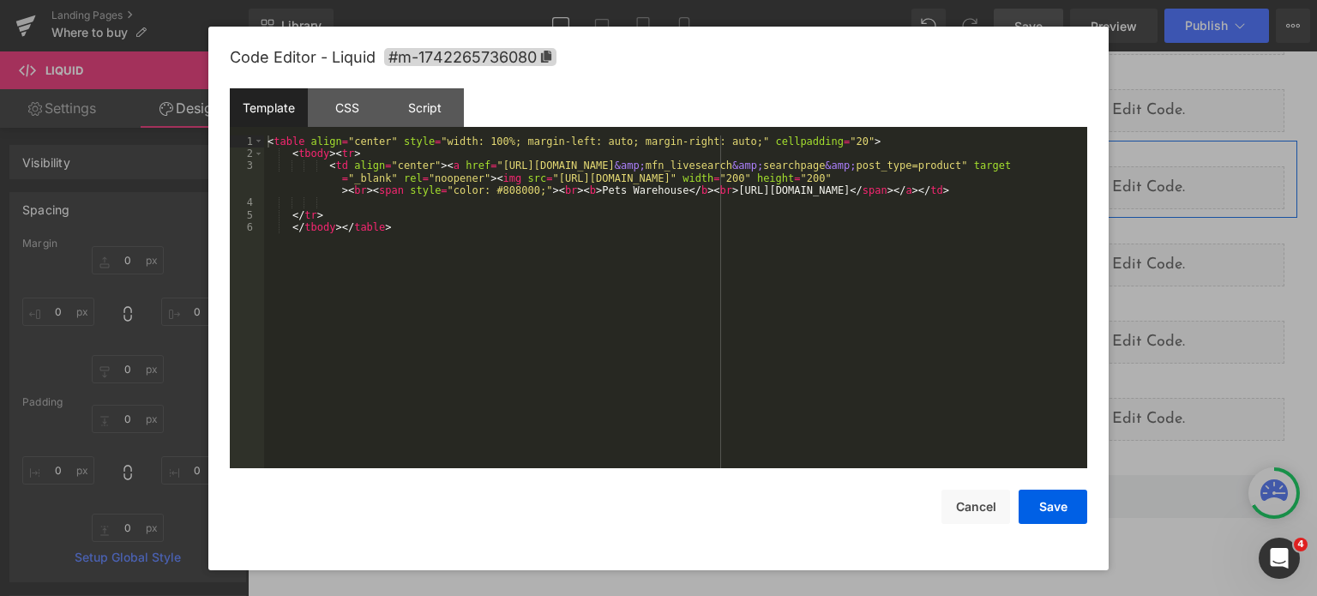
click at [540, 177] on icon at bounding box center [543, 180] width 9 height 10
click at [543, 191] on div "< table align = "center" style = "width: 100%; margin-left: auto; margin-right:…" at bounding box center [675, 314] width 823 height 358
click at [1063, 503] on button "Save" at bounding box center [1052, 506] width 69 height 34
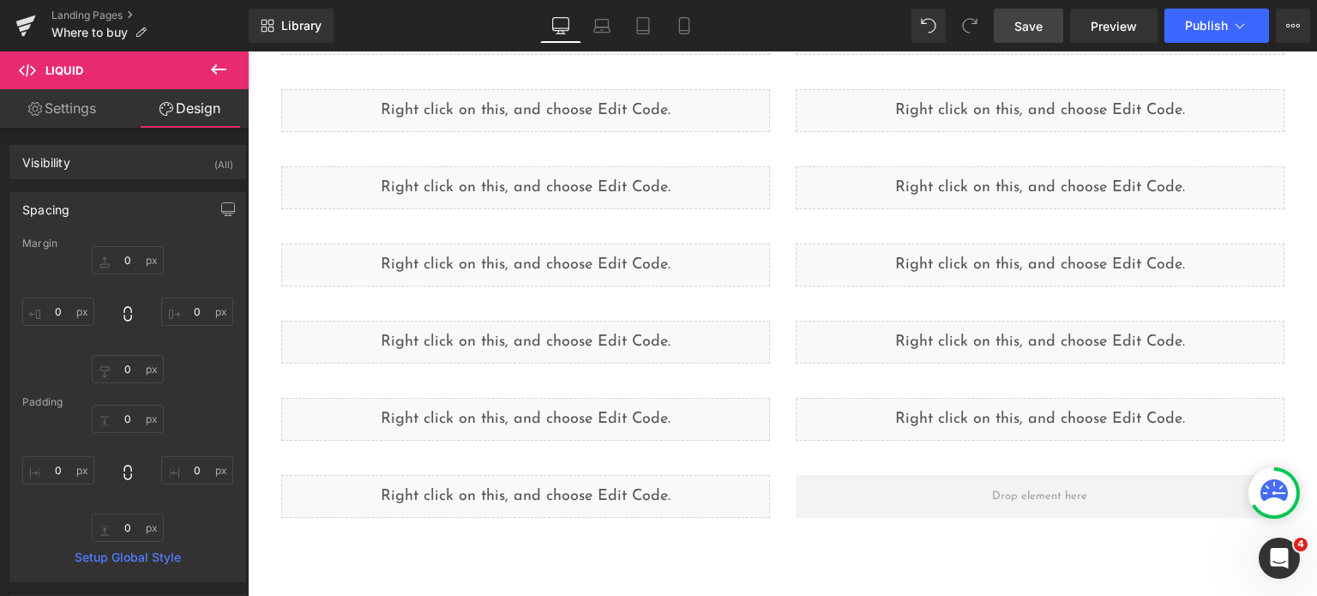
click at [1059, 15] on link "Save" at bounding box center [1027, 26] width 69 height 34
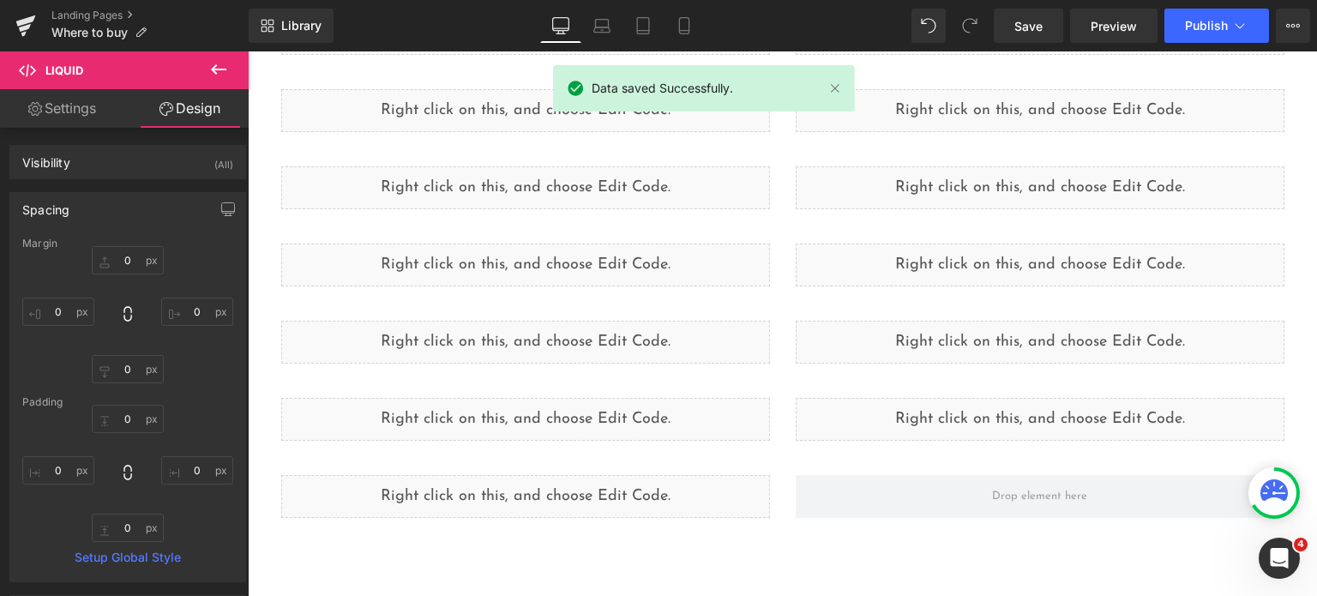
click at [1179, 43] on div "Library Desktop Desktop Laptop Tablet Mobile Save Preview Publish Scheduled Vie…" at bounding box center [783, 25] width 1068 height 51
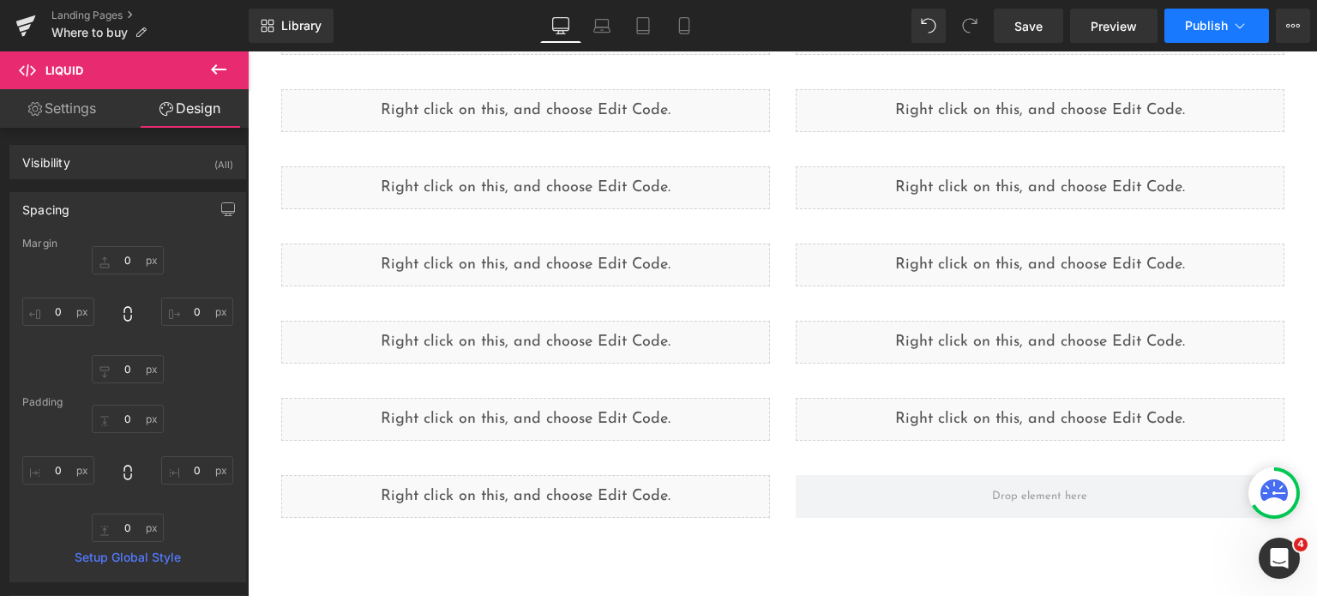
click at [1183, 39] on button "Publish" at bounding box center [1216, 26] width 105 height 34
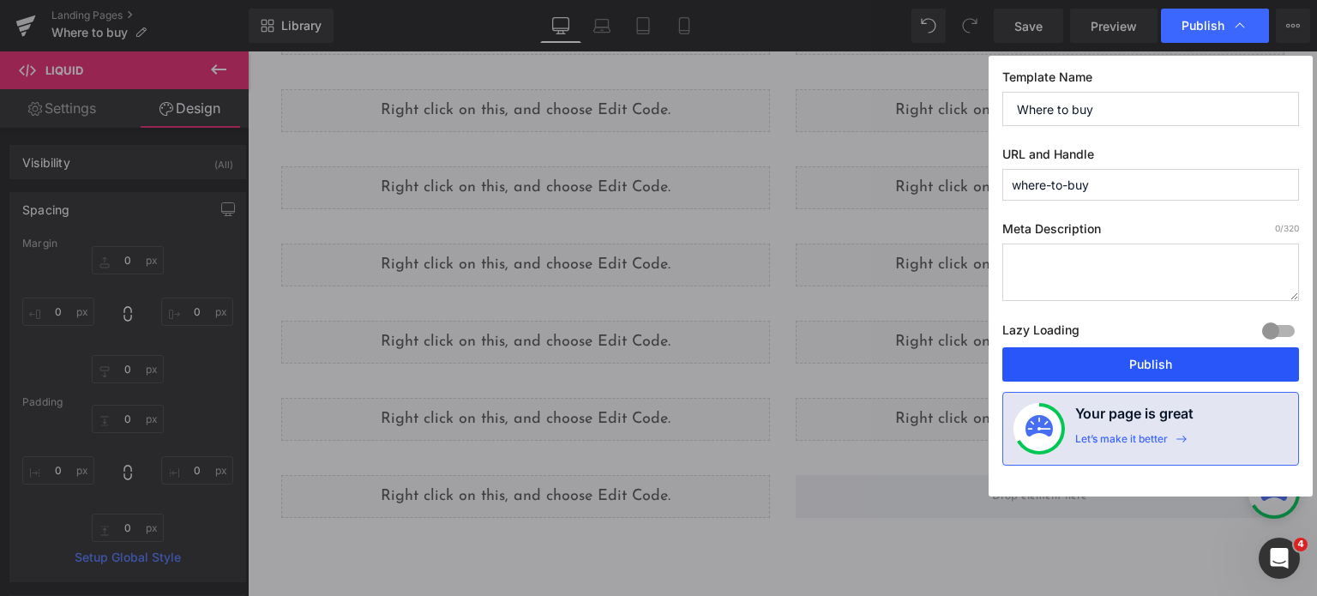
click at [1080, 380] on button "Publish" at bounding box center [1150, 364] width 297 height 34
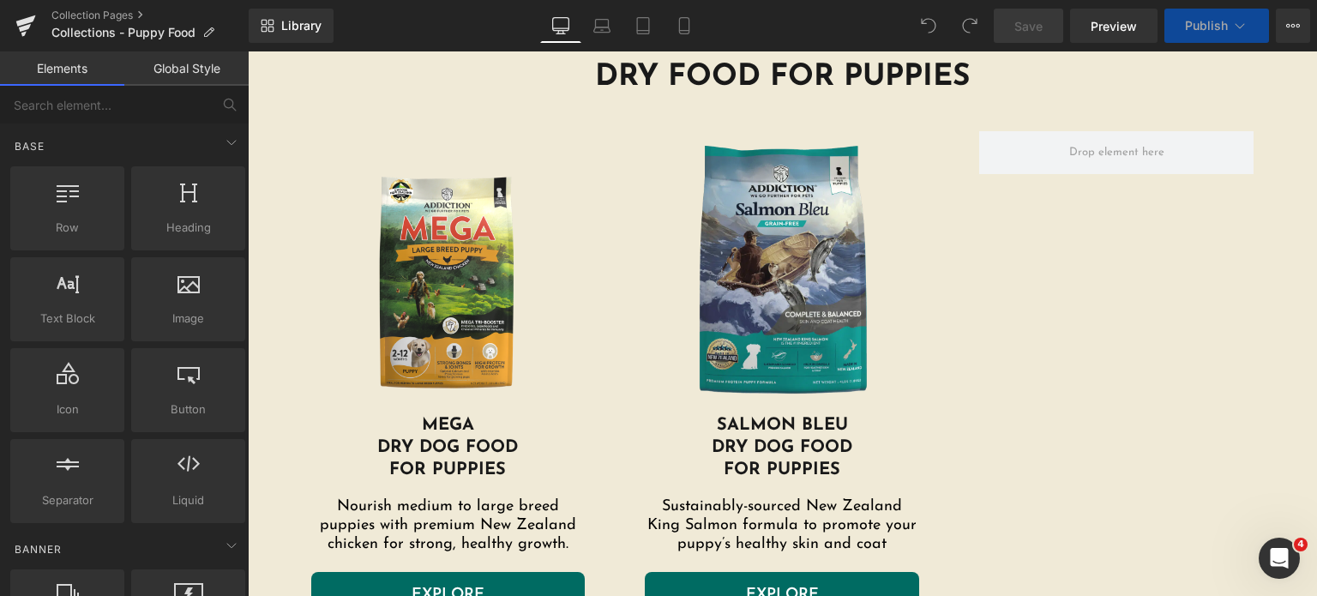
scroll to position [596, 0]
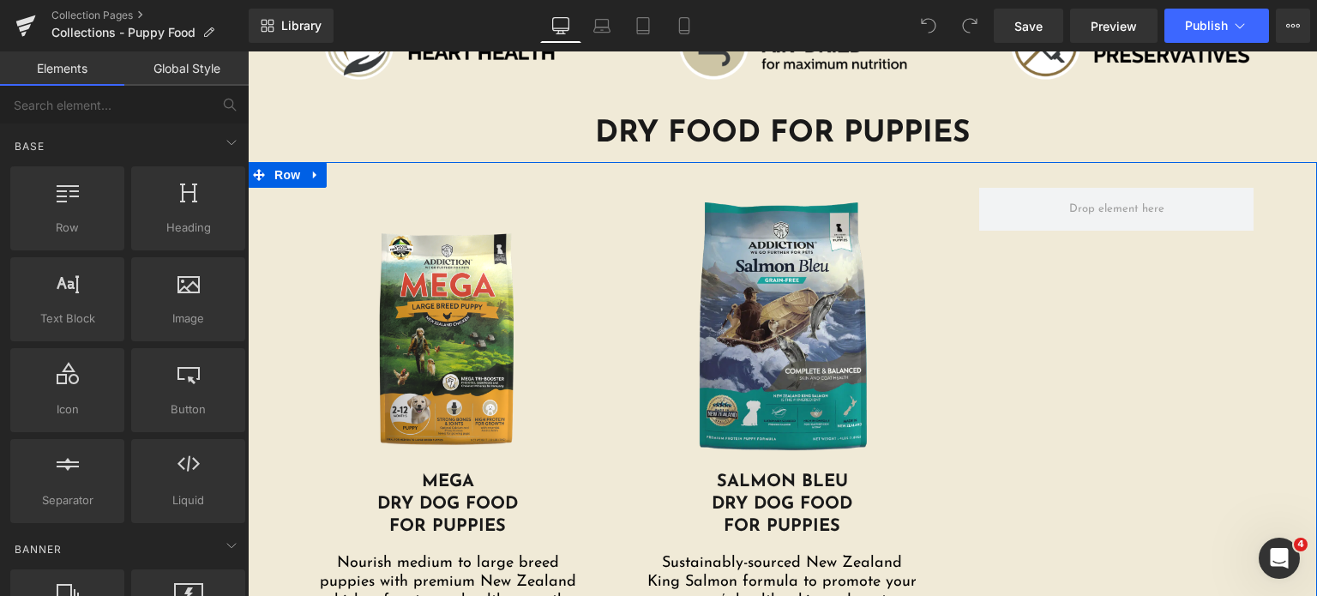
scroll to position [538, 0]
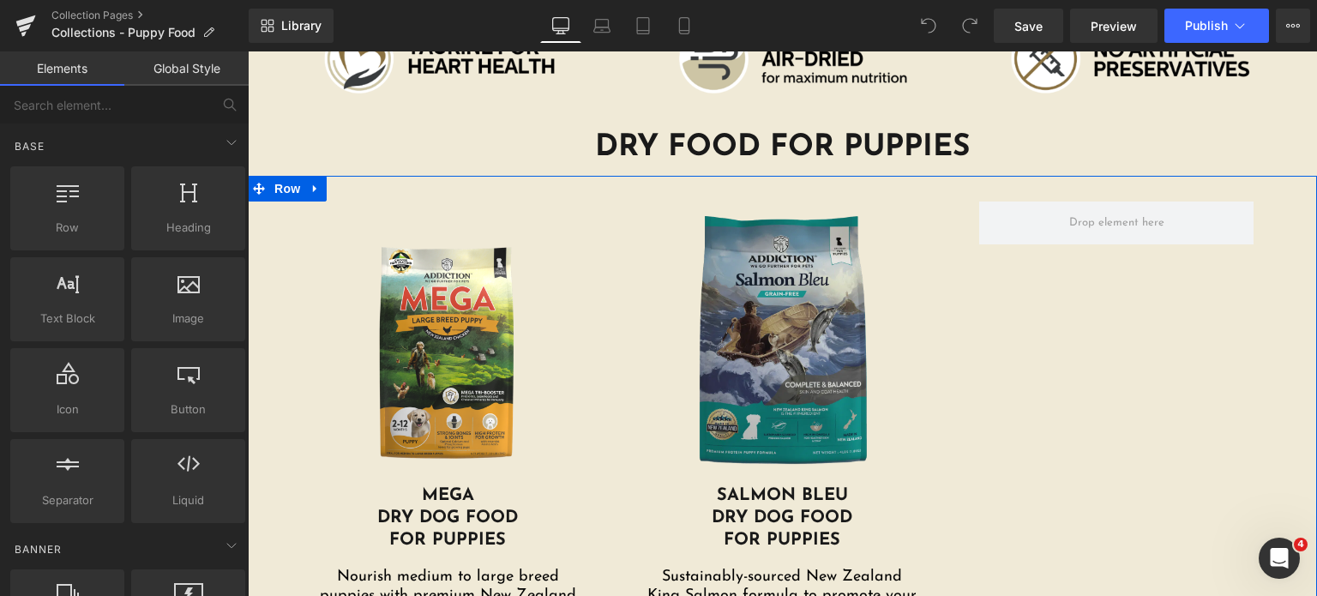
click at [762, 342] on div "Image" at bounding box center [782, 342] width 274 height 283
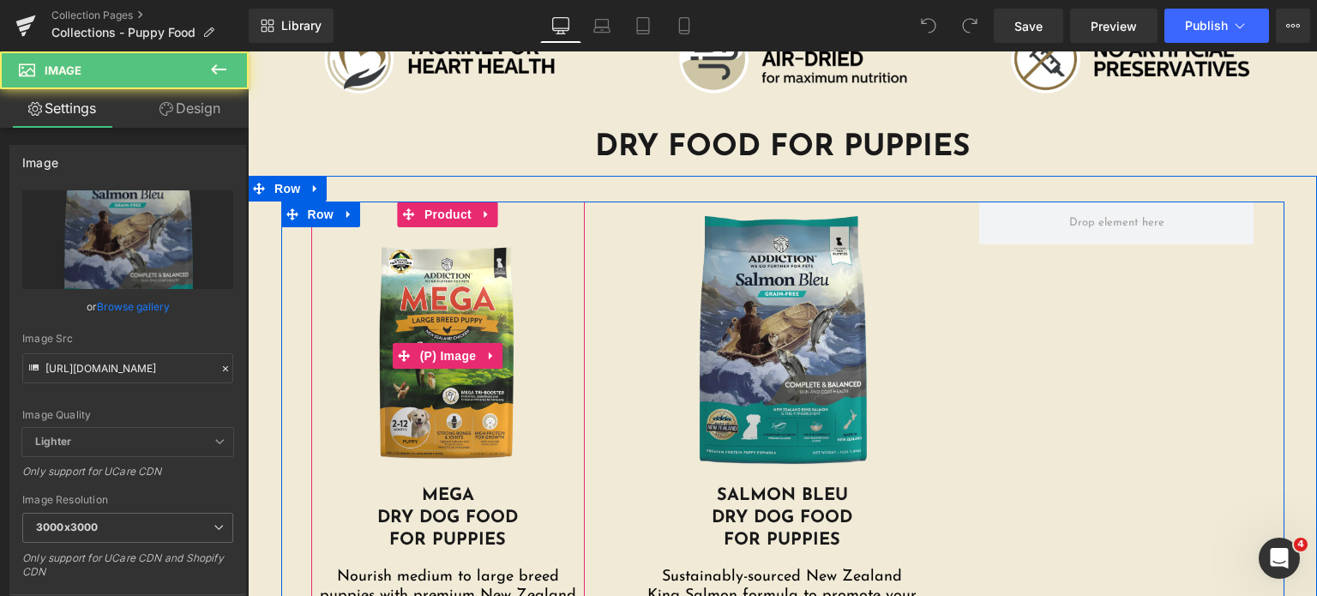
click at [435, 315] on img at bounding box center [448, 355] width 257 height 257
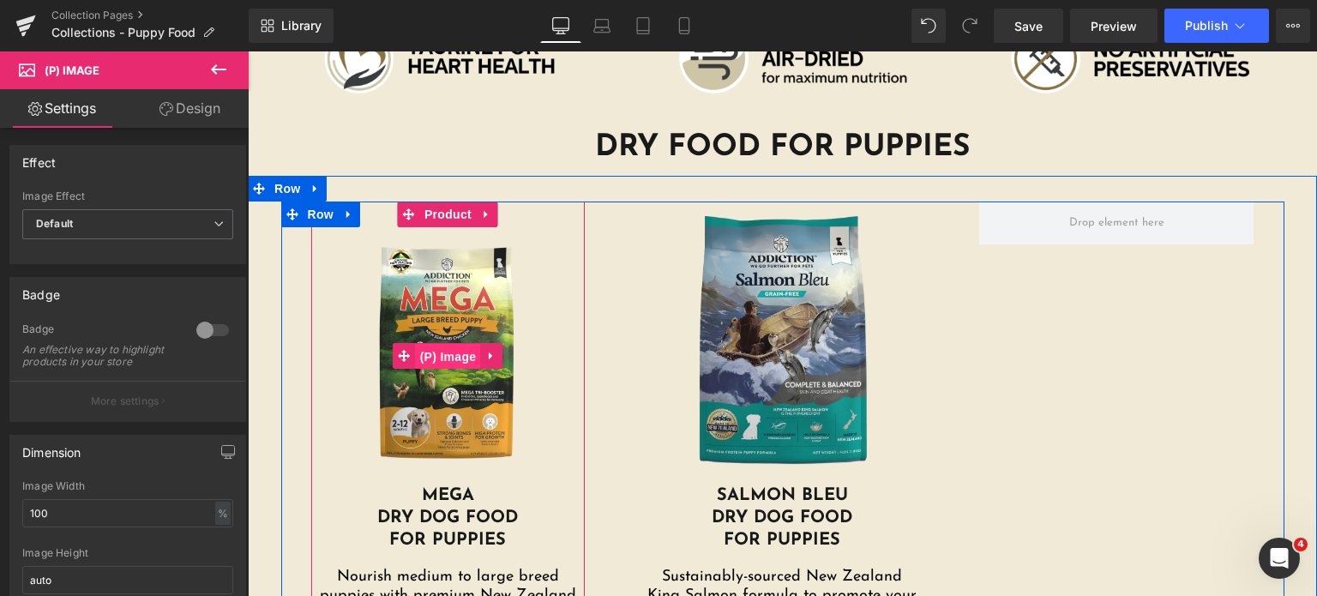
click at [431, 345] on span "(P) Image" at bounding box center [448, 357] width 65 height 26
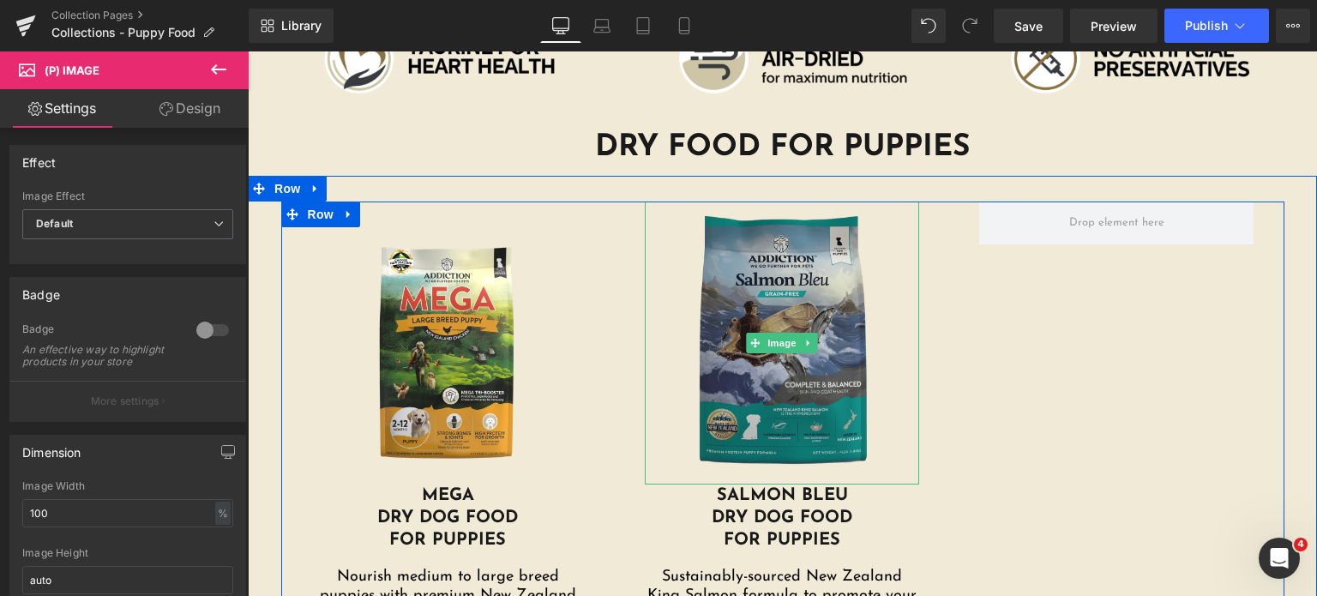
click at [747, 357] on img at bounding box center [782, 342] width 274 height 283
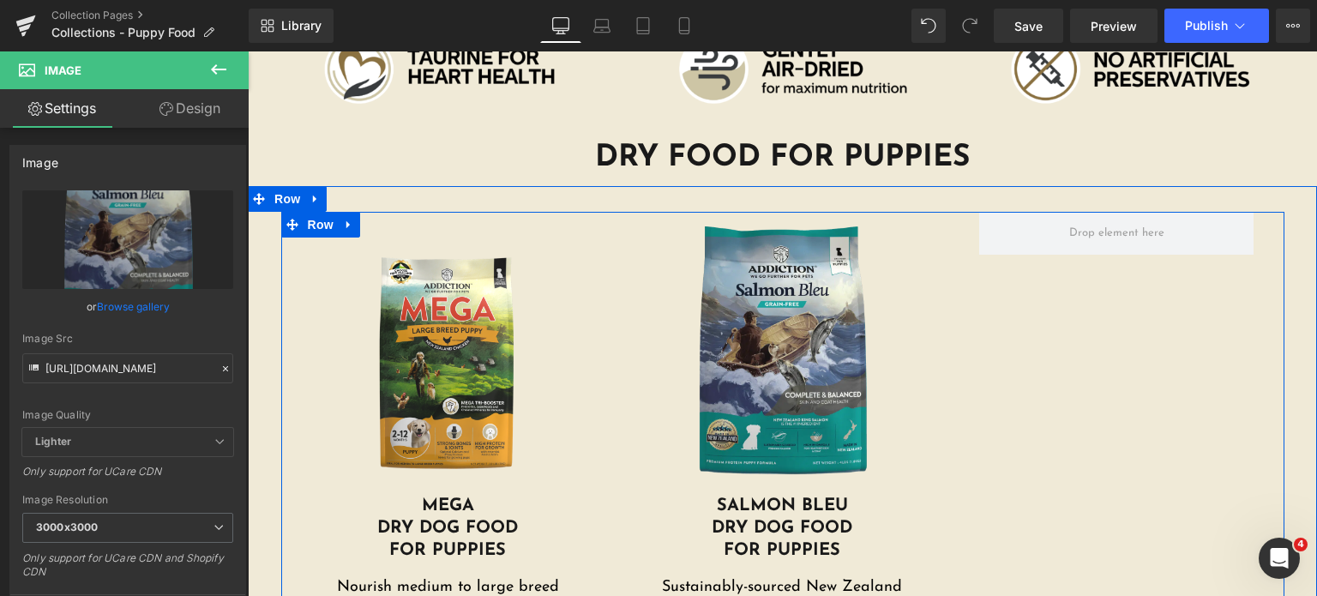
scroll to position [528, 0]
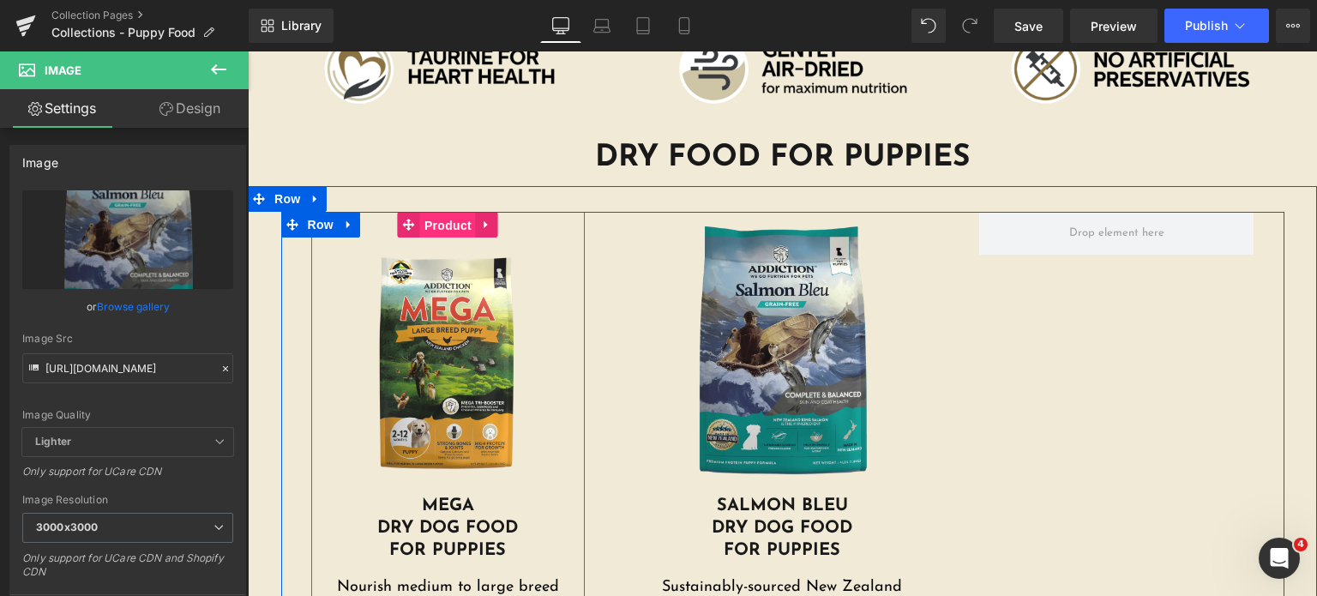
click at [429, 230] on span "Product" at bounding box center [448, 226] width 56 height 26
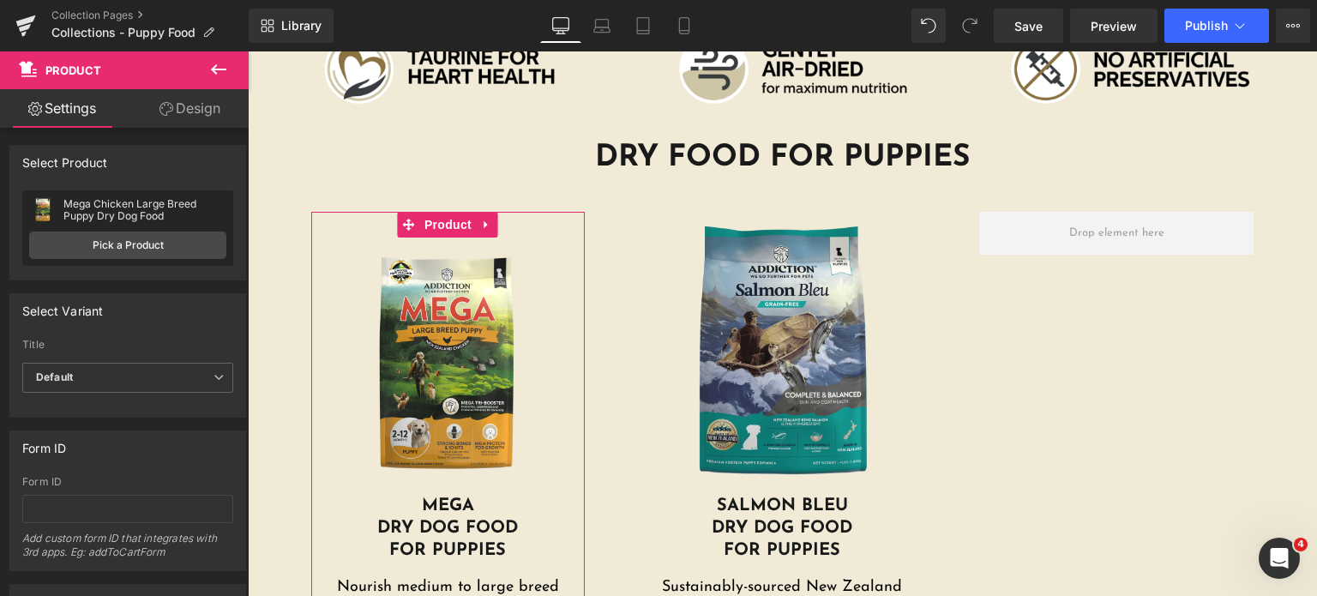
click at [201, 120] on link "Design" at bounding box center [190, 108] width 124 height 39
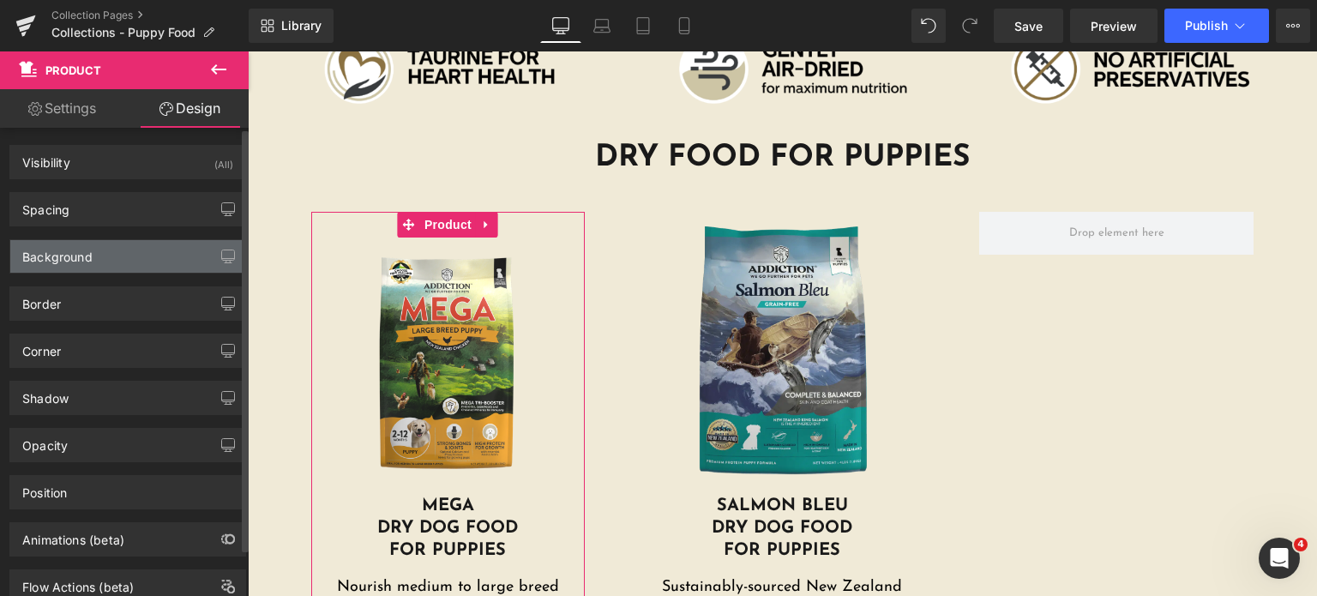
click at [96, 255] on div "Background" at bounding box center [127, 256] width 235 height 33
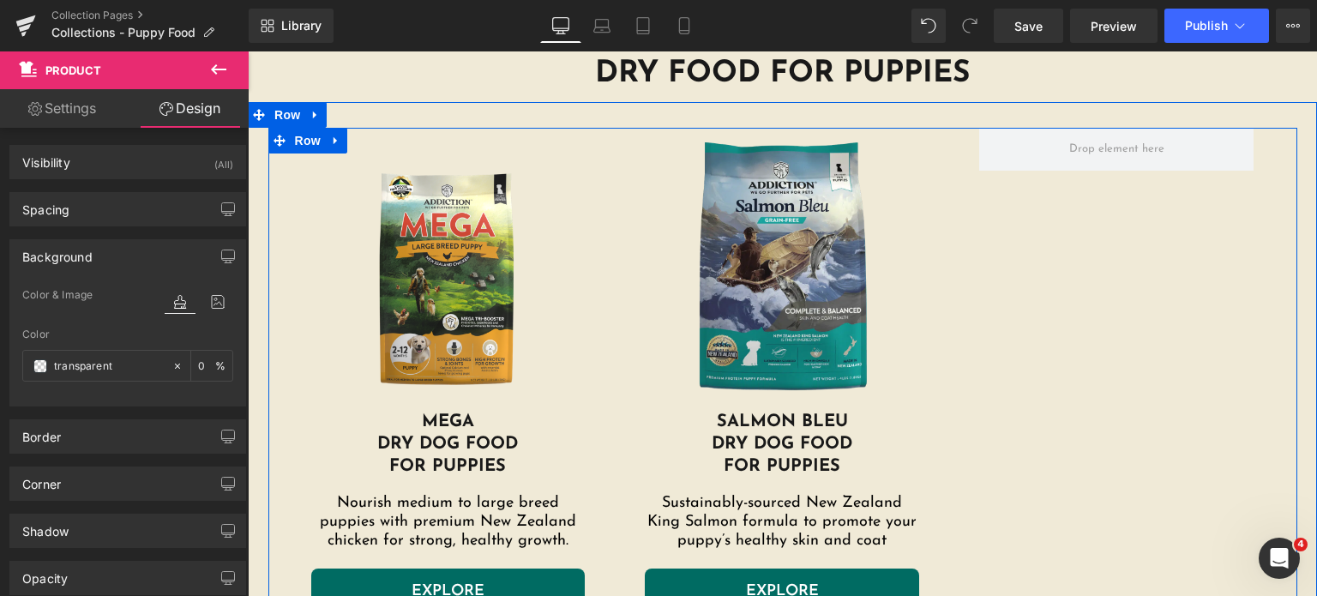
scroll to position [607, 0]
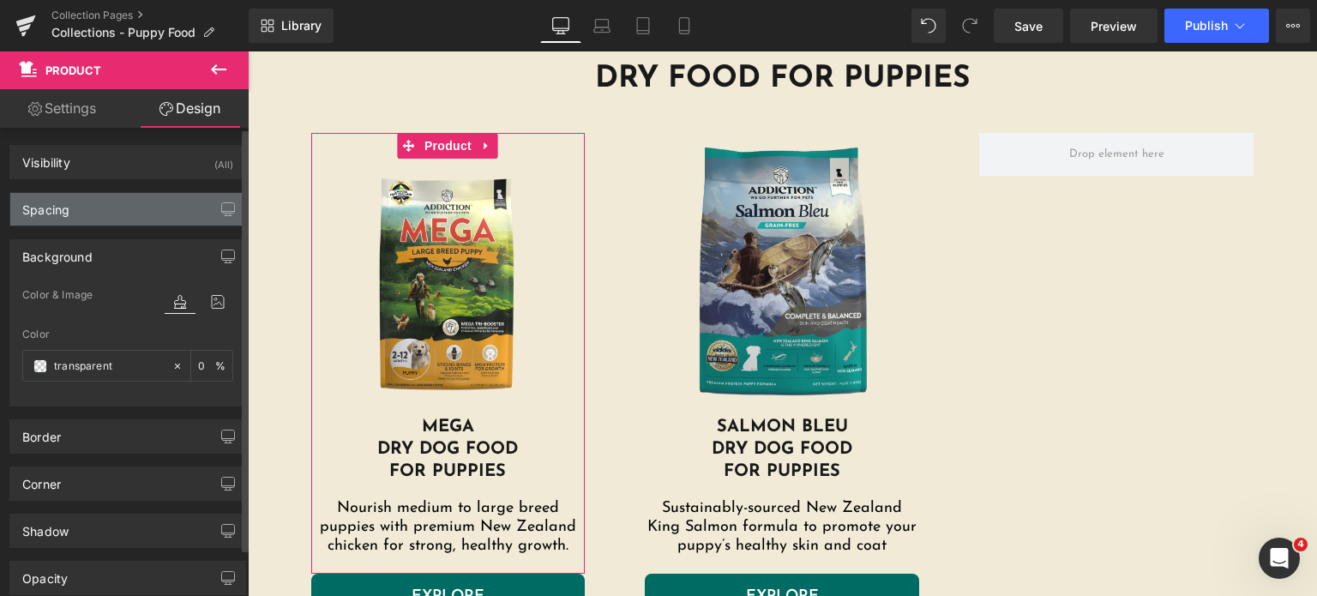
click at [97, 222] on div "Spacing" at bounding box center [127, 209] width 235 height 33
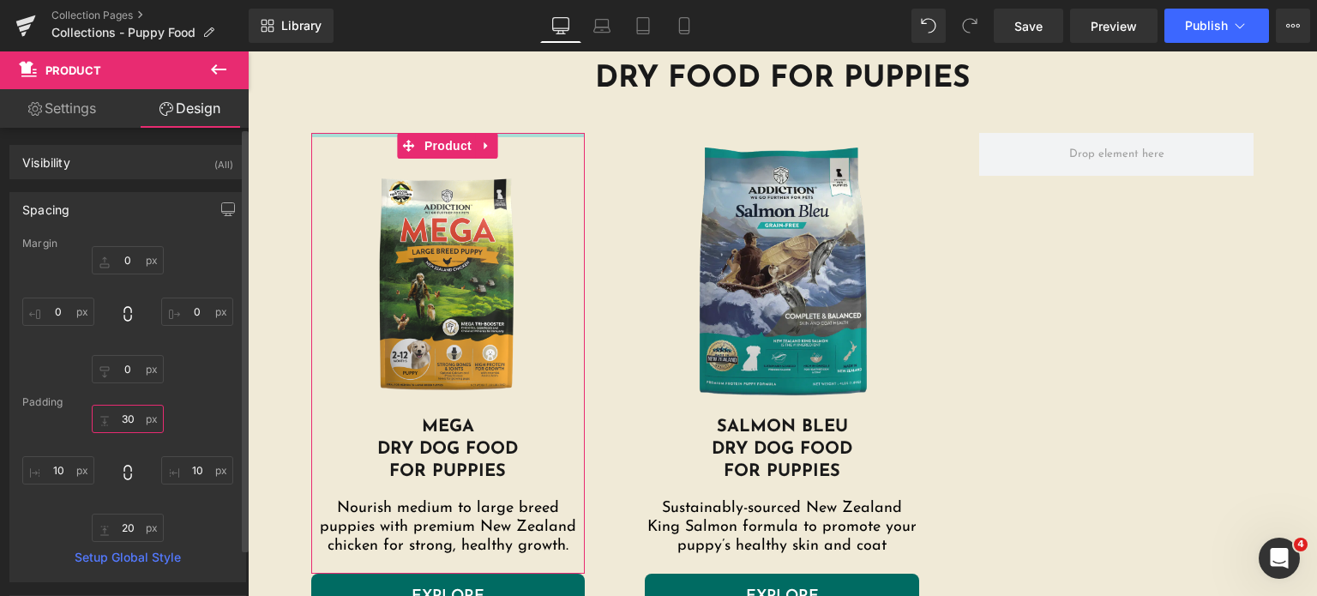
click at [127, 418] on input "text" at bounding box center [128, 419] width 72 height 28
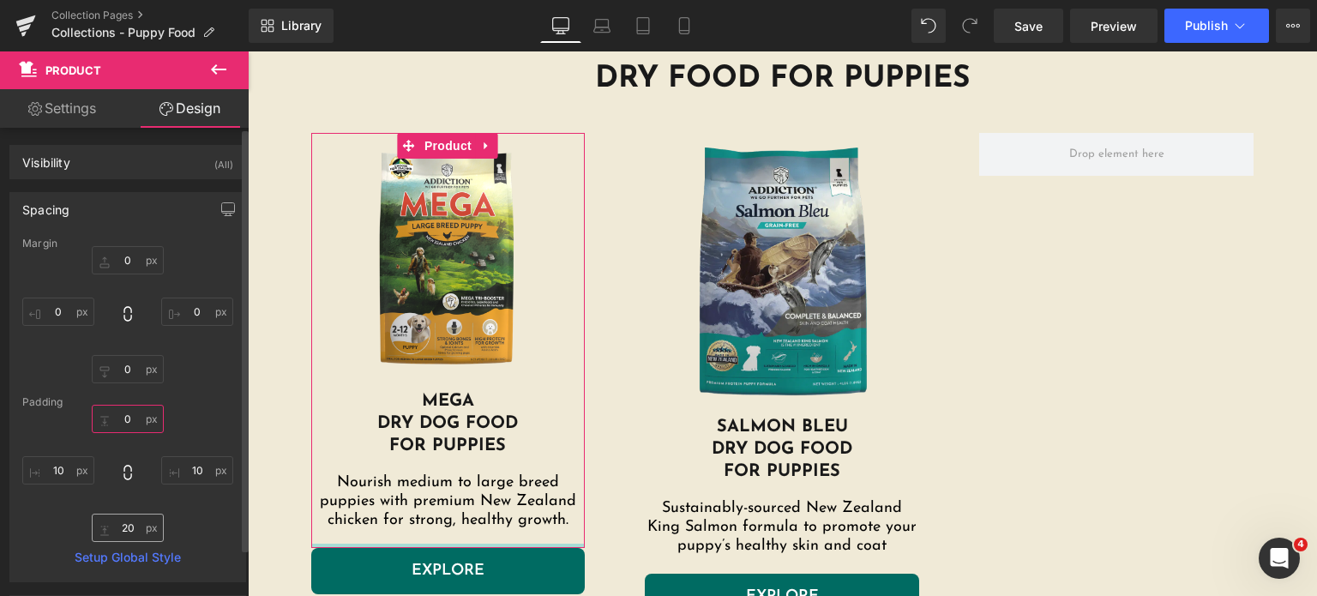
type input "0"
click at [121, 527] on input "text" at bounding box center [128, 527] width 72 height 28
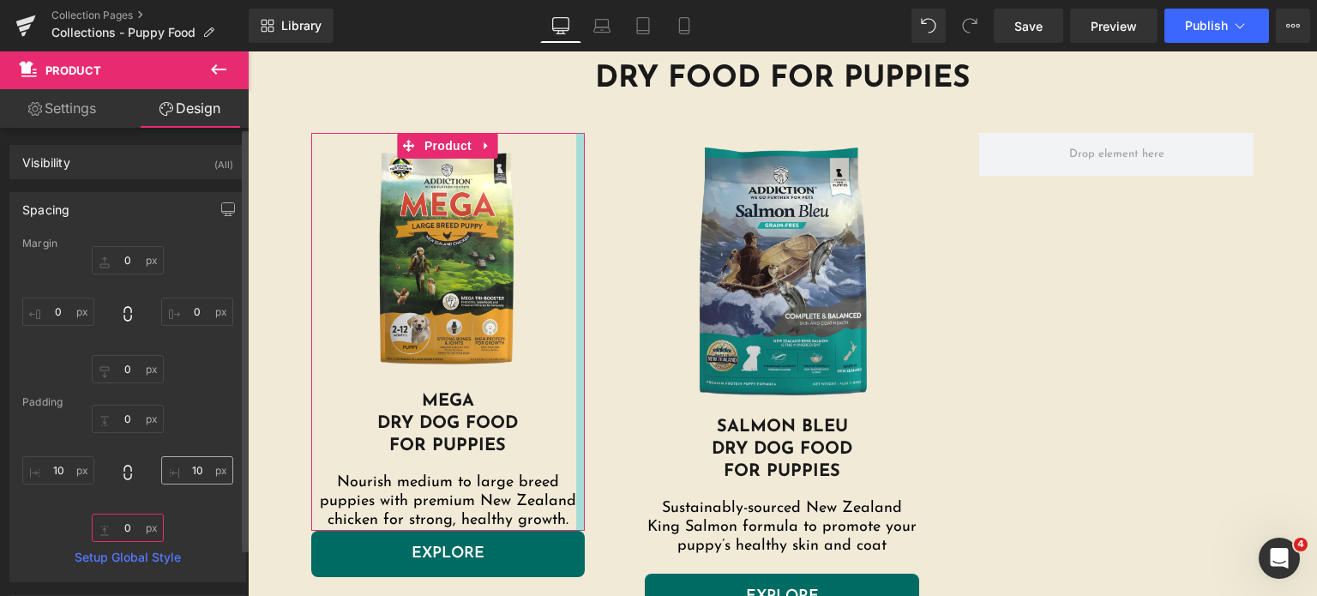
type input "0"
click at [189, 469] on input "text" at bounding box center [197, 470] width 72 height 28
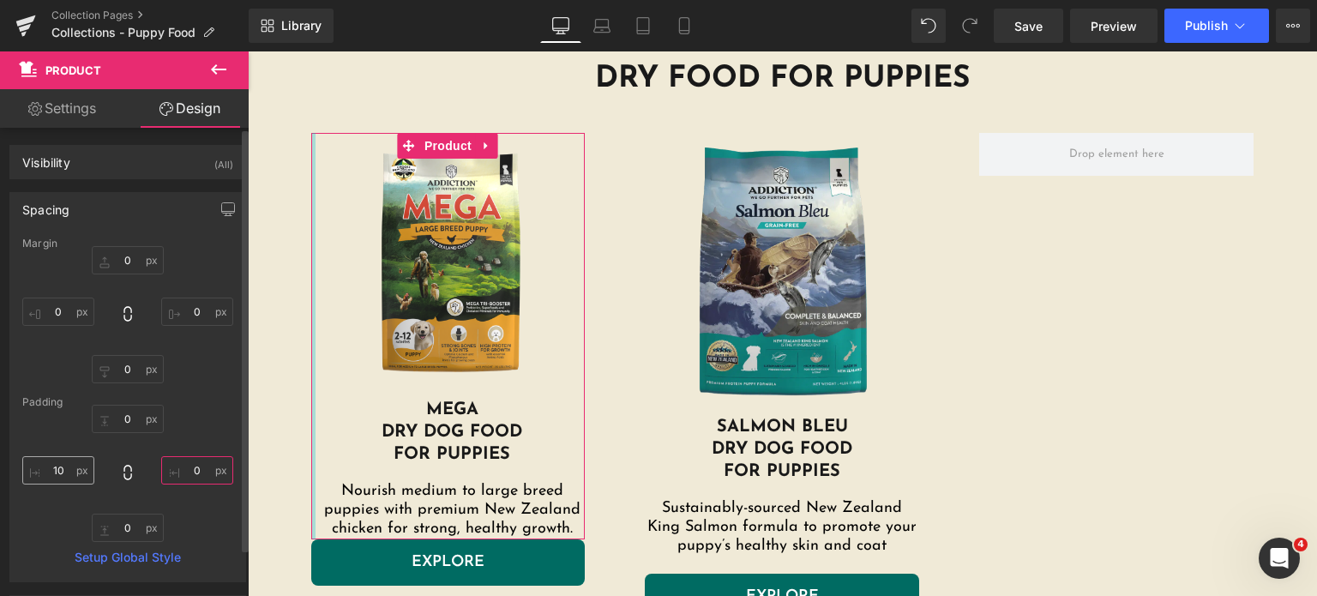
type input "0"
click at [70, 469] on input "text" at bounding box center [58, 470] width 72 height 28
type input "0"
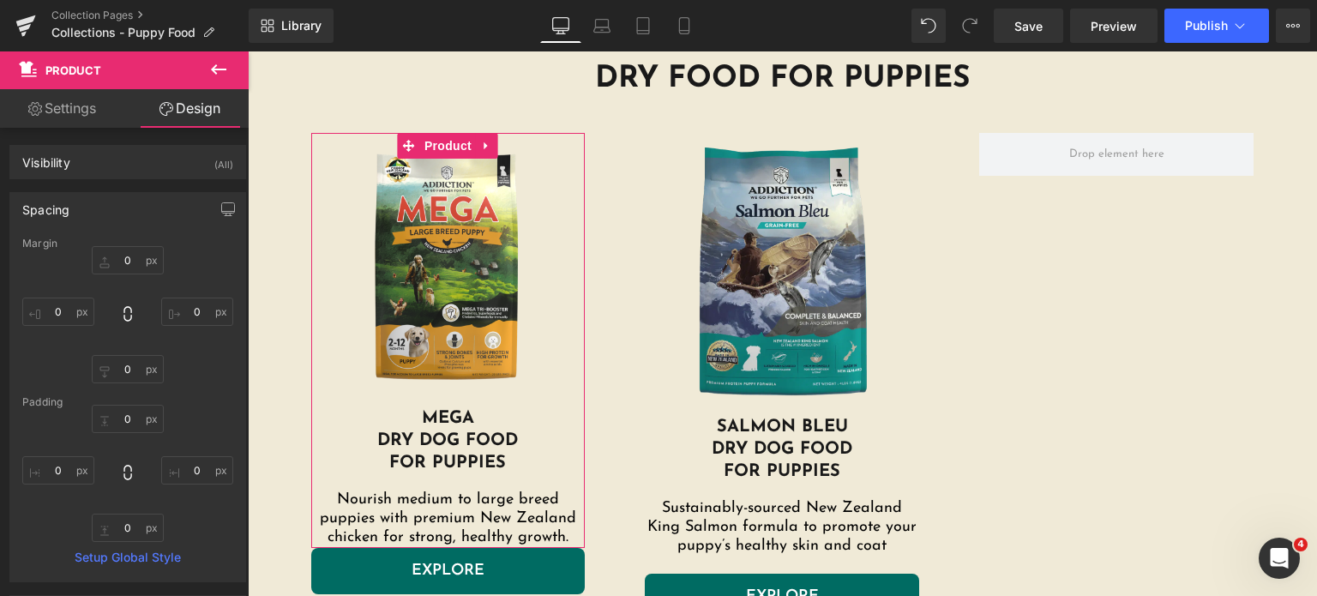
click at [477, 371] on img at bounding box center [448, 270] width 274 height 274
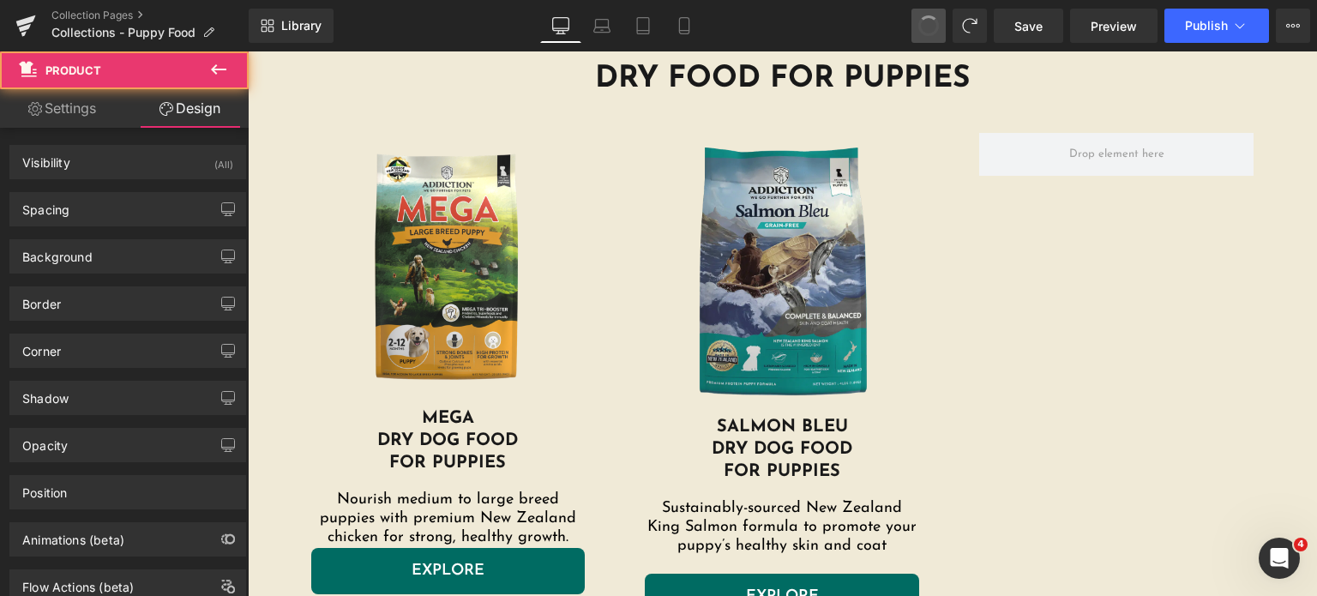
click at [935, 19] on span at bounding box center [928, 26] width 22 height 22
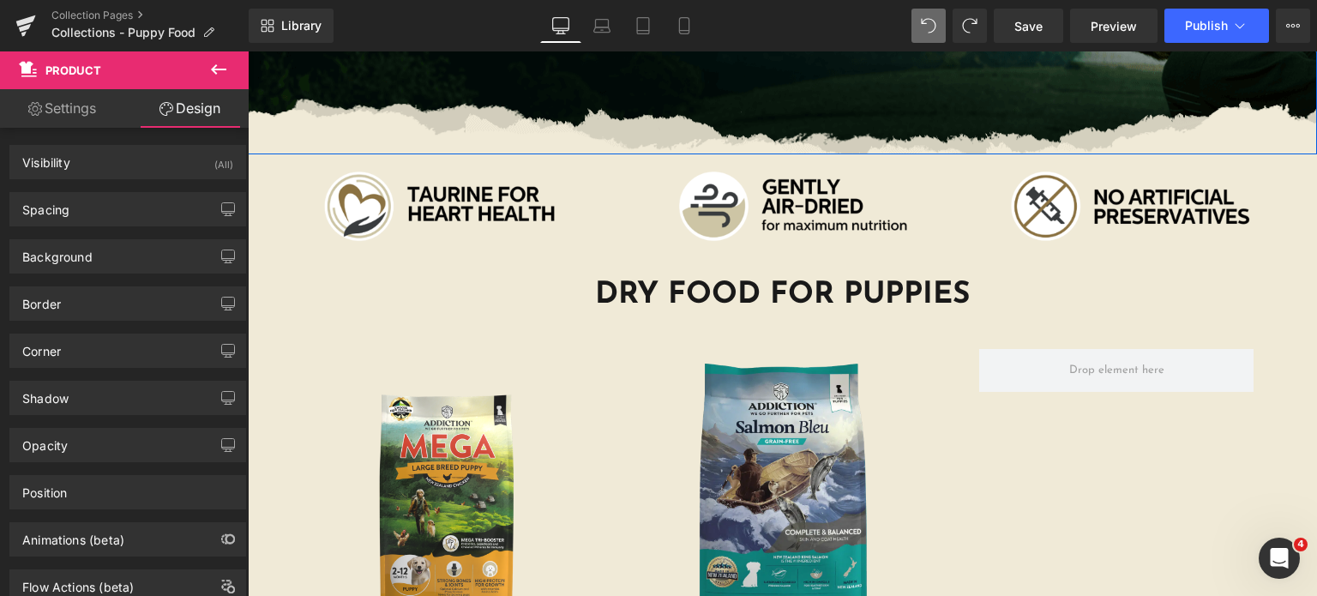
scroll to position [446, 0]
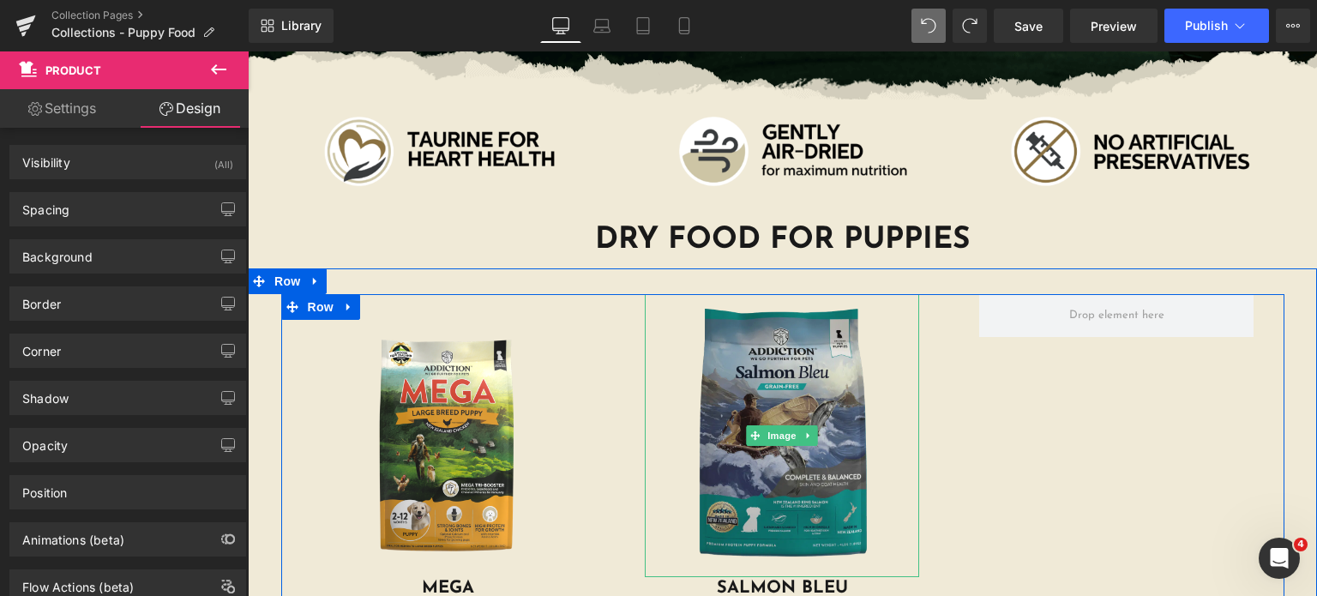
click at [717, 365] on img at bounding box center [782, 435] width 274 height 283
